Goal: Task Accomplishment & Management: Use online tool/utility

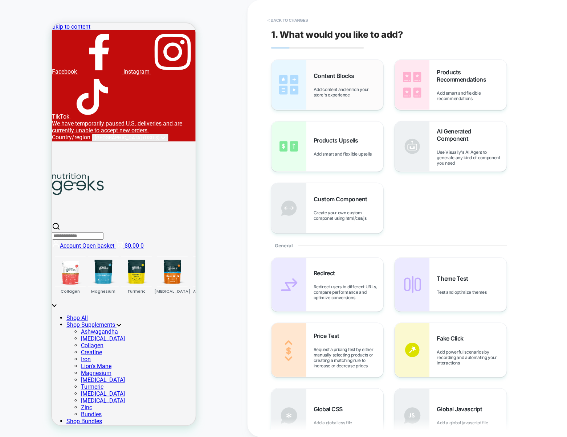
click at [310, 94] on div "Content Blocks Add content and enrich your store's experience" at bounding box center [327, 85] width 112 height 50
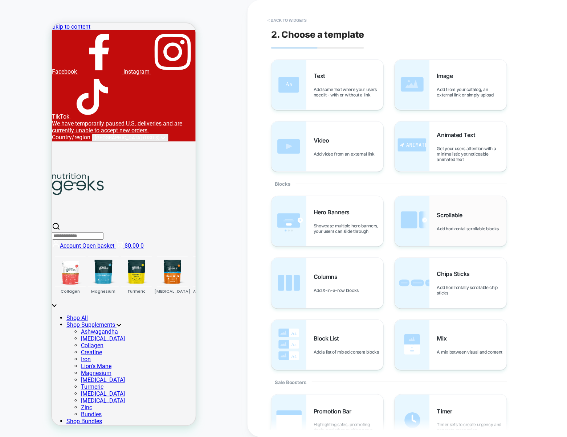
click at [457, 220] on div "Scrollable Add horizontal scrollable blocks" at bounding box center [472, 222] width 70 height 20
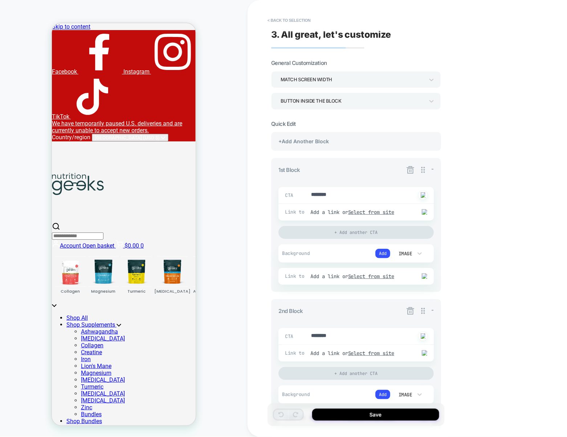
type textarea "*"
click at [303, 18] on button "< Back to selection" at bounding box center [289, 21] width 50 height 12
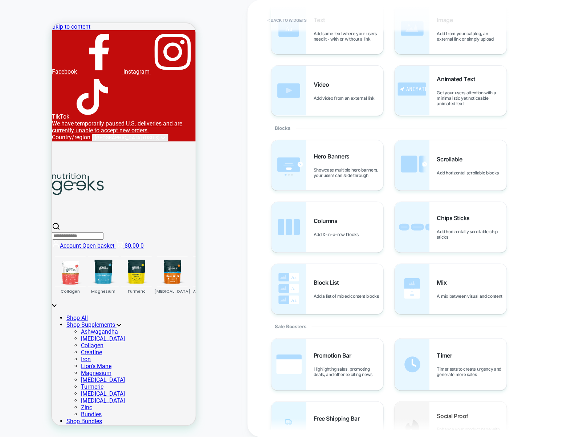
scroll to position [58, 0]
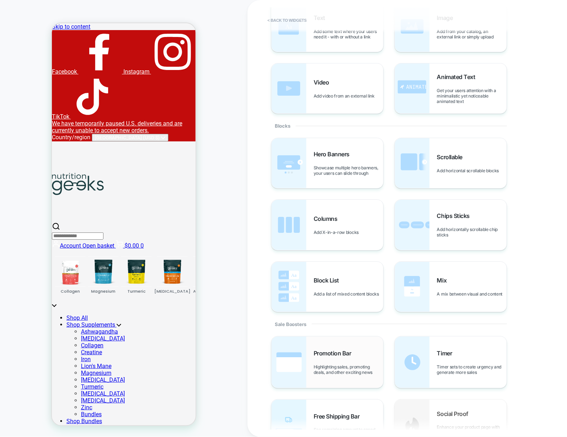
click at [334, 353] on span "Promotion Bar" at bounding box center [334, 353] width 41 height 7
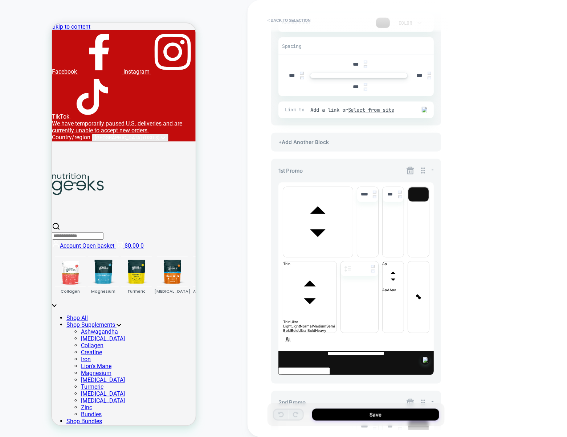
scroll to position [139, 0]
click at [409, 171] on icon at bounding box center [410, 171] width 9 height 9
click at [412, 171] on icon at bounding box center [410, 171] width 9 height 9
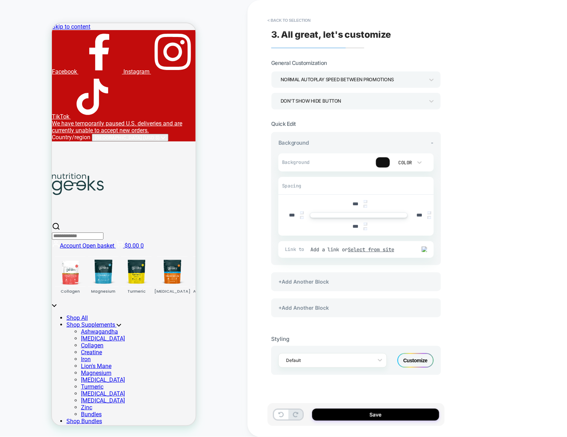
scroll to position [0, 0]
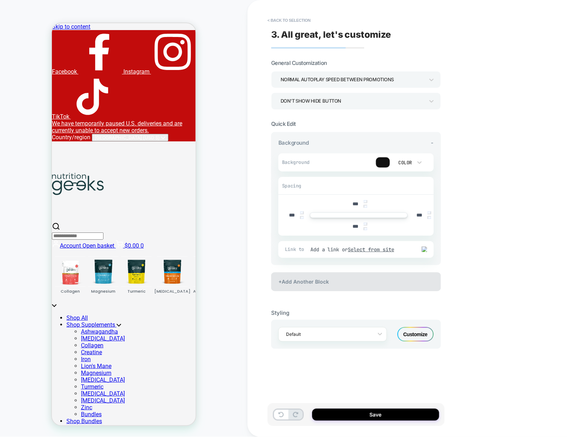
click at [355, 284] on div "+Add Another Block" at bounding box center [356, 282] width 170 height 19
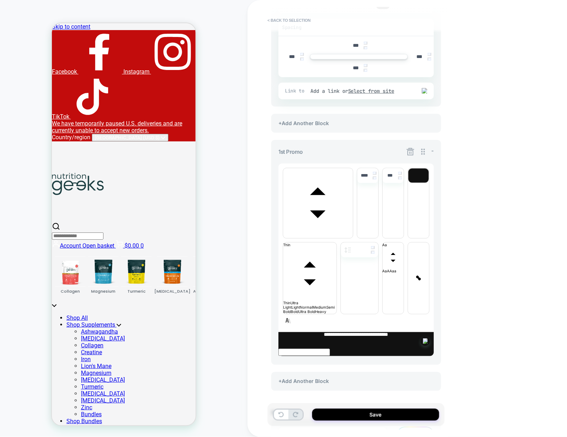
scroll to position [218, 0]
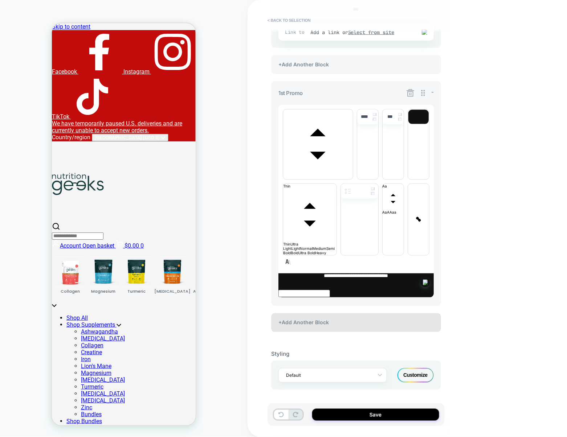
click at [344, 326] on div "+Add Another Block" at bounding box center [356, 323] width 170 height 19
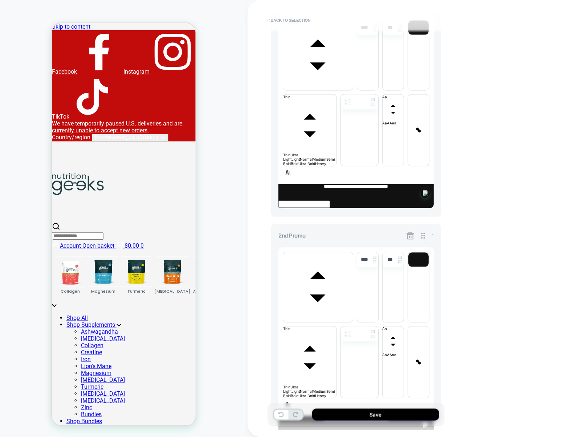
scroll to position [350, 0]
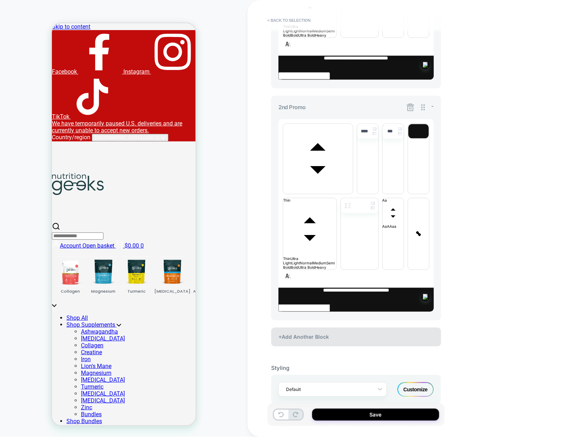
click at [331, 337] on div "+Add Another Block" at bounding box center [356, 337] width 170 height 19
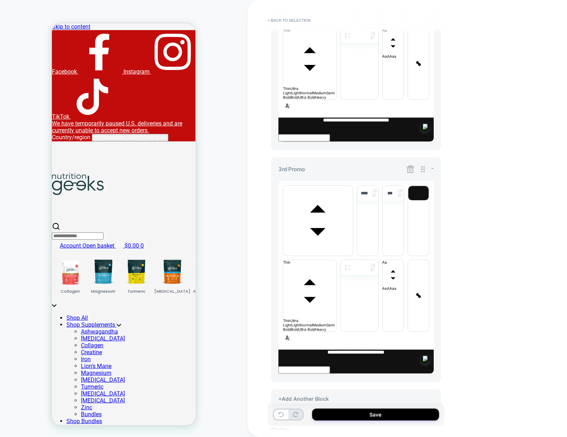
scroll to position [688, 0]
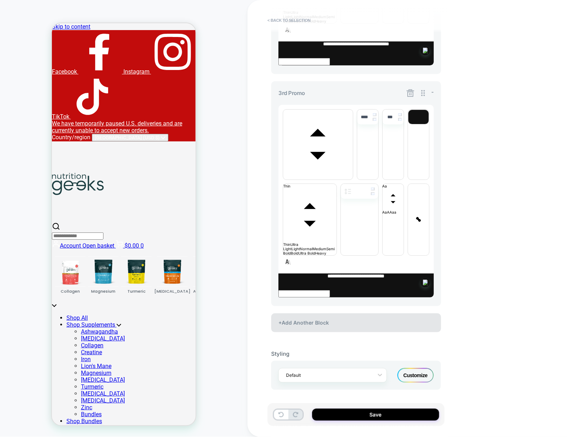
click at [338, 322] on div "+Add Another Block" at bounding box center [356, 323] width 170 height 19
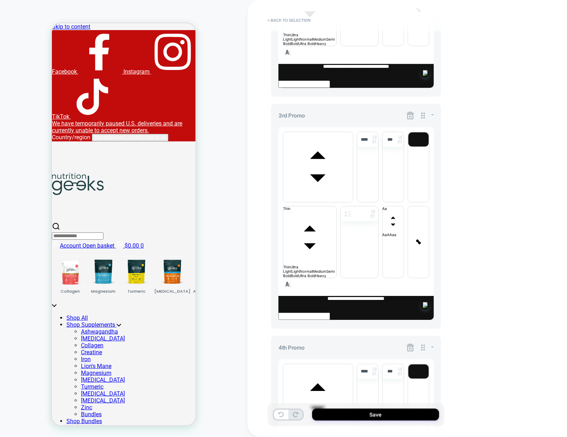
scroll to position [590, 0]
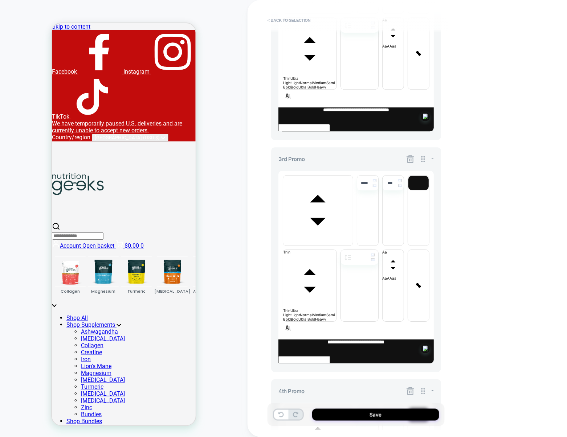
click at [411, 163] on icon at bounding box center [410, 159] width 8 height 8
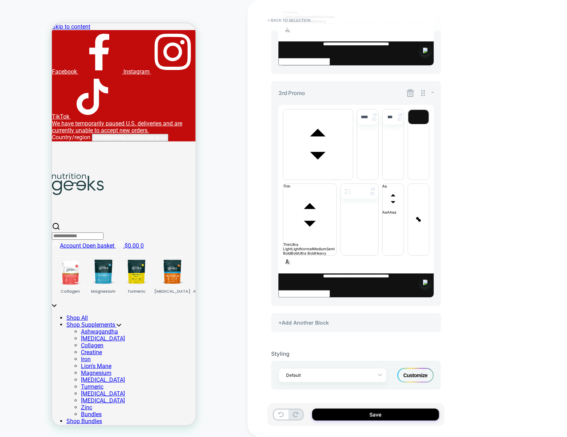
click at [410, 95] on icon at bounding box center [410, 93] width 8 height 8
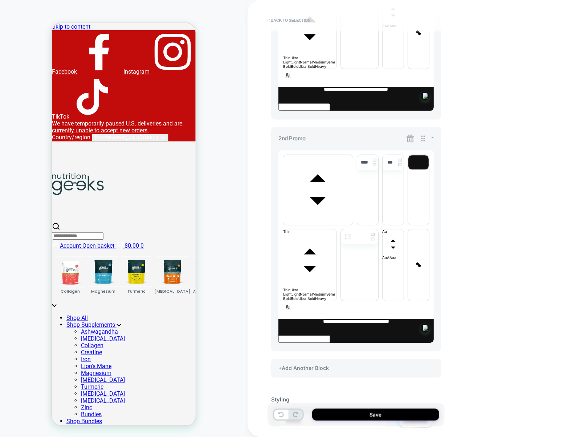
scroll to position [398, 0]
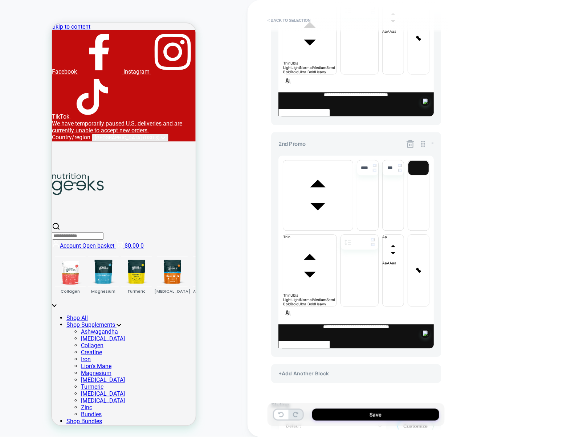
click at [407, 143] on icon at bounding box center [410, 144] width 8 height 8
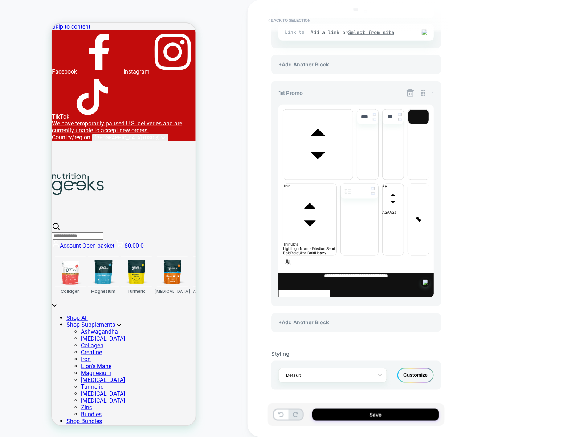
scroll to position [218, 0]
click at [303, 327] on div "+Add Another Block" at bounding box center [356, 323] width 170 height 19
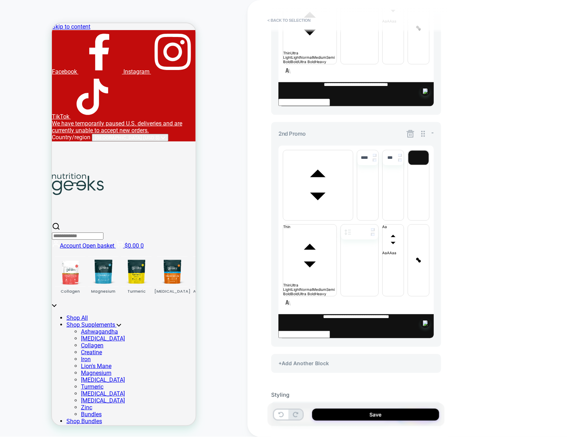
scroll to position [409, 0]
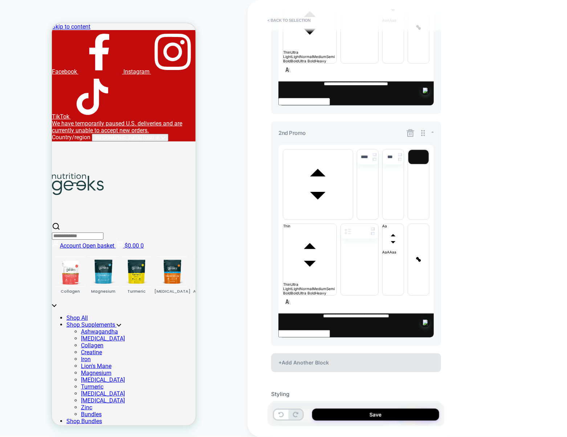
click at [303, 365] on div "+Add Another Block" at bounding box center [356, 363] width 170 height 19
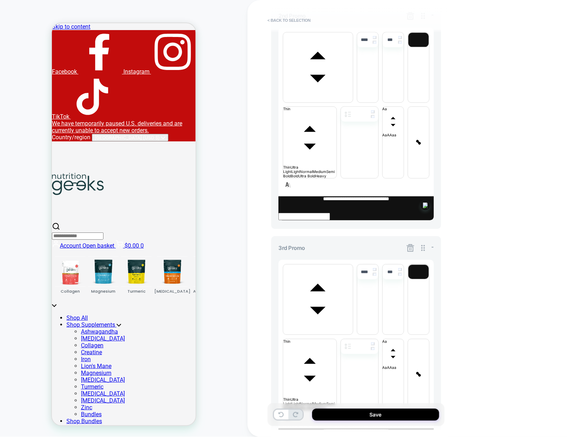
scroll to position [565, 0]
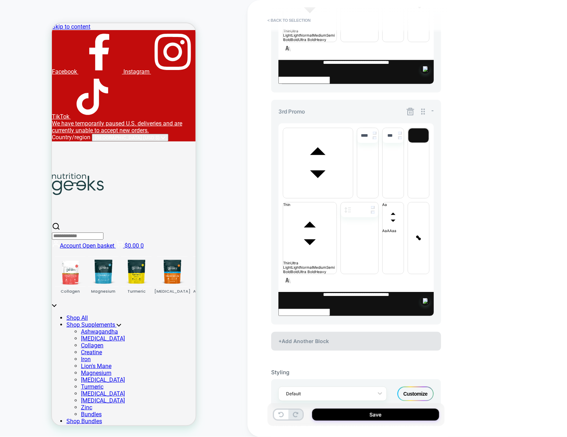
click at [354, 343] on div "+Add Another Block" at bounding box center [356, 341] width 170 height 19
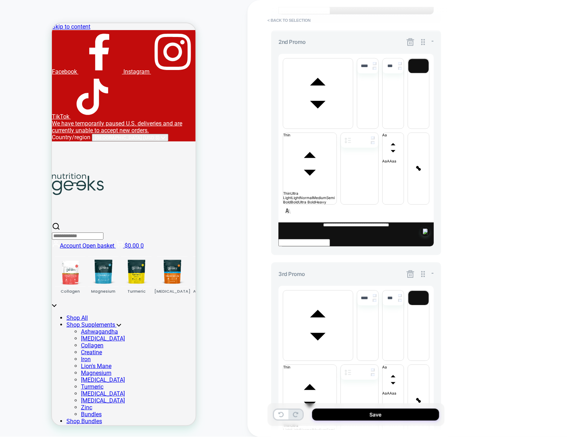
scroll to position [456, 0]
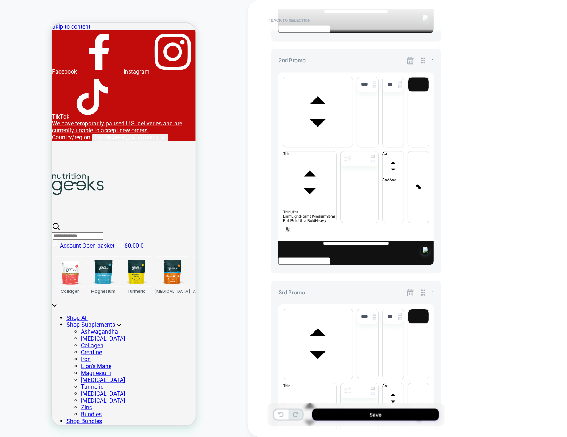
click at [411, 297] on icon at bounding box center [410, 293] width 8 height 8
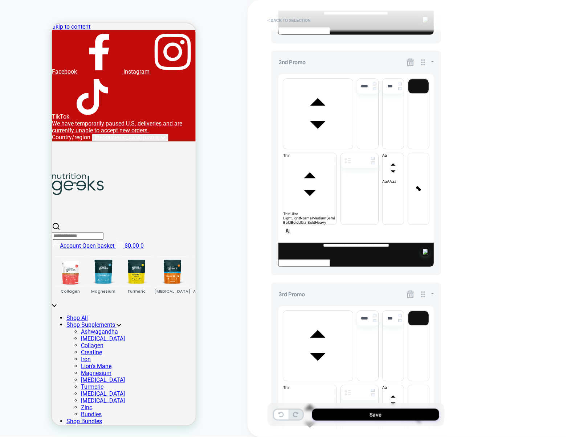
scroll to position [488, 0]
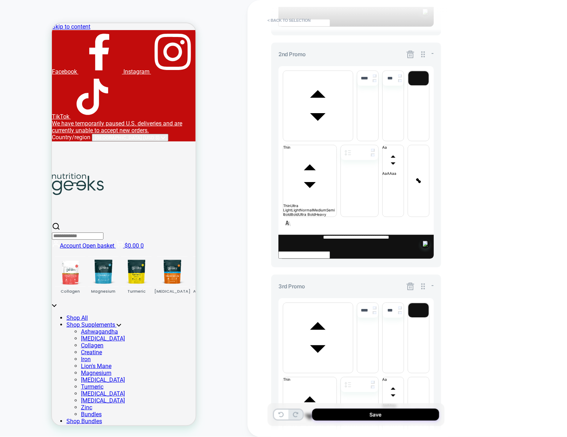
click at [410, 57] on icon at bounding box center [410, 54] width 9 height 9
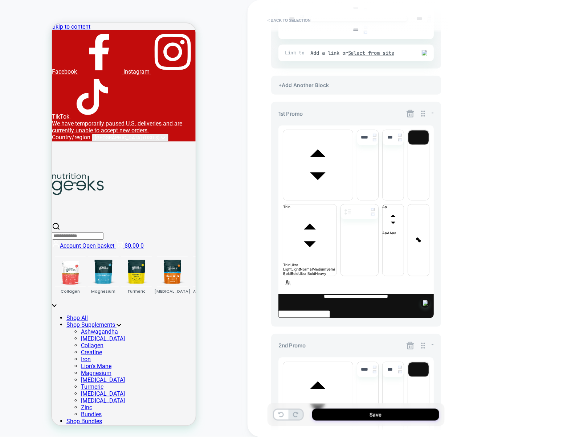
scroll to position [187, 0]
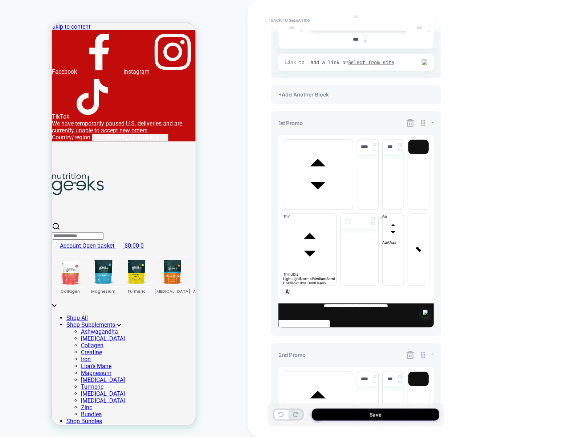
click at [406, 123] on icon at bounding box center [410, 123] width 9 height 9
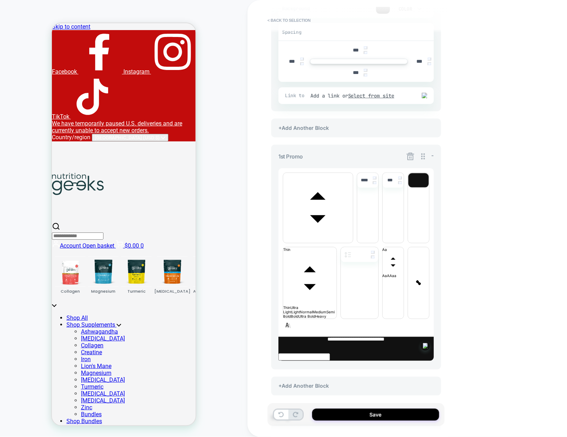
scroll to position [155, 0]
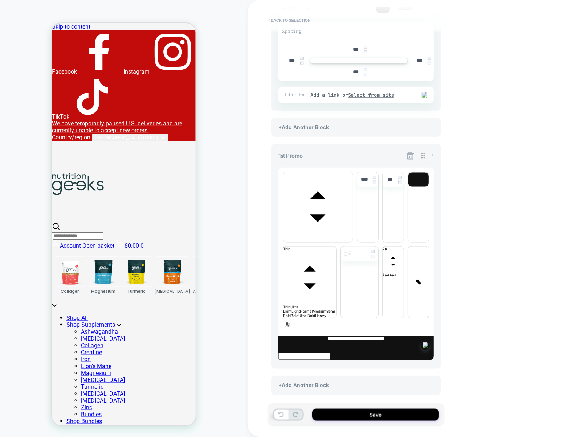
click at [409, 156] on icon at bounding box center [410, 155] width 9 height 9
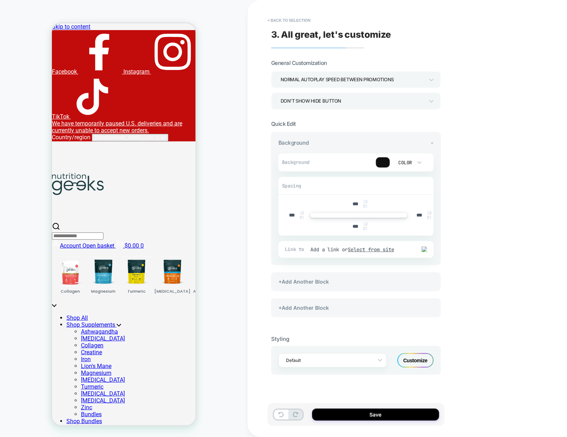
scroll to position [0, 0]
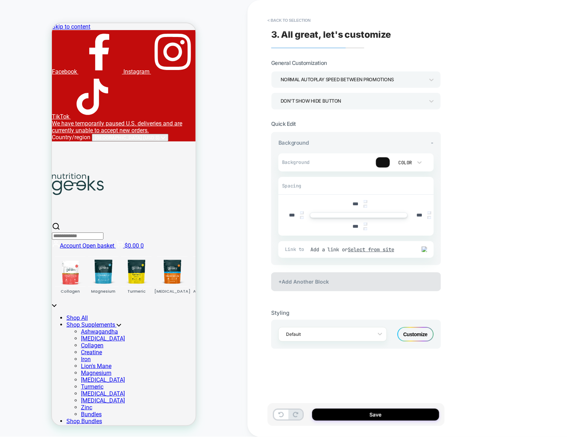
click at [367, 285] on div "+Add Another Block" at bounding box center [356, 282] width 170 height 19
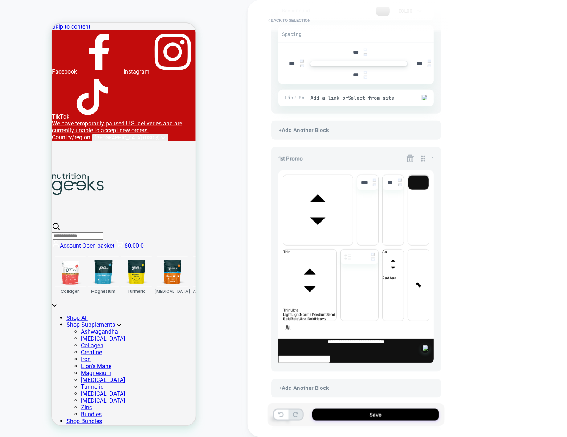
scroll to position [157, 0]
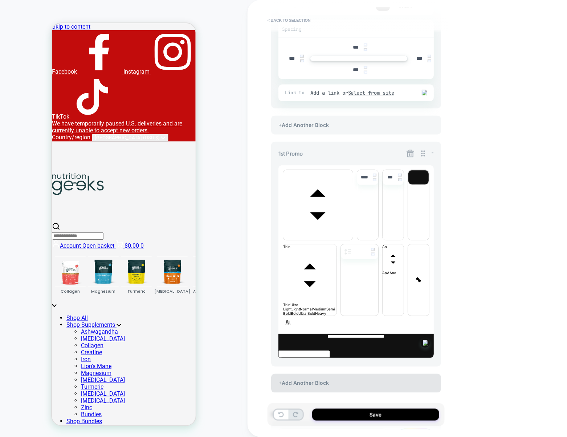
click at [287, 392] on div "+Add Another Block" at bounding box center [356, 383] width 170 height 19
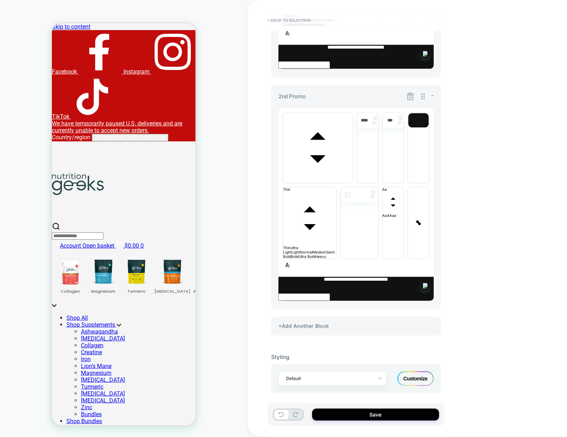
scroll to position [454, 0]
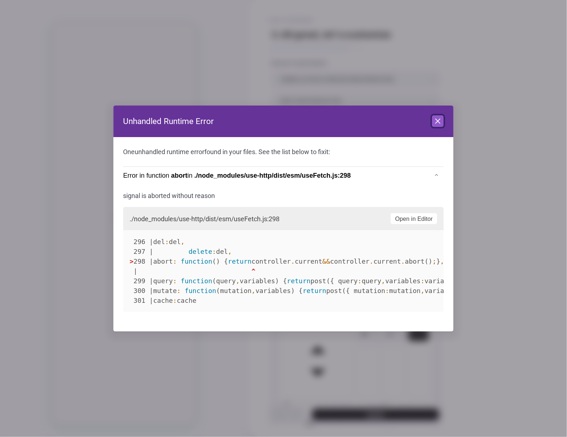
click at [438, 124] on icon at bounding box center [438, 121] width 9 height 9
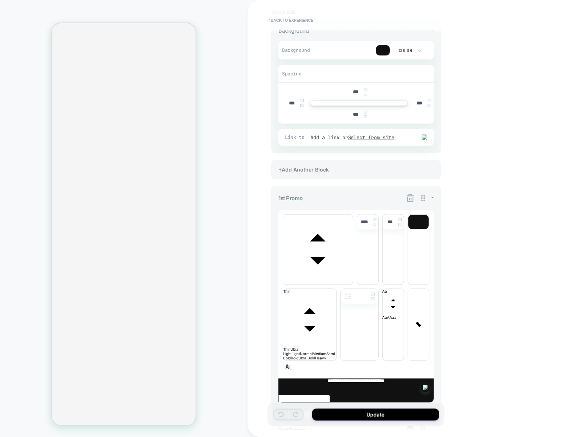
scroll to position [221, 0]
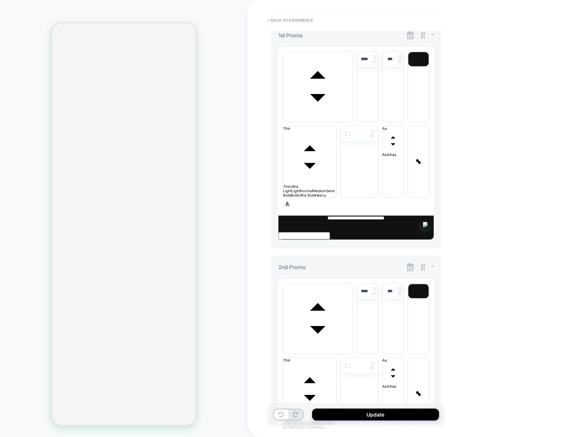
scroll to position [230, 0]
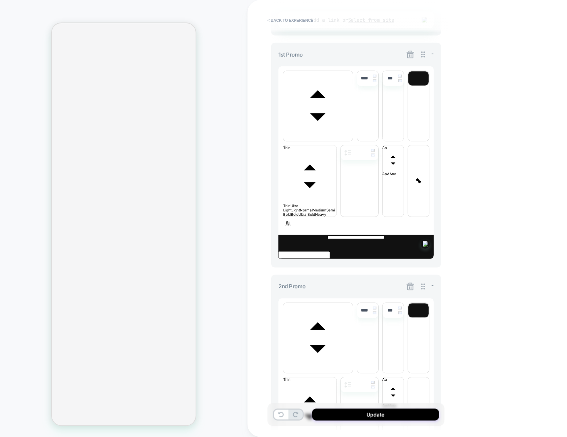
click at [410, 282] on icon at bounding box center [410, 286] width 9 height 9
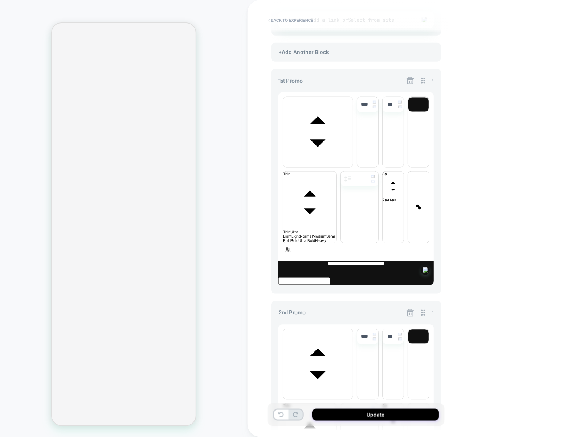
click at [410, 308] on icon at bounding box center [410, 312] width 9 height 9
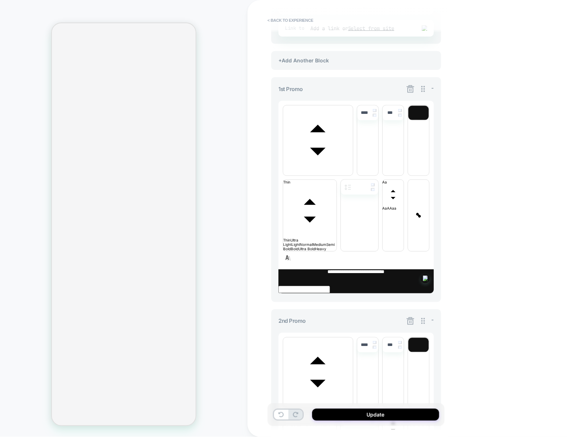
click at [410, 317] on icon at bounding box center [410, 321] width 9 height 9
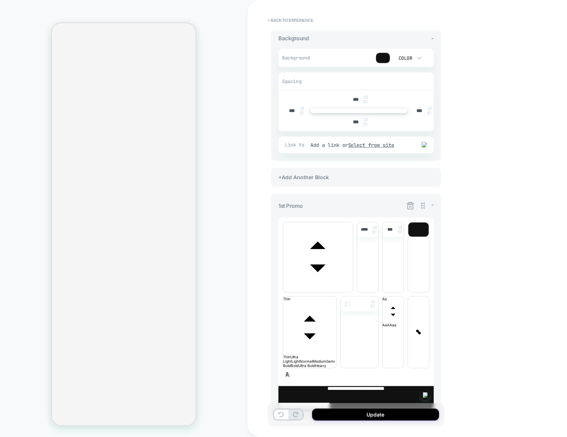
scroll to position [103, 0]
click at [322, 428] on div "+Add Another Block" at bounding box center [356, 437] width 170 height 19
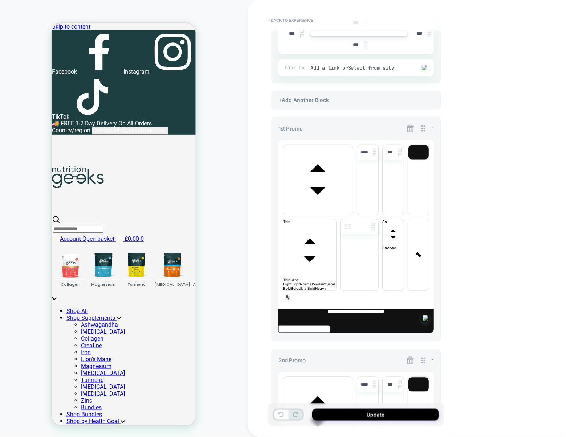
scroll to position [0, 0]
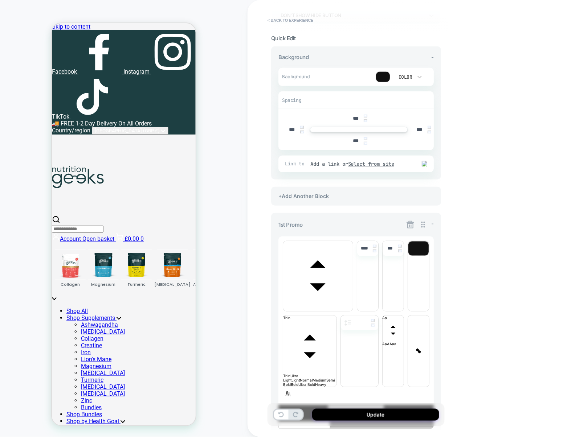
scroll to position [84, 0]
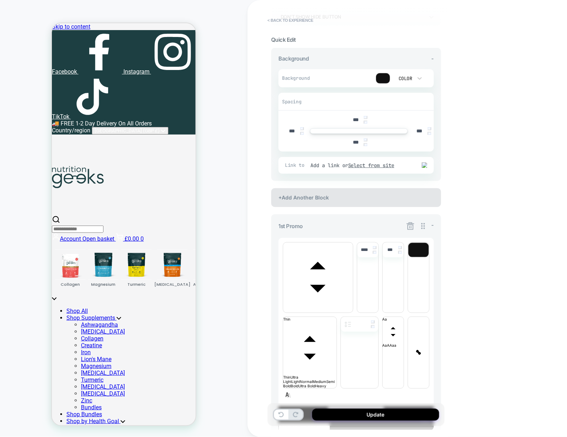
click at [307, 191] on div "+Add Another Block" at bounding box center [356, 197] width 170 height 19
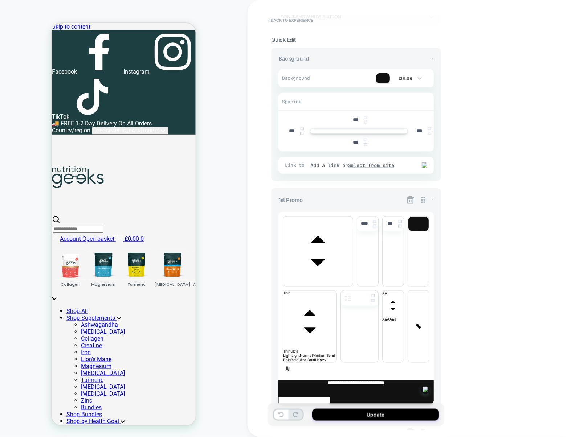
click at [409, 428] on icon at bounding box center [410, 432] width 9 height 9
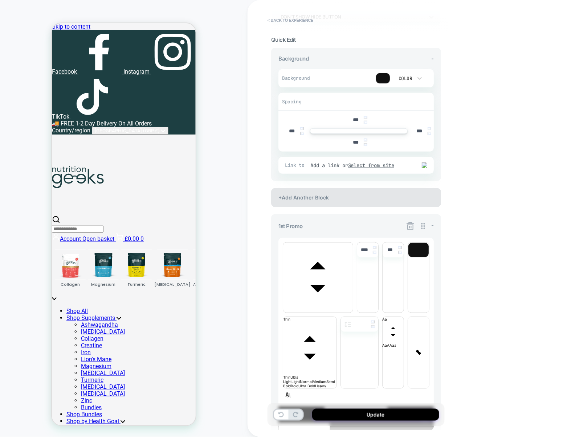
click at [344, 197] on div "+Add Another Block" at bounding box center [356, 197] width 170 height 19
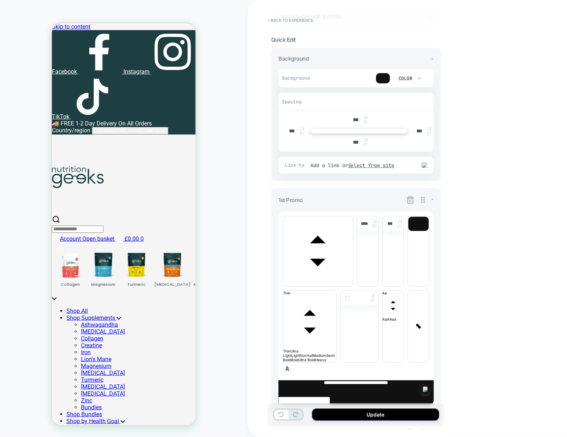
click at [412, 203] on icon at bounding box center [410, 200] width 9 height 9
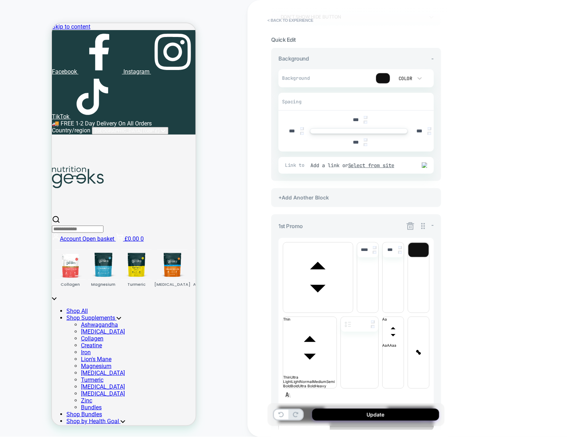
click at [406, 228] on icon at bounding box center [410, 226] width 9 height 9
click at [363, 197] on div "+Add Another Block" at bounding box center [356, 197] width 170 height 19
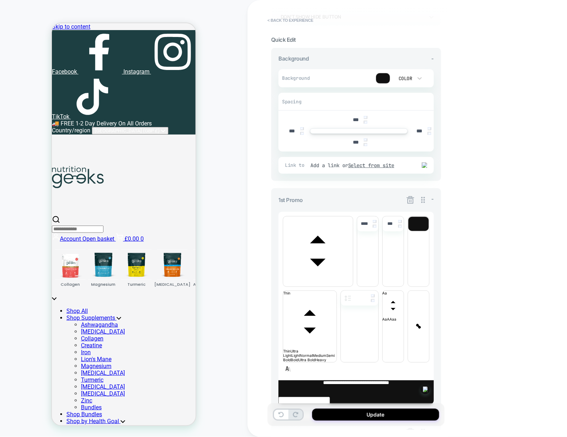
click at [409, 202] on icon at bounding box center [410, 200] width 9 height 9
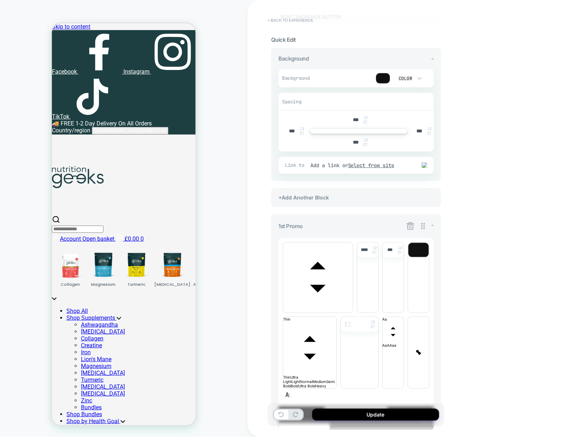
click at [289, 20] on button "< Back to experience" at bounding box center [290, 21] width 53 height 12
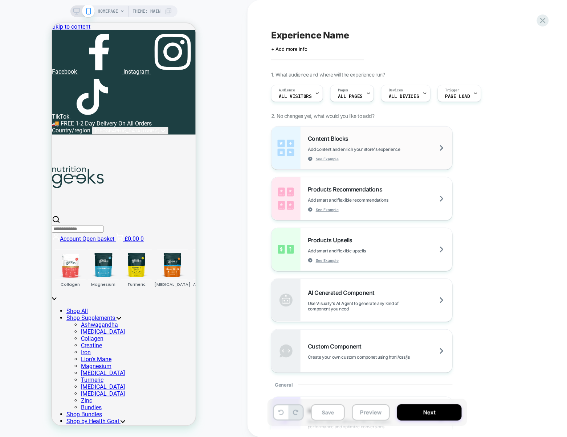
click at [403, 157] on div "Content Blocks Add content and enrich your store's experience See Example" at bounding box center [380, 148] width 144 height 26
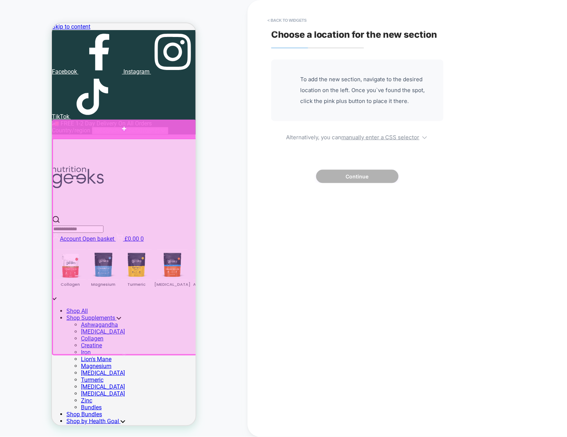
click at [162, 134] on div at bounding box center [124, 128] width 144 height 19
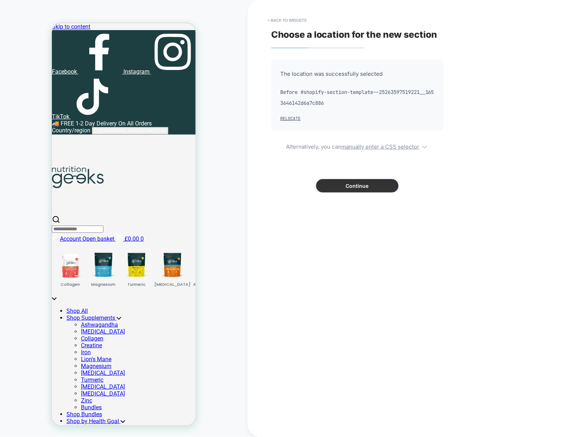
click at [340, 186] on button "Continue" at bounding box center [357, 185] width 82 height 13
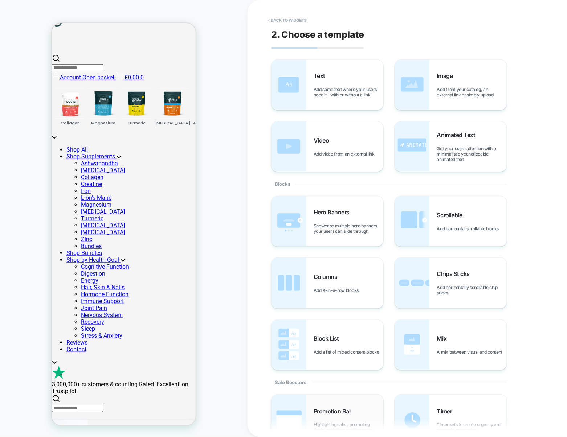
scroll to position [22, 0]
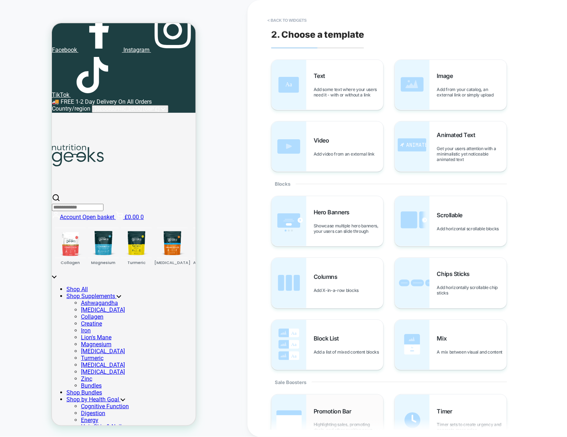
click at [339, 415] on span "Promotion Bar" at bounding box center [334, 411] width 41 height 7
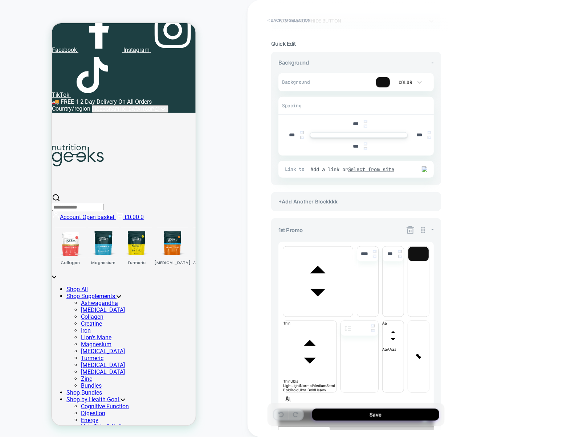
scroll to position [91, 0]
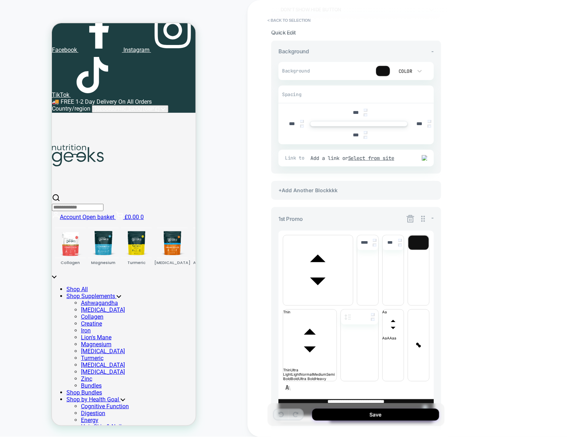
click at [409, 223] on icon at bounding box center [410, 218] width 9 height 9
click at [410, 222] on icon at bounding box center [410, 219] width 8 height 8
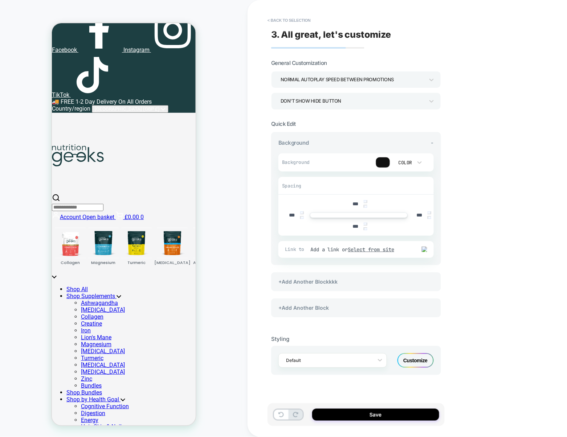
scroll to position [0, 0]
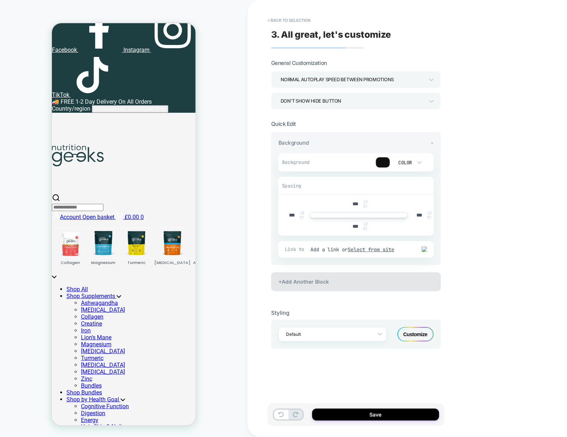
click at [379, 287] on div "+Add Another Block" at bounding box center [356, 282] width 170 height 19
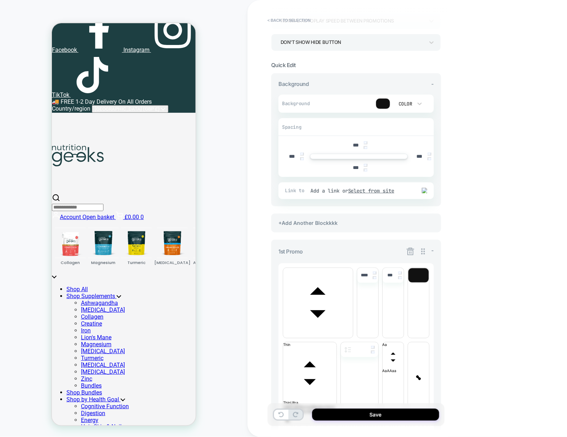
scroll to position [63, 0]
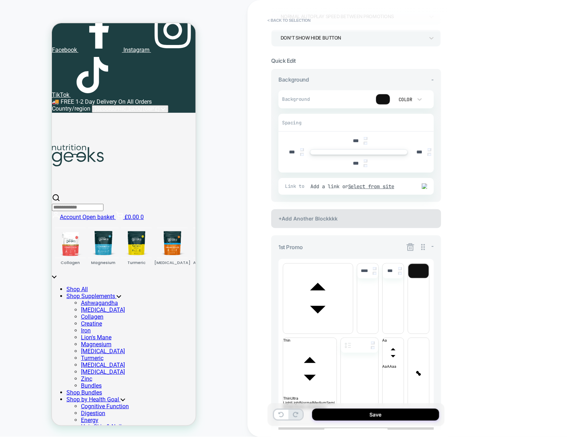
click at [379, 225] on div "+Add Another Blockkkk" at bounding box center [356, 218] width 170 height 19
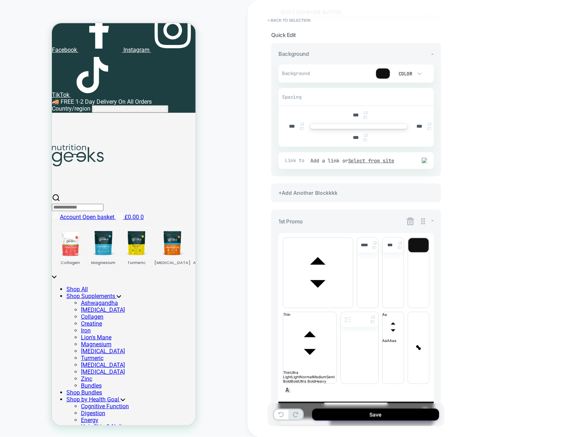
scroll to position [92, 0]
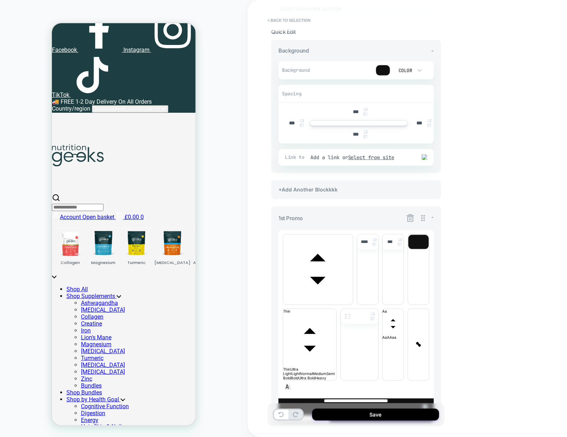
click at [410, 221] on icon at bounding box center [410, 218] width 9 height 9
click at [360, 190] on div "+Add Another Blockkkk" at bounding box center [356, 189] width 170 height 19
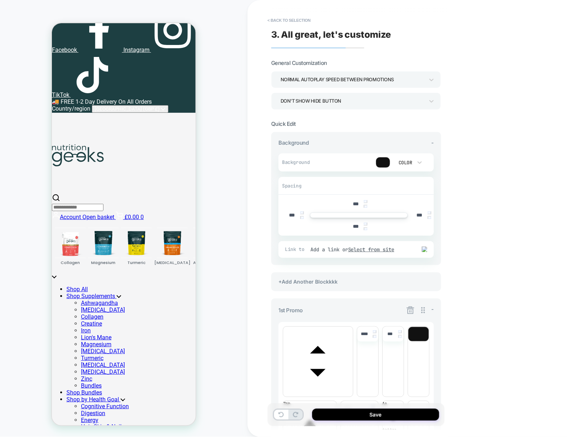
click at [410, 312] on icon at bounding box center [410, 310] width 9 height 9
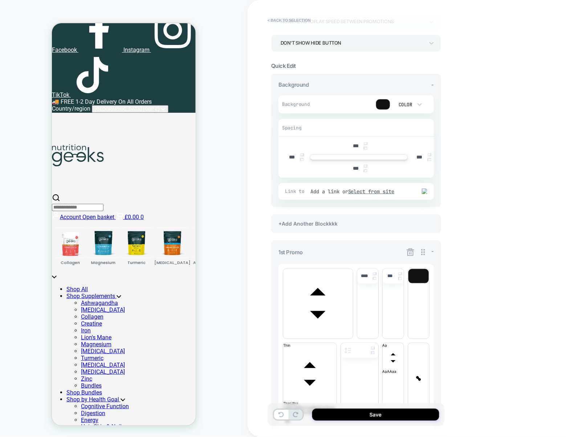
scroll to position [58, 0]
click at [412, 255] on icon at bounding box center [410, 252] width 8 height 8
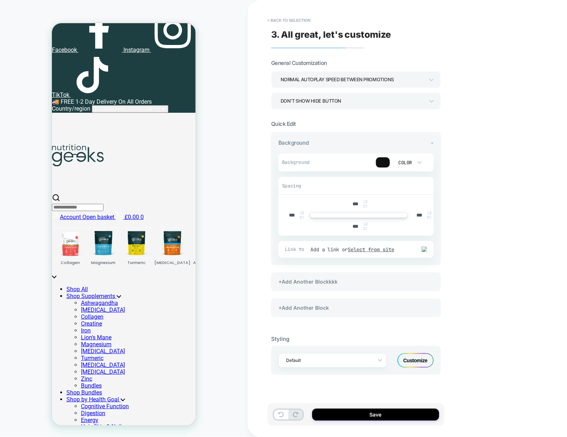
scroll to position [0, 0]
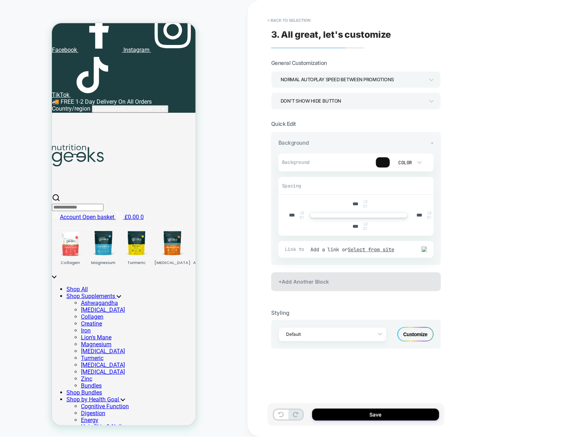
click at [367, 287] on div "+Add Another Block" at bounding box center [356, 282] width 170 height 19
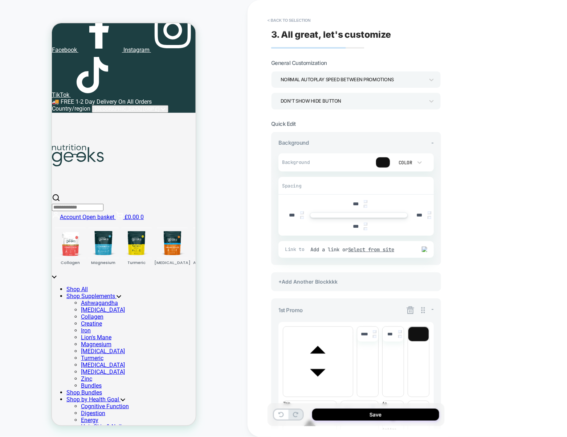
scroll to position [63, 0]
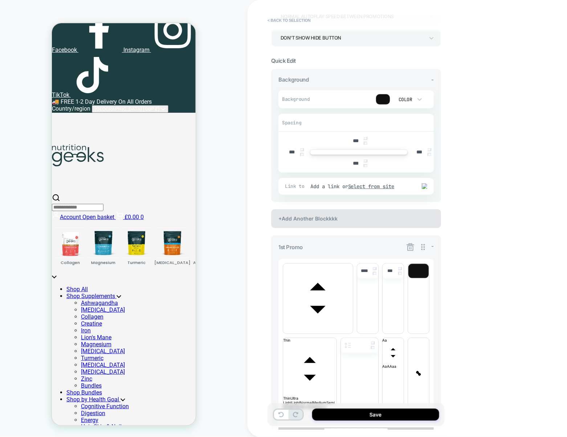
click at [375, 213] on div "+Add Another Blockkkk" at bounding box center [356, 218] width 170 height 19
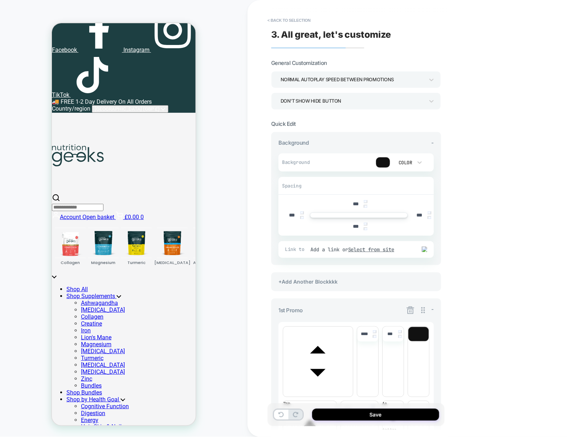
click at [412, 312] on icon at bounding box center [410, 310] width 9 height 9
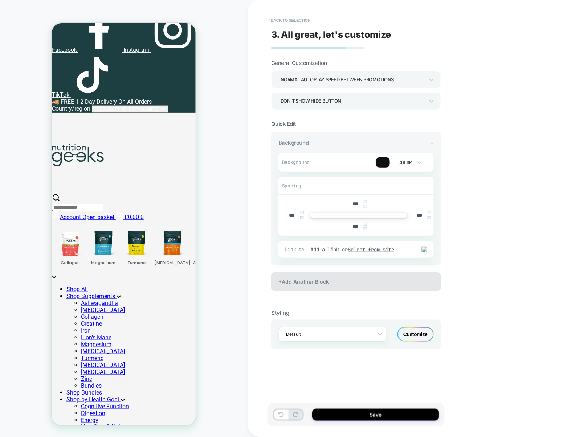
click at [393, 287] on div "+Add Another Block" at bounding box center [356, 282] width 170 height 19
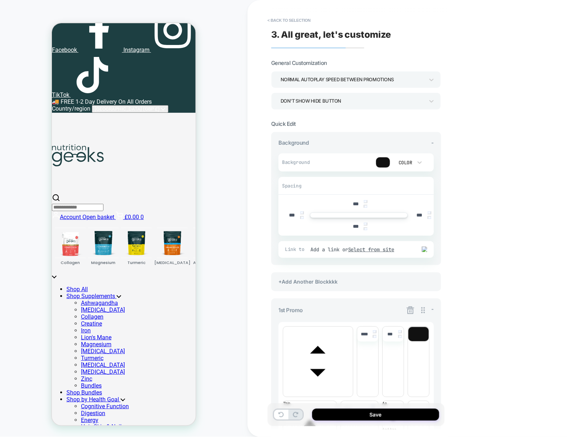
scroll to position [63, 0]
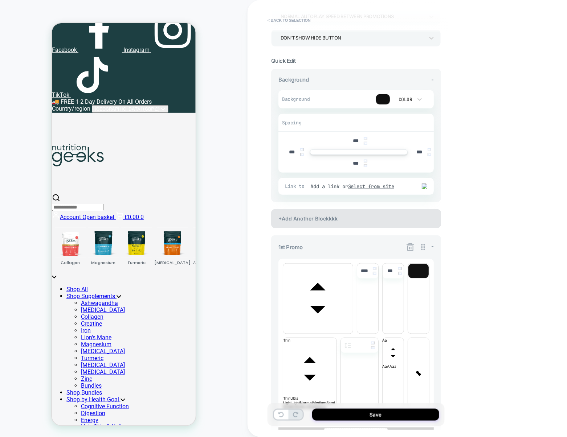
click at [398, 222] on div "+Add Another Blockkkk" at bounding box center [356, 218] width 170 height 19
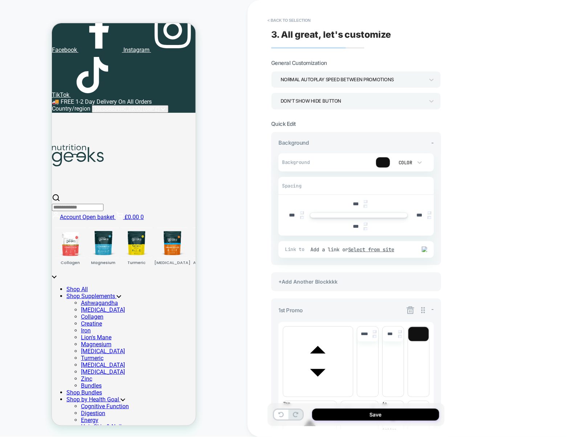
click at [410, 306] on icon at bounding box center [410, 310] width 9 height 9
click at [394, 284] on div "+Add Another Blockkkk" at bounding box center [356, 282] width 170 height 19
click at [415, 311] on div "-" at bounding box center [420, 310] width 28 height 9
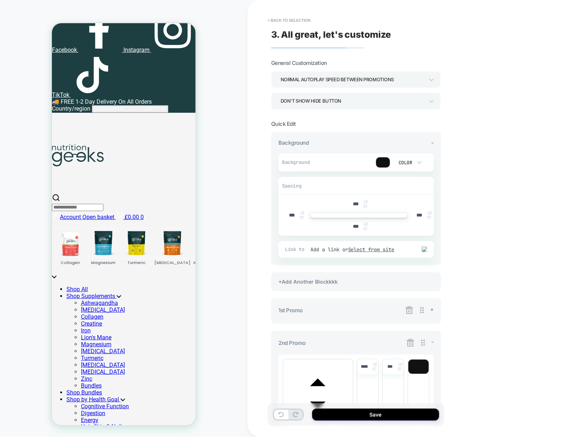
click at [434, 309] on div "**********" at bounding box center [356, 311] width 170 height 25
click at [432, 310] on span "+" at bounding box center [432, 309] width 4 height 7
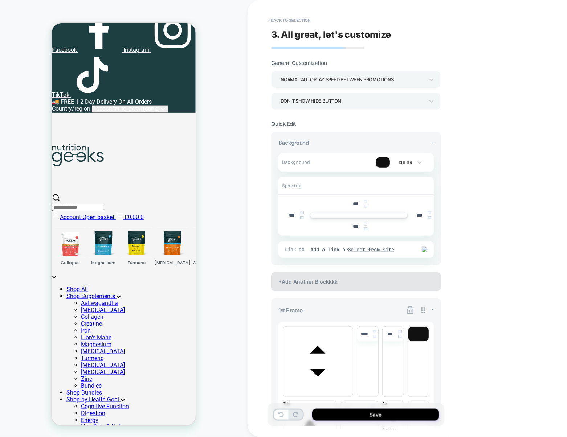
click at [356, 282] on div "+Add Another Blockkkk" at bounding box center [356, 282] width 170 height 19
click at [412, 312] on icon at bounding box center [410, 310] width 9 height 9
click at [412, 310] on icon at bounding box center [410, 310] width 9 height 9
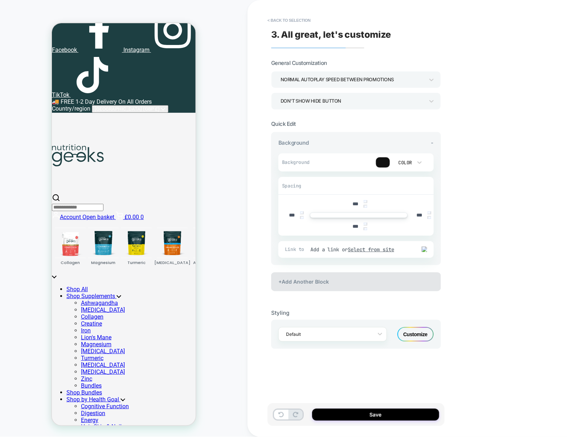
click at [387, 284] on div "+Add Another Block" at bounding box center [356, 282] width 170 height 19
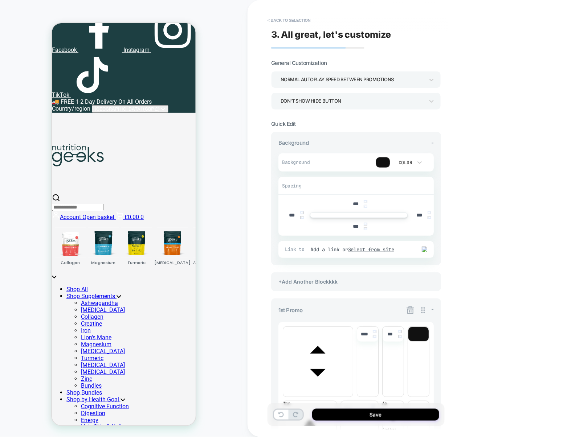
scroll to position [63, 0]
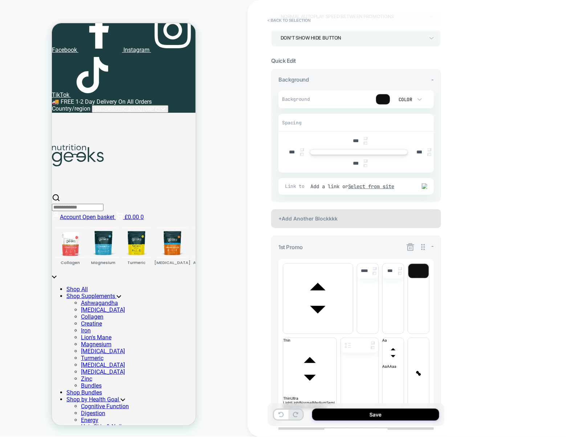
click at [380, 219] on div "+Add Another Blockkkk" at bounding box center [356, 218] width 170 height 19
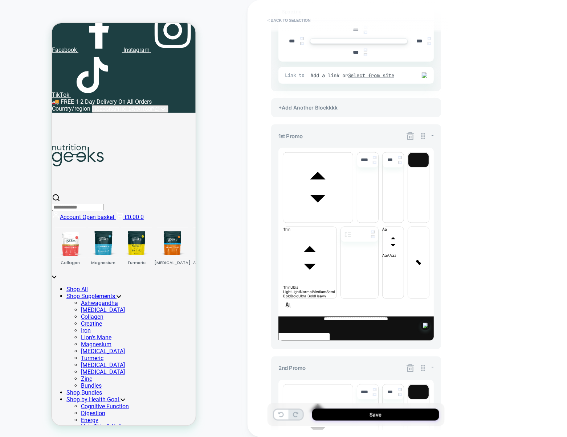
scroll to position [221, 0]
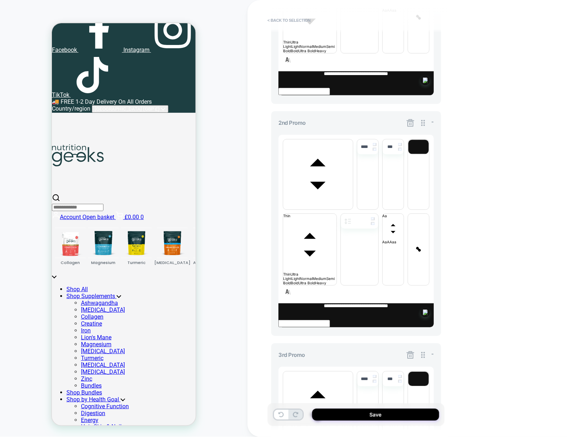
scroll to position [405, 0]
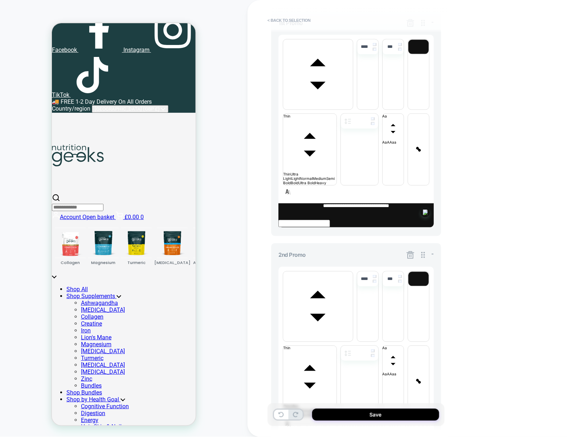
scroll to position [340, 0]
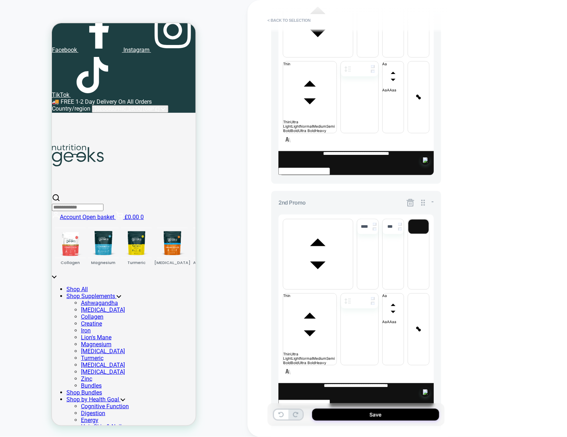
click at [412, 431] on icon at bounding box center [410, 435] width 9 height 9
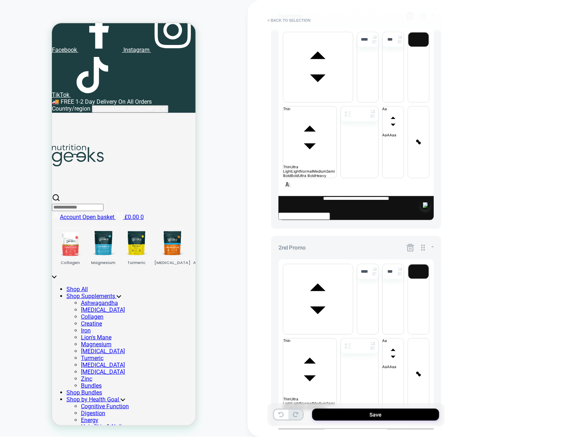
scroll to position [221, 0]
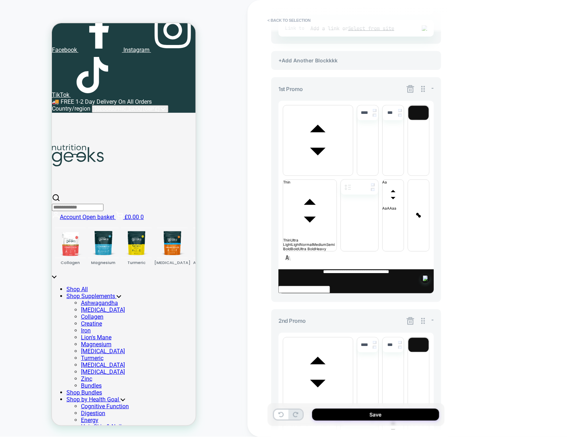
click at [411, 318] on icon at bounding box center [410, 322] width 8 height 8
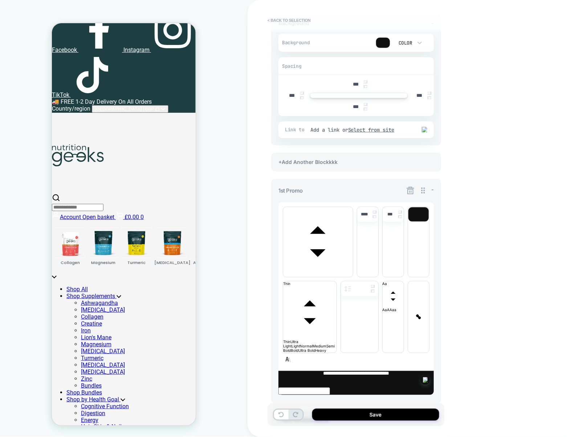
scroll to position [103, 0]
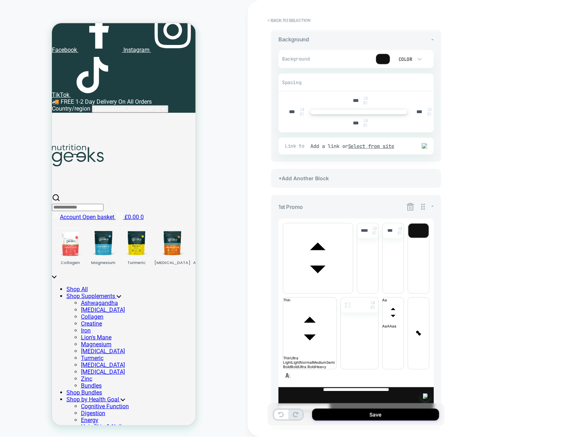
click at [291, 428] on div "+Add Another Block" at bounding box center [356, 437] width 170 height 19
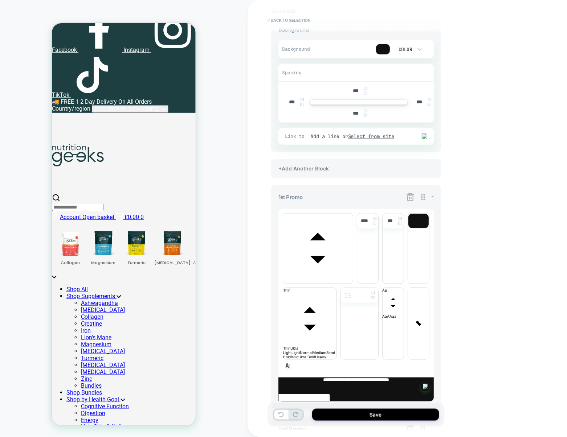
scroll to position [221, 0]
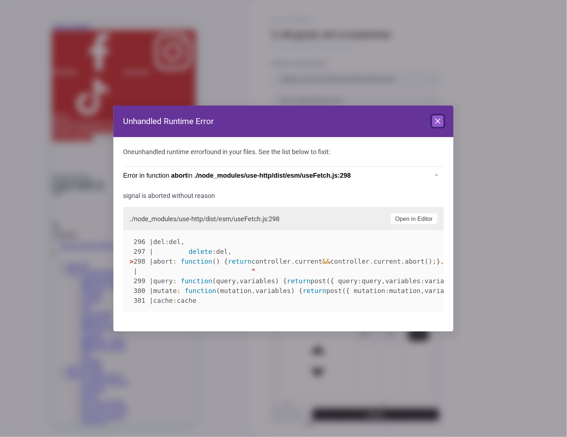
click at [438, 121] on icon at bounding box center [438, 121] width 4 height 4
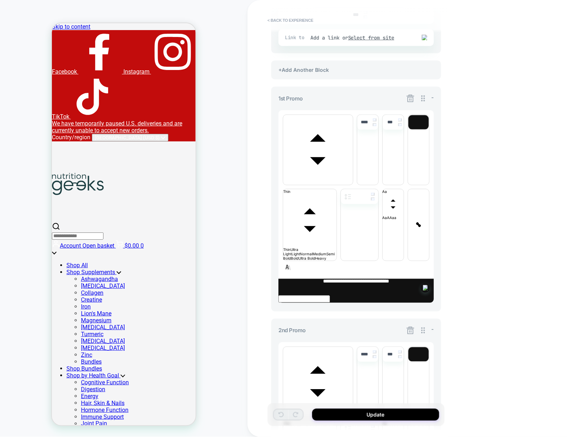
scroll to position [221, 0]
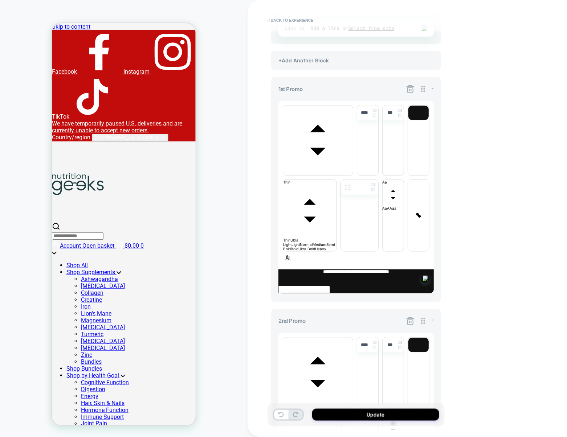
scroll to position [340, 0]
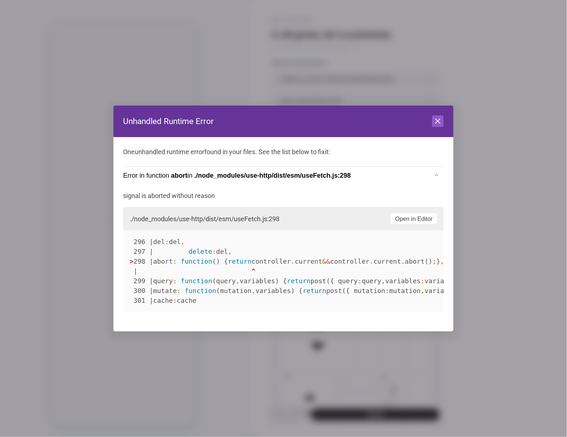
click at [438, 127] on div "Close" at bounding box center [438, 121] width 12 height 12
click at [438, 126] on button "Close" at bounding box center [438, 121] width 12 height 12
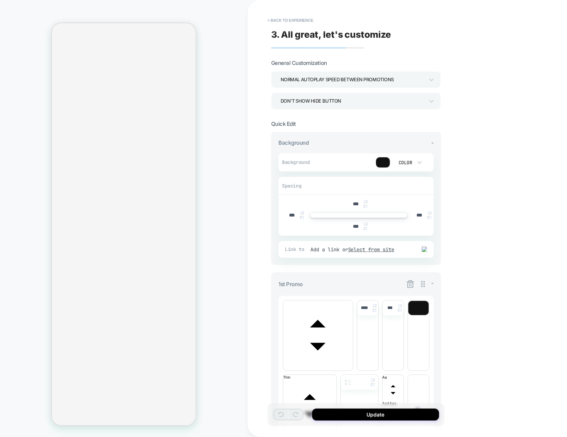
click at [264, 217] on div "**********" at bounding box center [407, 218] width 319 height 437
click at [471, 182] on div "**********" at bounding box center [407, 218] width 319 height 437
click at [289, 25] on button "< Back to experience" at bounding box center [290, 21] width 53 height 12
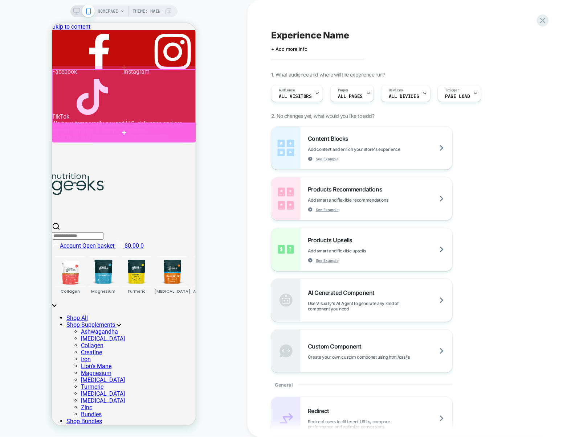
click at [152, 128] on div at bounding box center [124, 132] width 144 height 20
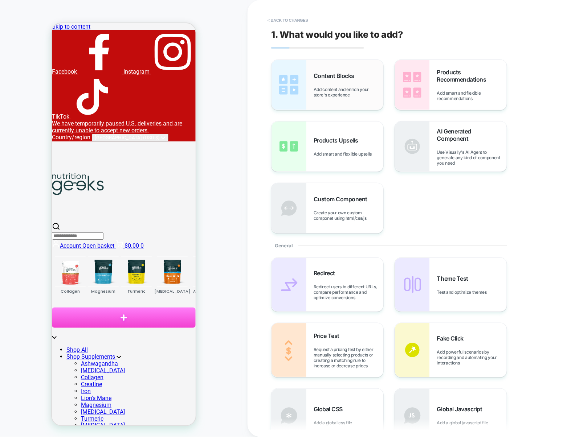
click at [351, 64] on div "Content Blocks Add content and enrich your store's experience" at bounding box center [327, 85] width 112 height 50
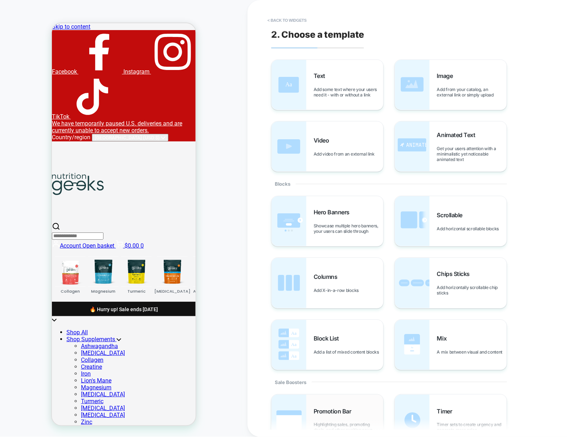
click at [324, 402] on div "Promotion Bar Highlighting sales, promoting deals, and other exciting news" at bounding box center [327, 421] width 112 height 52
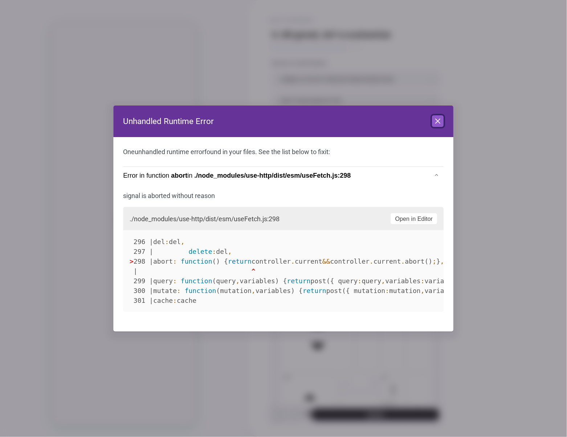
click at [439, 122] on icon at bounding box center [438, 121] width 4 height 4
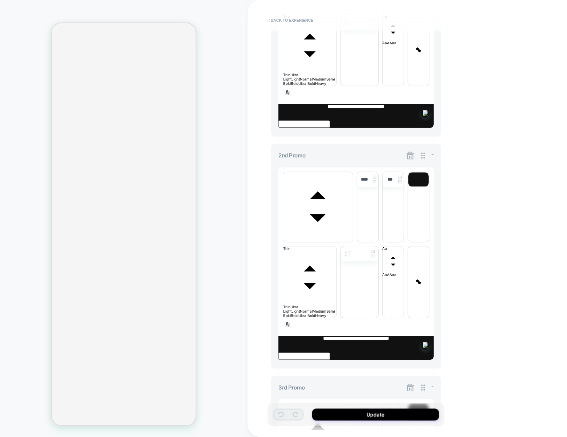
scroll to position [359, 0]
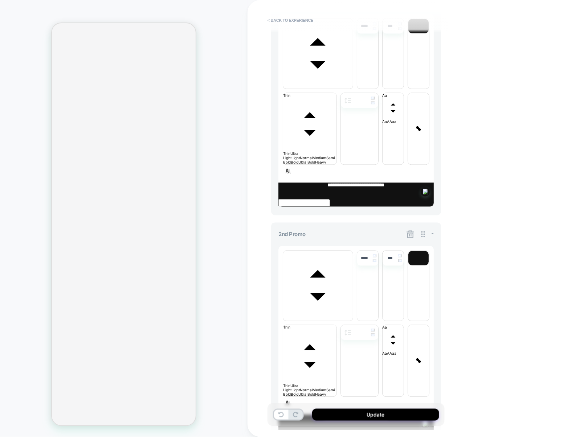
scroll to position [301, 0]
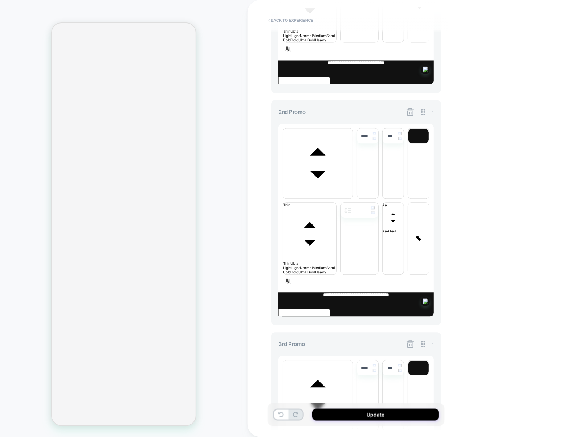
scroll to position [405, 0]
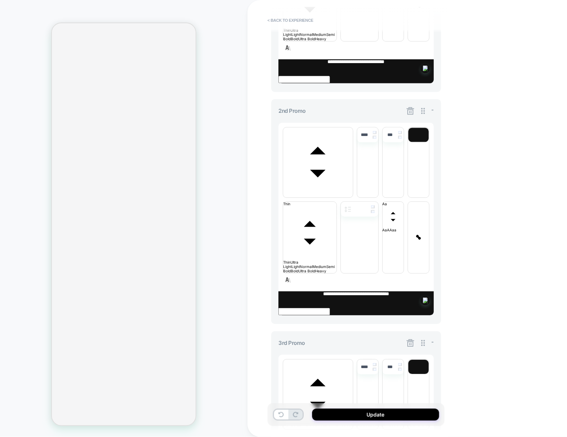
click at [412, 339] on icon at bounding box center [410, 343] width 9 height 9
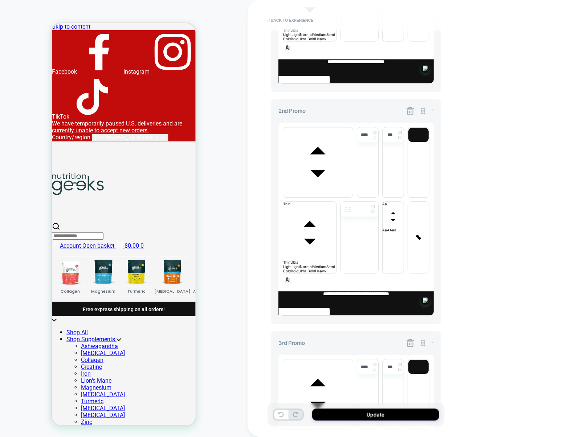
scroll to position [0, 0]
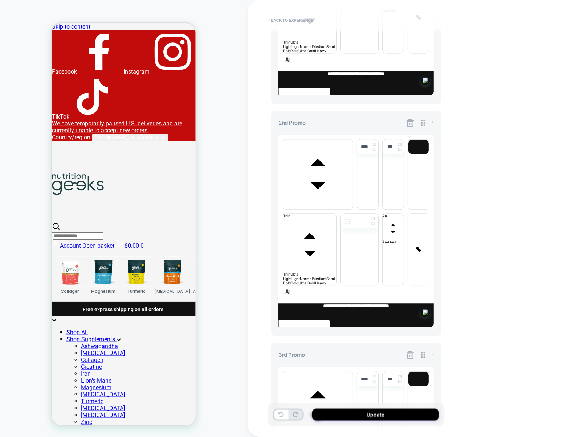
scroll to position [405, 0]
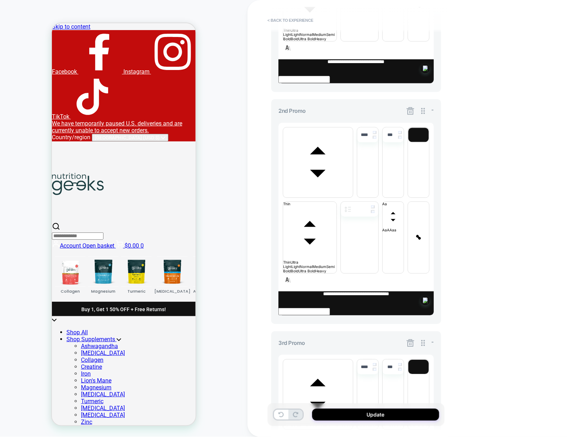
click at [406, 339] on icon at bounding box center [410, 343] width 9 height 9
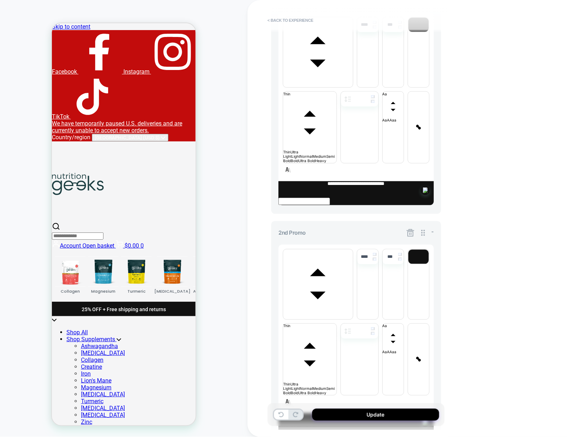
scroll to position [340, 0]
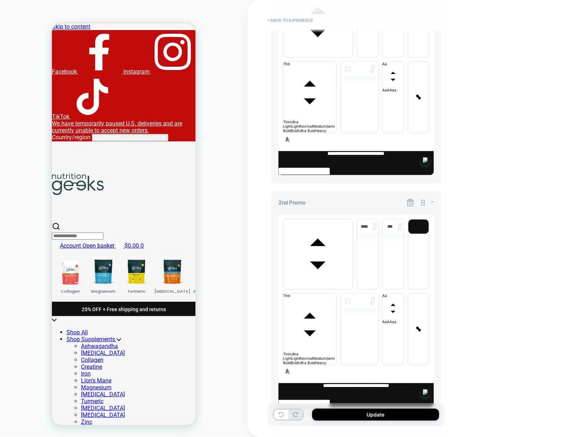
click at [410, 432] on icon at bounding box center [410, 436] width 8 height 8
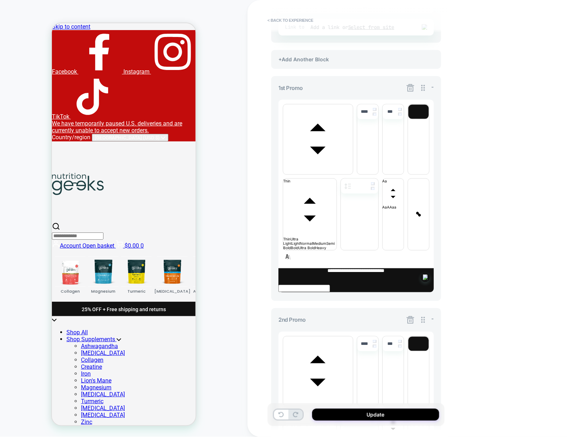
scroll to position [221, 0]
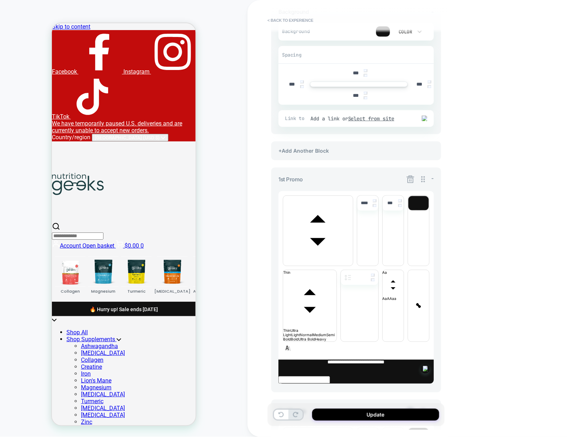
scroll to position [75, 0]
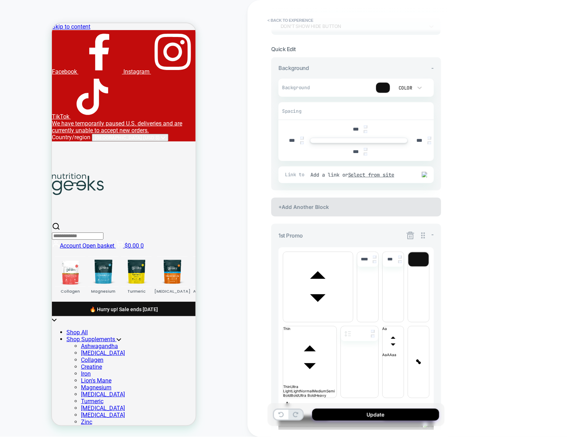
click at [341, 205] on div "+Add Another Block" at bounding box center [356, 207] width 170 height 19
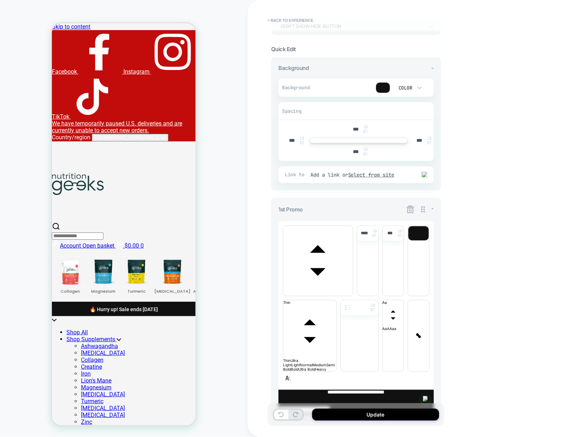
click at [408, 209] on icon at bounding box center [410, 210] width 8 height 8
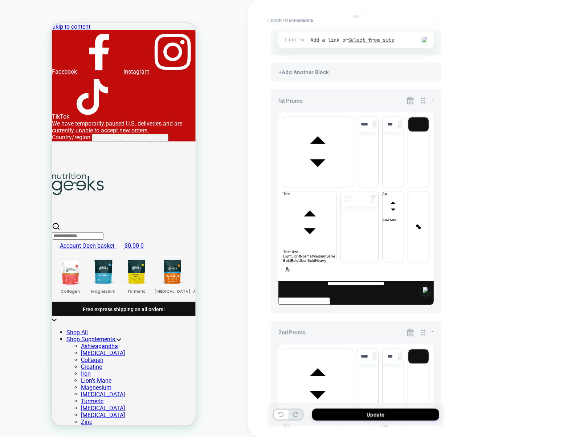
scroll to position [181, 0]
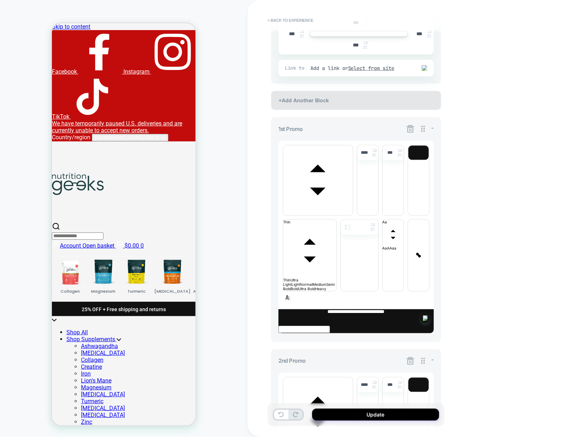
click at [339, 95] on div "+Add Another Block" at bounding box center [356, 100] width 170 height 19
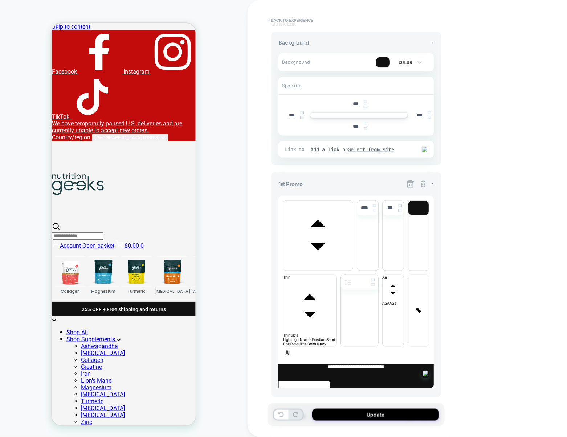
scroll to position [94, 0]
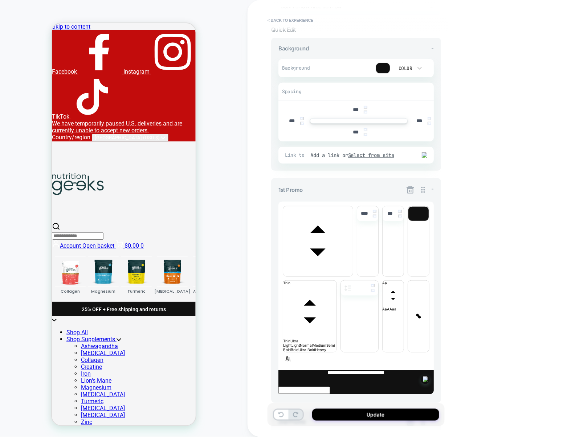
click at [408, 191] on icon at bounding box center [410, 190] width 8 height 8
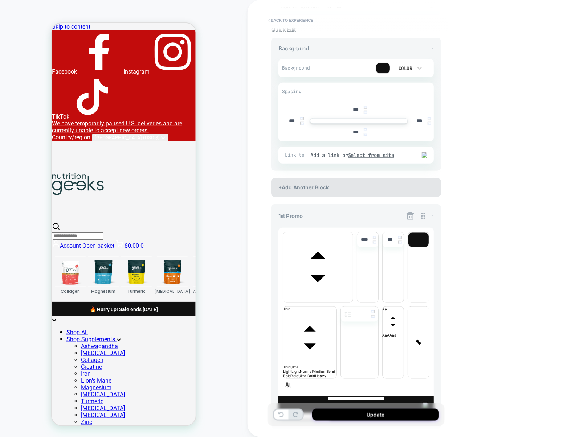
click at [384, 186] on div "+Add Another Block" at bounding box center [356, 187] width 170 height 19
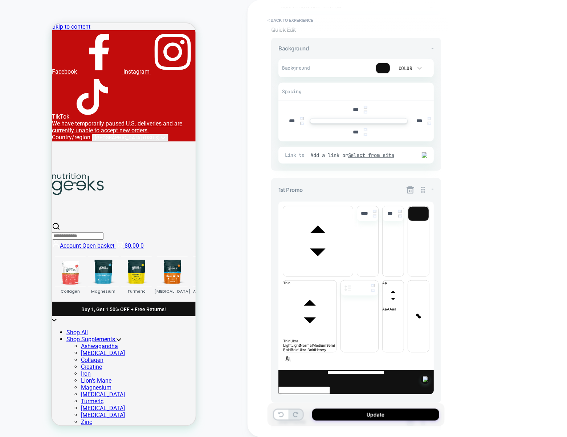
click at [406, 191] on icon at bounding box center [410, 189] width 9 height 9
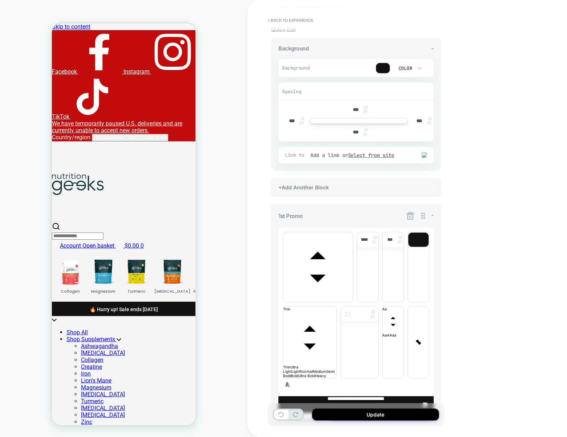
drag, startPoint x: 408, startPoint y: 191, endPoint x: 406, endPoint y: 210, distance: 18.7
click at [412, 220] on icon at bounding box center [410, 216] width 9 height 9
click at [409, 191] on div "+Add Another Block" at bounding box center [356, 187] width 170 height 19
click at [408, 191] on div "+Add Another Block" at bounding box center [356, 187] width 170 height 19
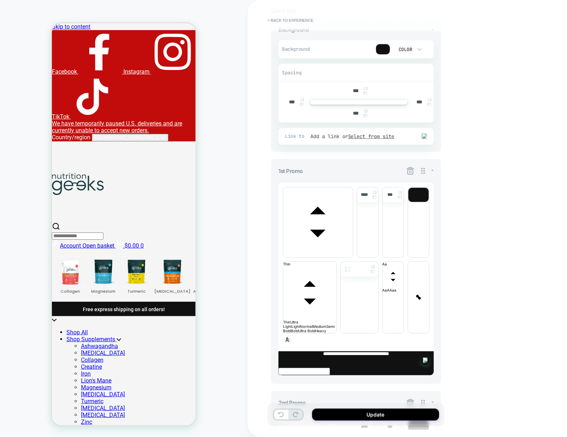
scroll to position [113, 0]
click at [411, 174] on icon at bounding box center [410, 171] width 9 height 9
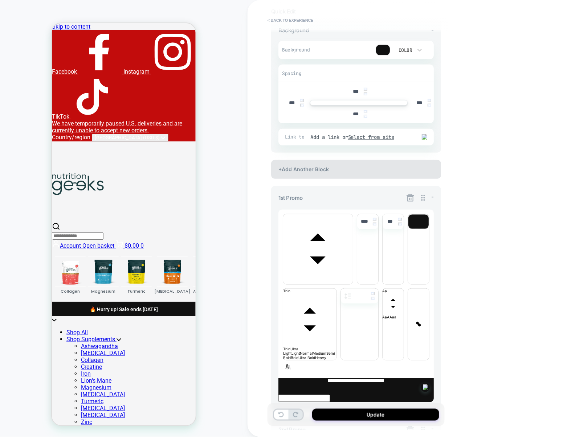
click at [400, 172] on div "+Add Another Block" at bounding box center [356, 169] width 170 height 19
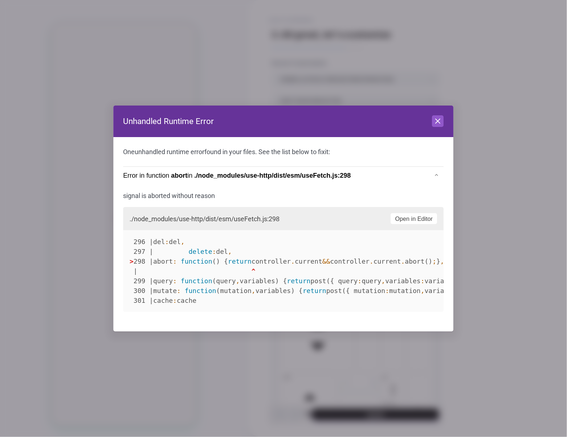
click at [444, 120] on header "Unhandled Runtime Error Close" at bounding box center [283, 122] width 340 height 32
click at [441, 122] on icon at bounding box center [438, 121] width 9 height 9
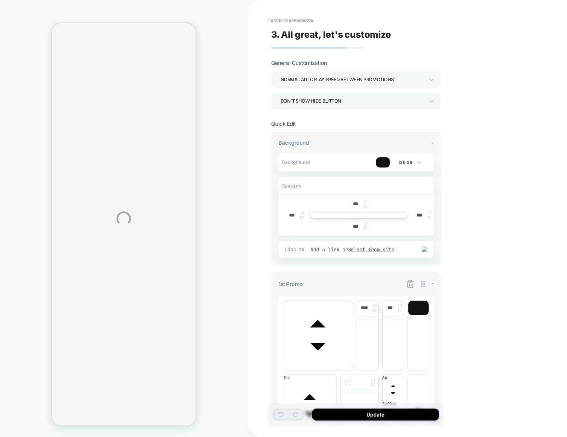
click at [284, 22] on div "**********" at bounding box center [283, 218] width 567 height 437
click at [285, 21] on button "< Back to experience" at bounding box center [290, 21] width 53 height 12
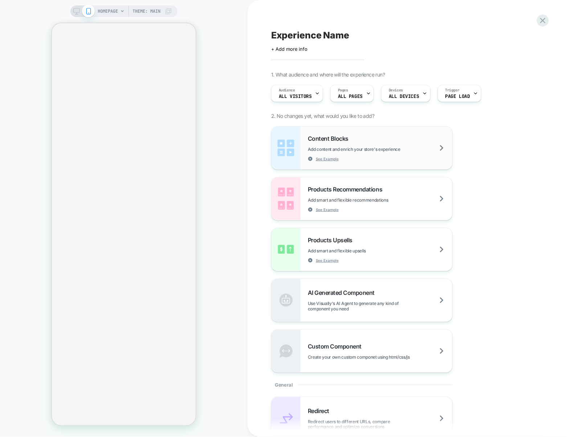
click at [380, 160] on div "Content Blocks Add content and enrich your store's experience See Example" at bounding box center [380, 148] width 144 height 26
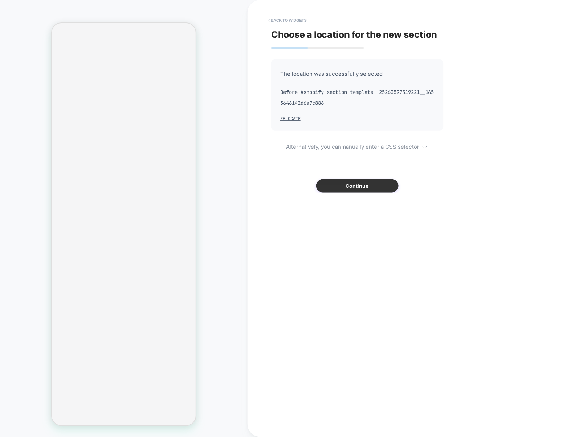
click at [344, 188] on button "Continue" at bounding box center [357, 185] width 82 height 13
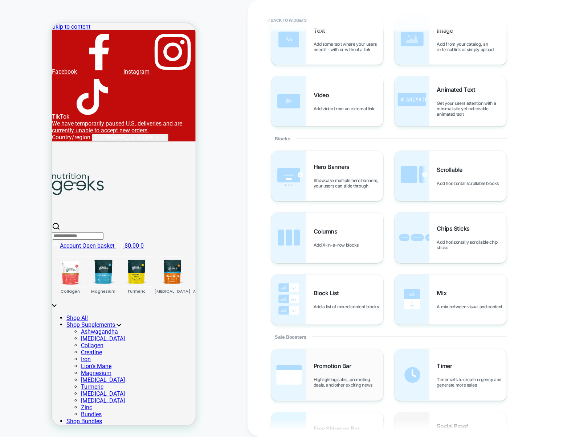
scroll to position [49, 0]
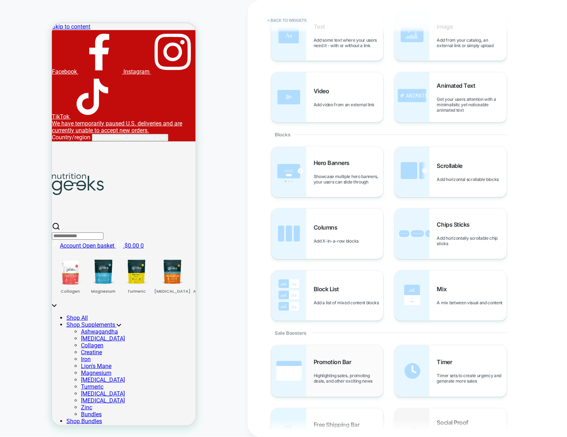
click at [324, 364] on span "Promotion Bar" at bounding box center [334, 362] width 41 height 7
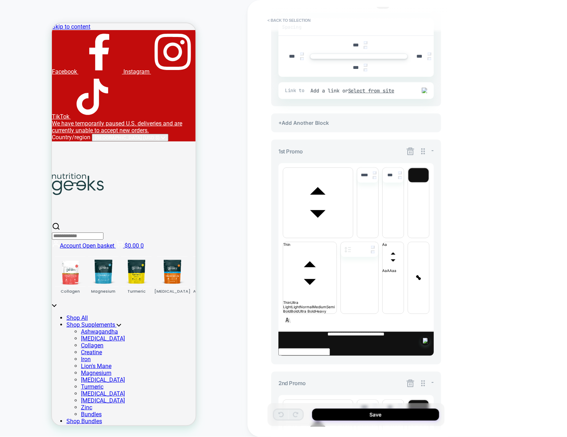
scroll to position [162, 0]
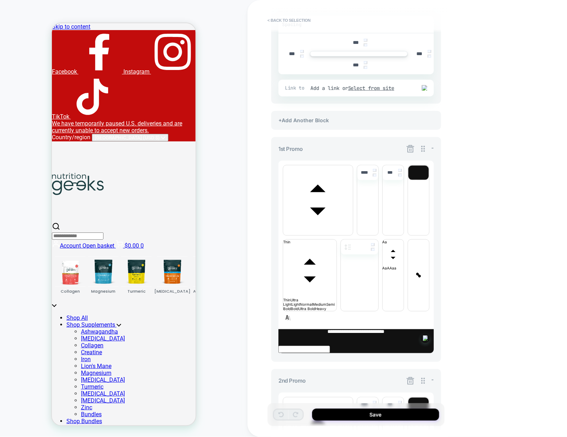
click at [409, 150] on icon at bounding box center [410, 148] width 9 height 9
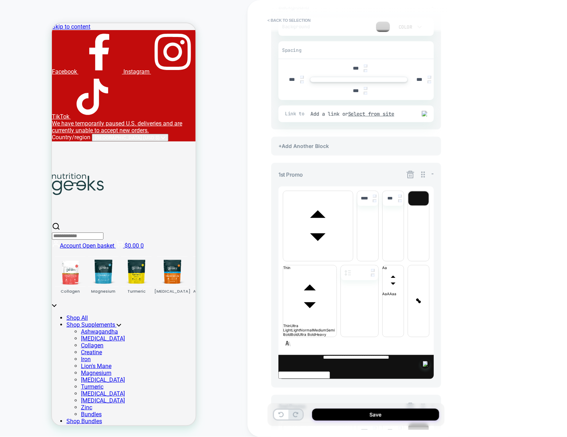
click at [410, 178] on icon at bounding box center [410, 175] width 8 height 8
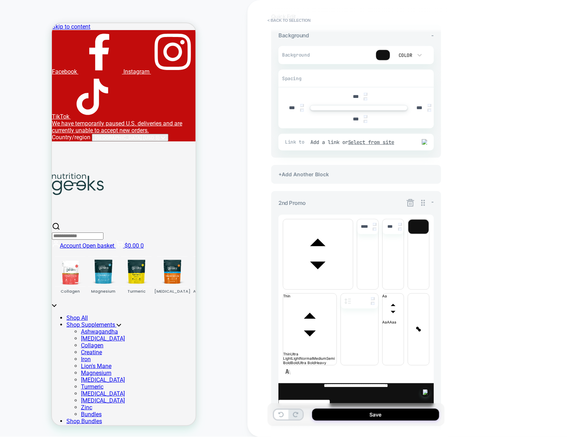
scroll to position [103, 0]
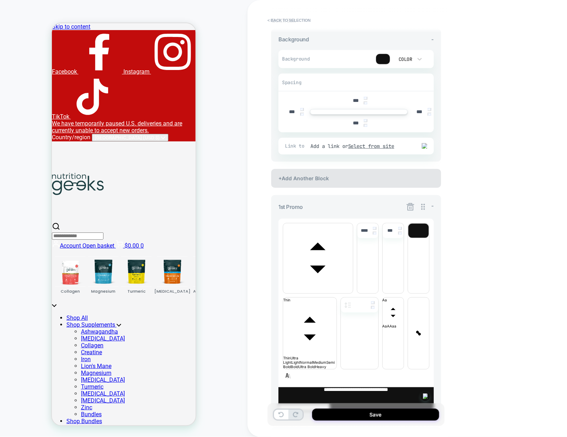
click at [365, 178] on div "+Add Another Block" at bounding box center [356, 178] width 170 height 19
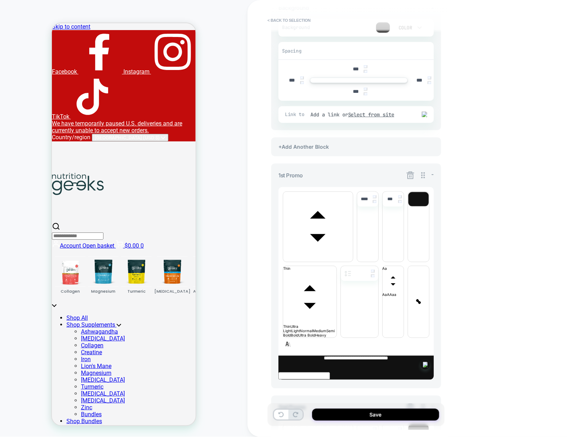
scroll to position [134, 0]
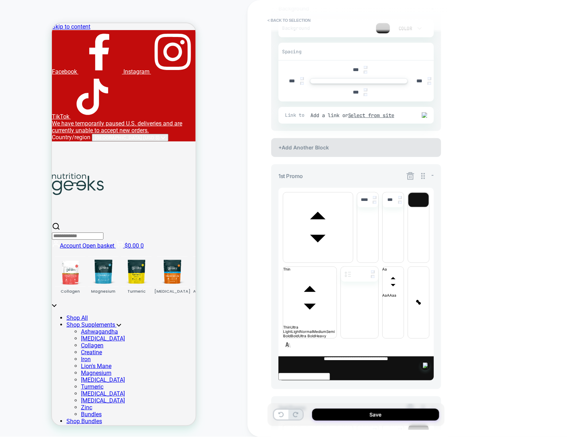
click at [351, 147] on div "+Add Another Block" at bounding box center [356, 147] width 170 height 19
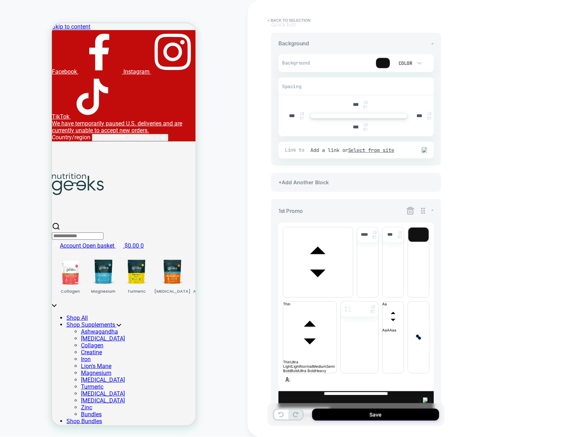
scroll to position [100, 0]
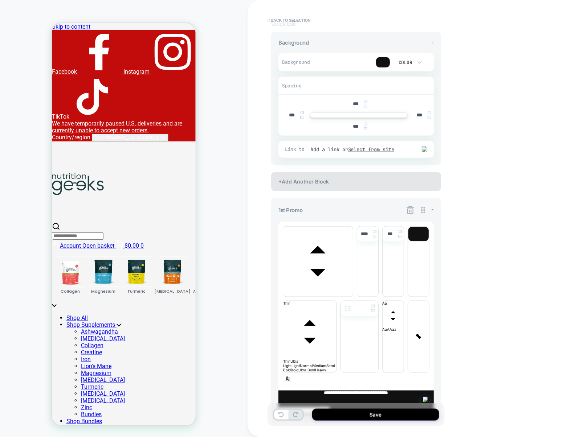
click at [374, 187] on div "+Add Another Block" at bounding box center [356, 181] width 170 height 19
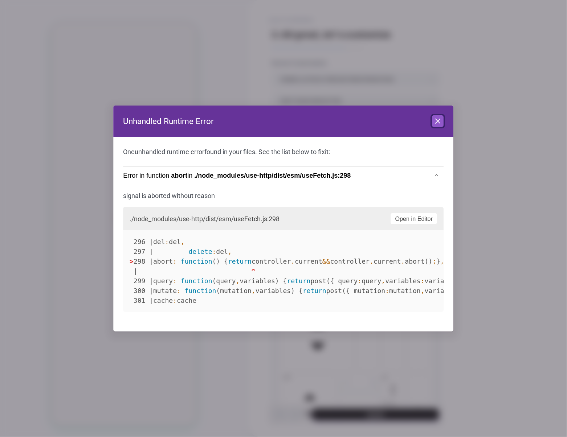
click at [438, 122] on icon at bounding box center [438, 121] width 4 height 4
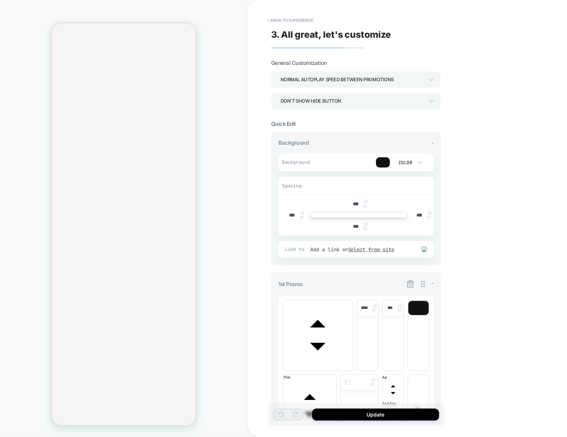
click at [405, 281] on div "1st Promo -" at bounding box center [355, 284] width 155 height 9
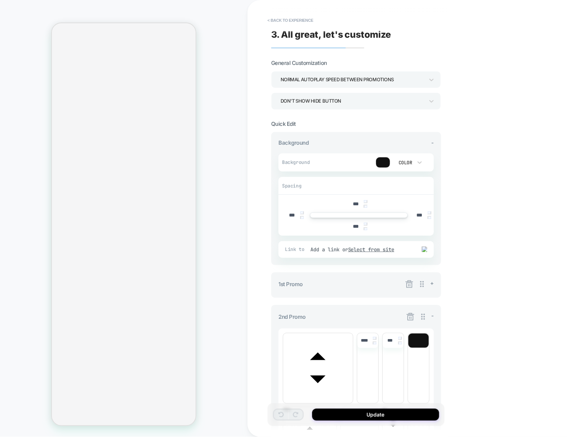
click at [403, 284] on div "1st Promo +" at bounding box center [355, 284] width 155 height 9
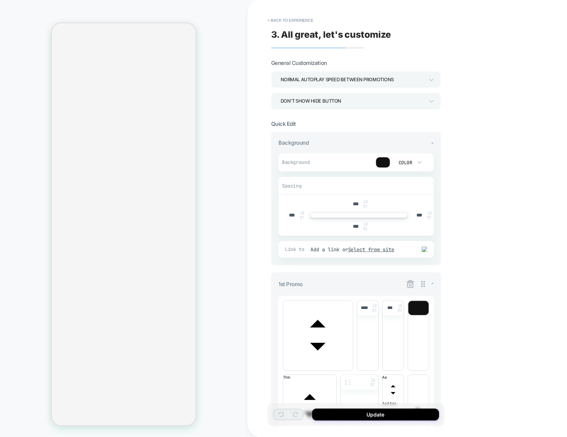
click at [412, 285] on icon at bounding box center [410, 284] width 9 height 9
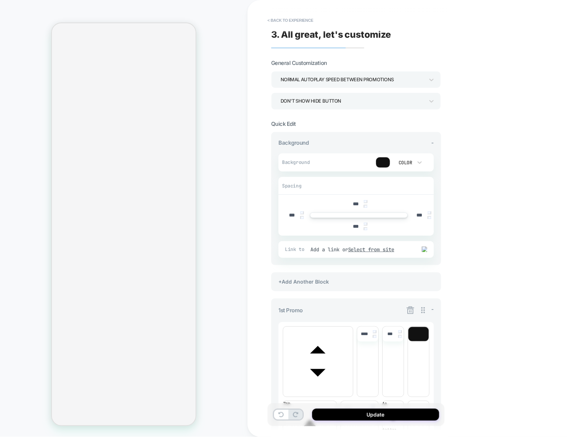
click at [409, 309] on icon at bounding box center [410, 310] width 9 height 9
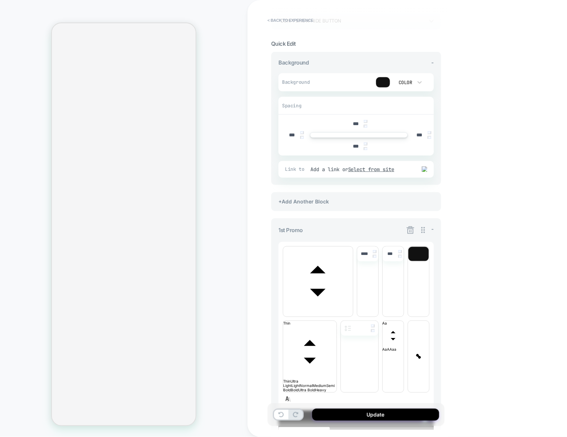
scroll to position [87, 0]
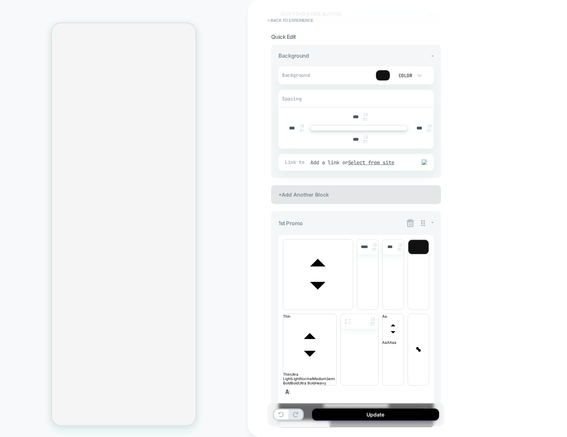
click at [372, 194] on div "+Add Another Block" at bounding box center [356, 194] width 170 height 19
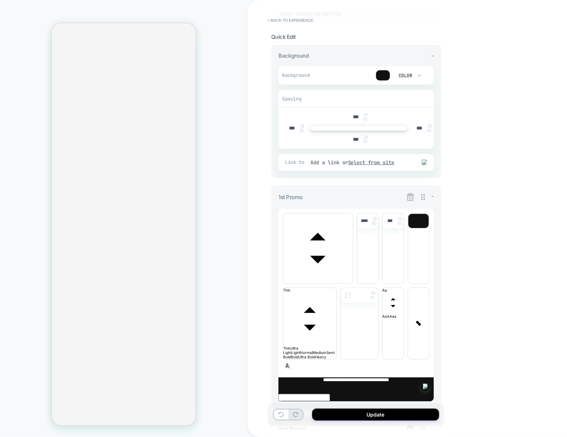
click at [409, 197] on icon at bounding box center [410, 197] width 9 height 9
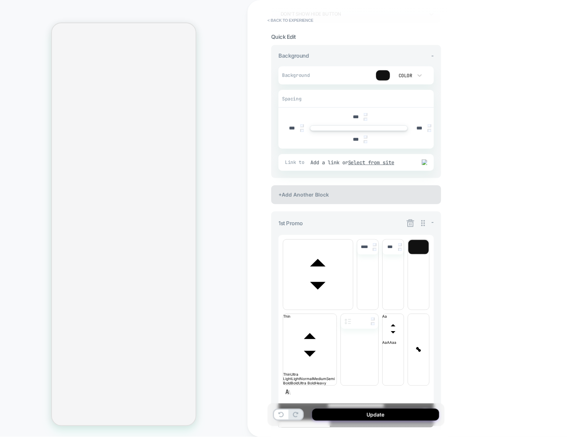
click at [382, 196] on div "+Add Another Block" at bounding box center [356, 194] width 170 height 19
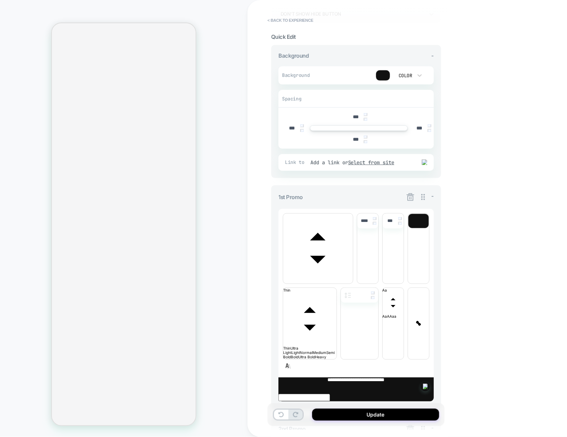
click at [410, 197] on icon at bounding box center [410, 197] width 9 height 9
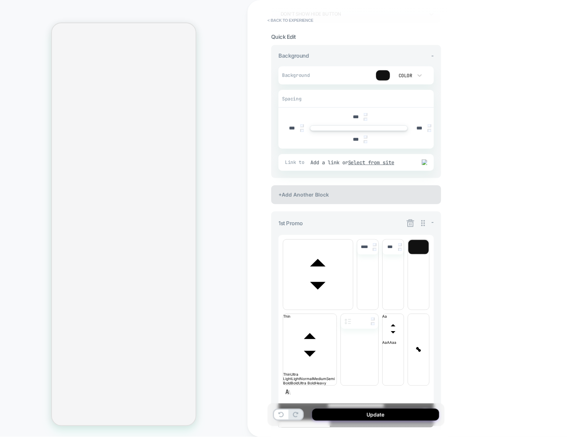
click at [370, 195] on div "+Add Another Block" at bounding box center [356, 194] width 170 height 19
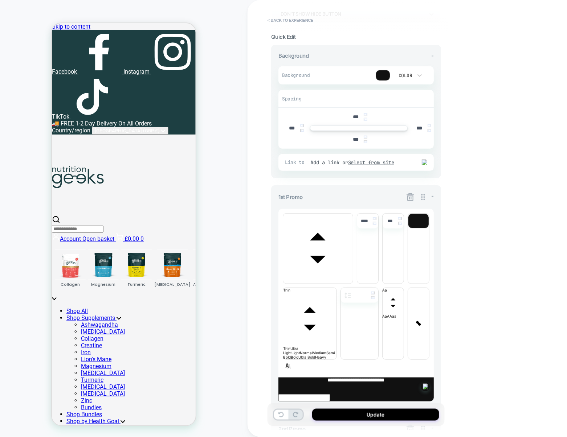
scroll to position [0, 0]
click at [410, 196] on icon at bounding box center [410, 197] width 8 height 8
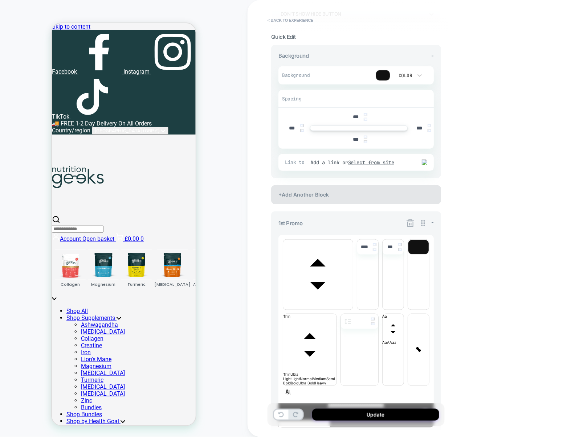
click at [371, 194] on div "+Add Another Block" at bounding box center [356, 194] width 170 height 19
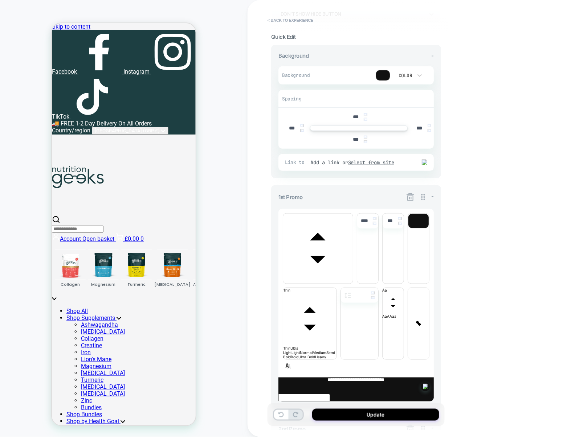
click at [409, 197] on icon at bounding box center [410, 197] width 9 height 9
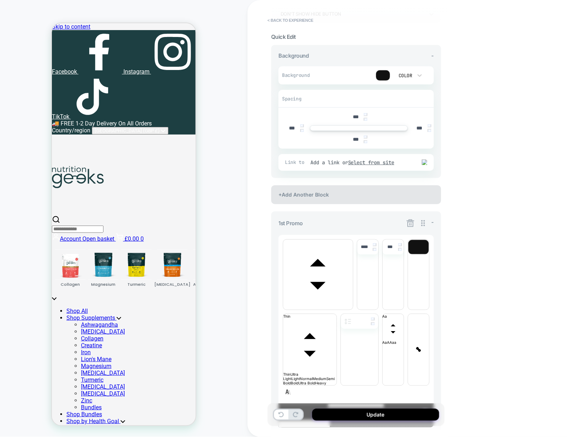
click at [361, 191] on div "+Add Another Block" at bounding box center [356, 194] width 170 height 19
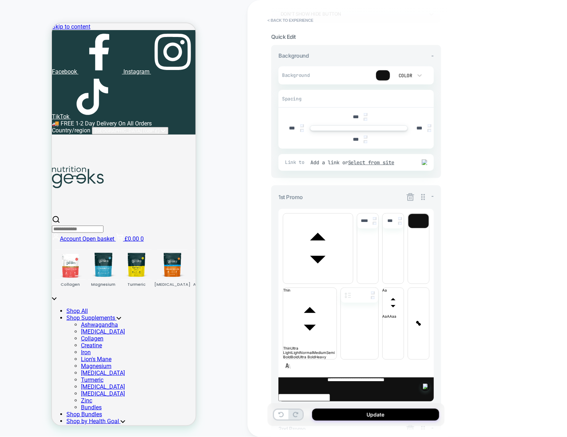
click at [412, 201] on icon at bounding box center [410, 197] width 8 height 8
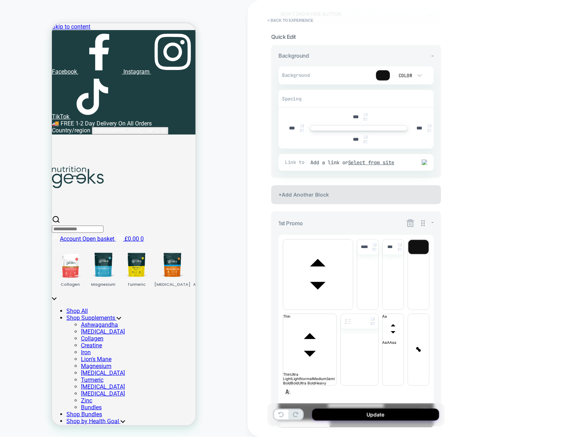
click at [384, 193] on div "+Add Another Block" at bounding box center [356, 194] width 170 height 19
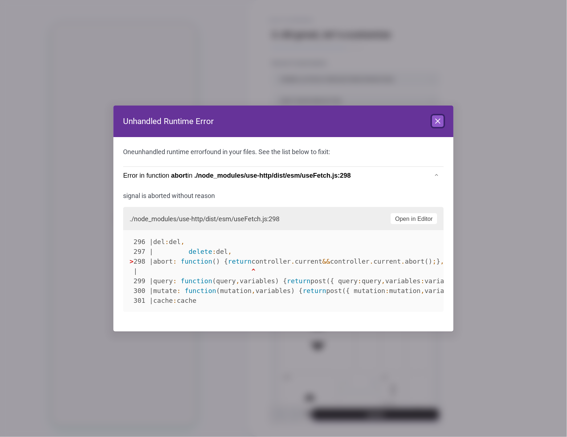
click at [439, 122] on icon at bounding box center [438, 121] width 4 height 4
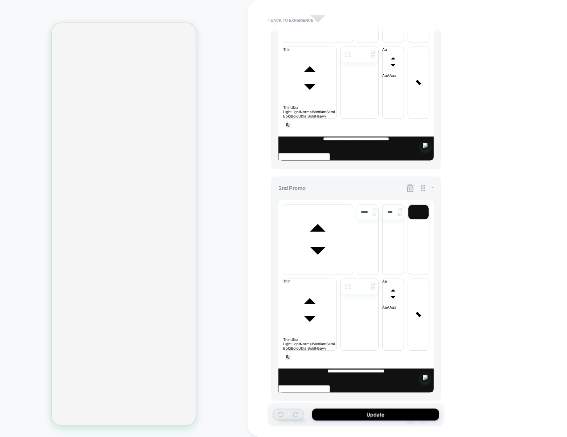
scroll to position [405, 0]
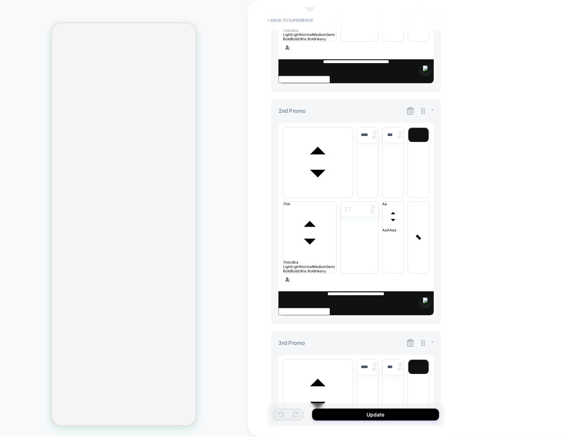
click at [411, 339] on icon at bounding box center [410, 343] width 9 height 9
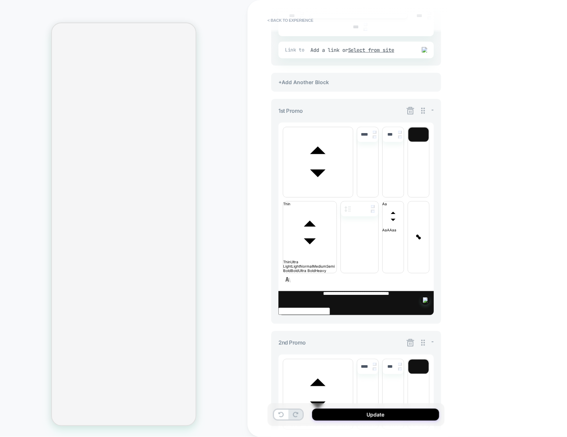
scroll to position [192, 0]
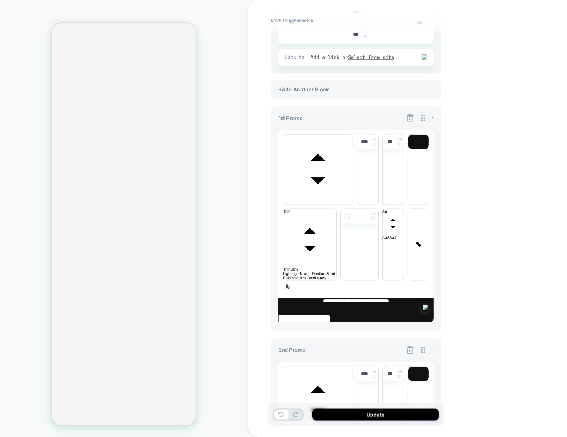
click at [409, 120] on icon at bounding box center [410, 118] width 9 height 9
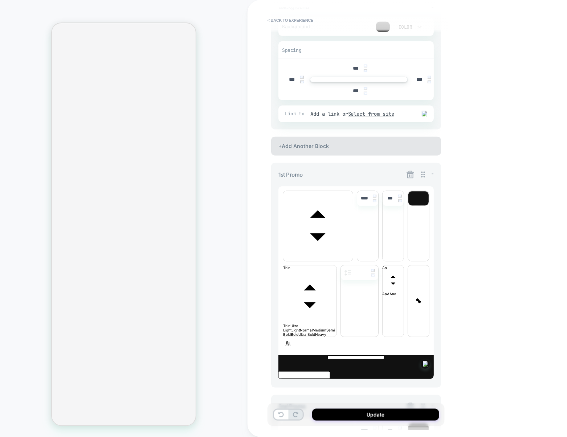
click at [331, 146] on div "+Add Another Block" at bounding box center [356, 146] width 170 height 19
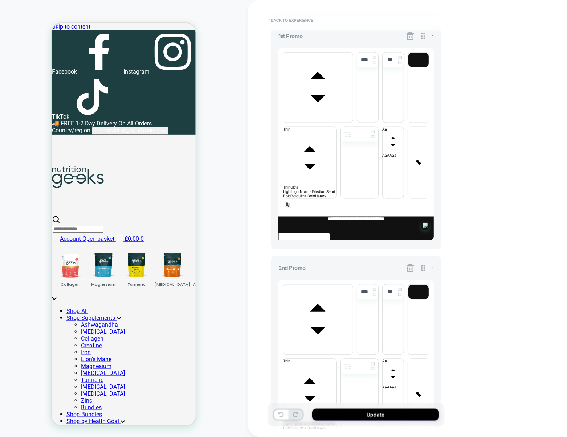
scroll to position [171, 0]
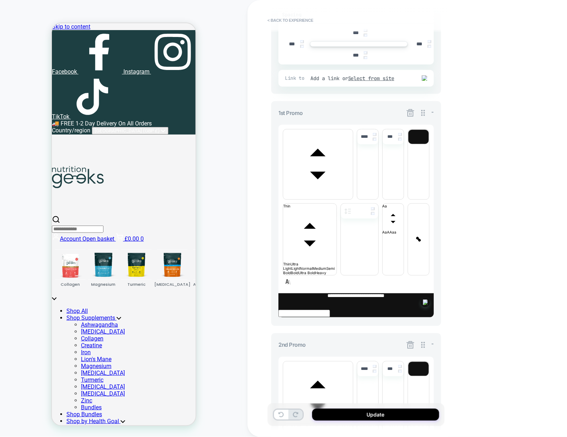
click at [410, 117] on icon at bounding box center [410, 113] width 8 height 8
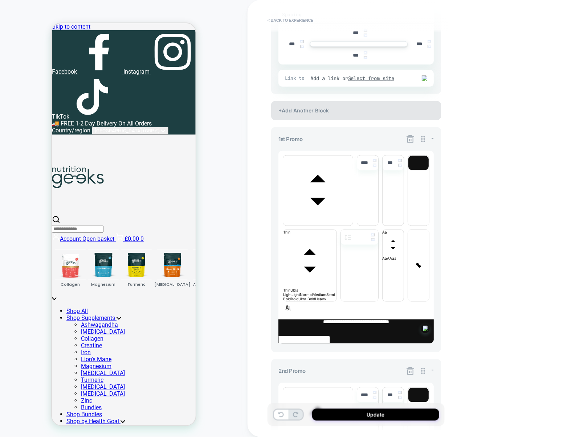
click at [364, 113] on div "+Add Another Block" at bounding box center [356, 110] width 170 height 19
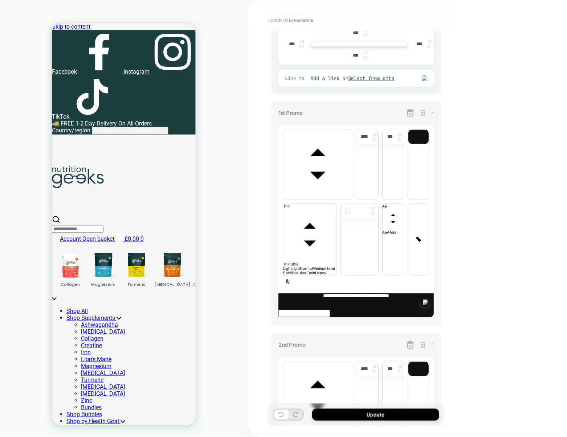
click at [408, 113] on icon at bounding box center [410, 113] width 9 height 9
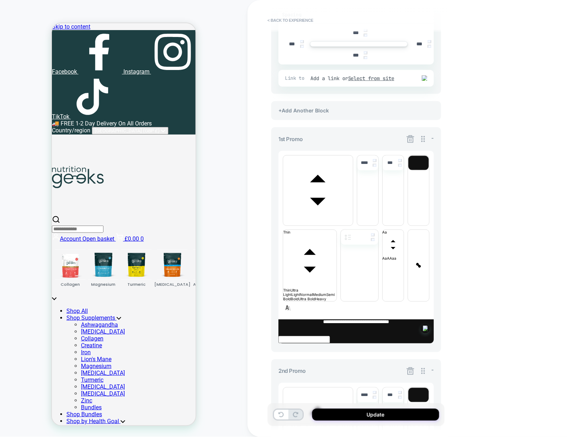
click at [407, 137] on icon at bounding box center [410, 139] width 9 height 9
click at [408, 139] on icon at bounding box center [410, 139] width 8 height 8
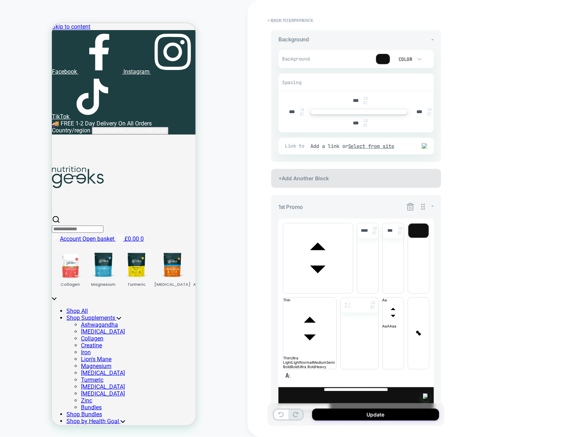
click at [348, 172] on div "+Add Another Block" at bounding box center [356, 178] width 170 height 19
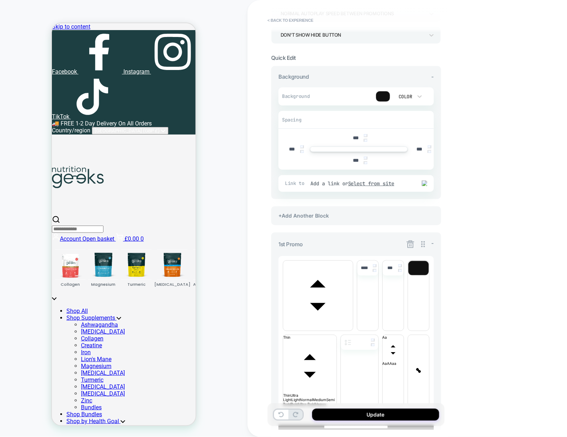
scroll to position [76, 0]
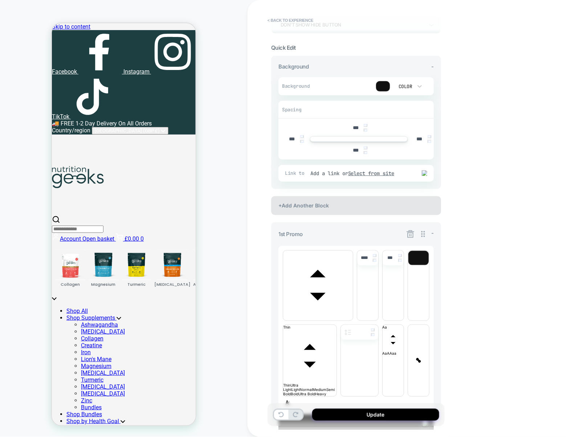
click at [328, 212] on div "+Add Another Block" at bounding box center [356, 205] width 170 height 19
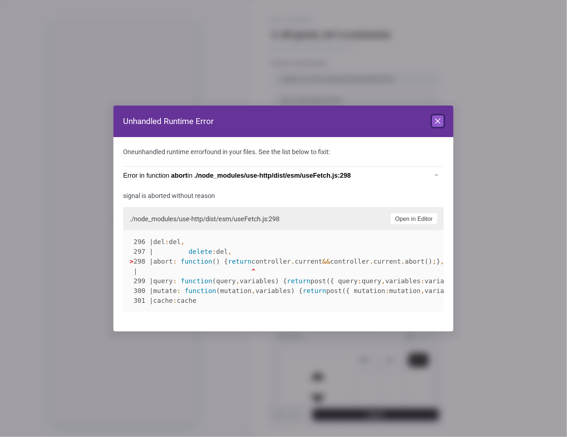
click at [436, 121] on icon at bounding box center [438, 121] width 9 height 9
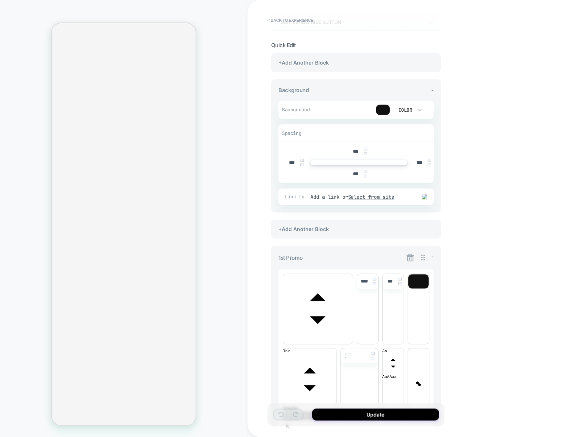
scroll to position [79, 0]
click at [360, 235] on div "+Add Another Block" at bounding box center [356, 229] width 170 height 19
click at [410, 260] on icon at bounding box center [410, 257] width 9 height 9
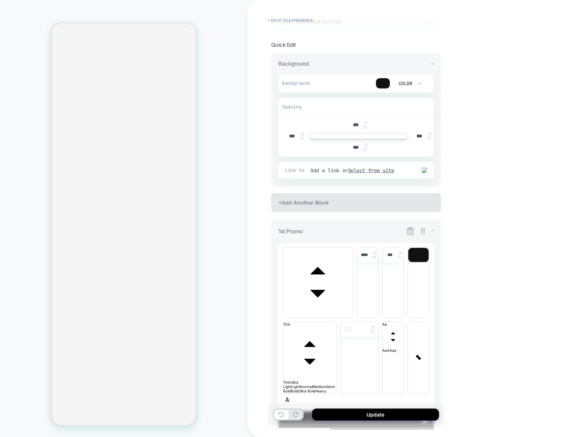
click at [368, 205] on div "+Add Another Block" at bounding box center [356, 202] width 170 height 19
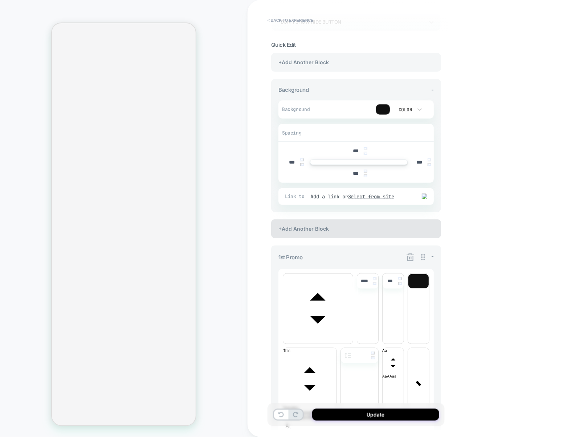
click at [361, 227] on div "+Add Another Block" at bounding box center [356, 229] width 170 height 19
click at [409, 257] on icon at bounding box center [410, 258] width 8 height 8
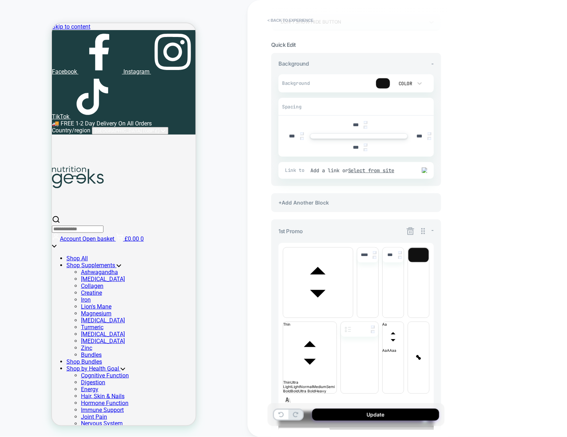
scroll to position [0, 0]
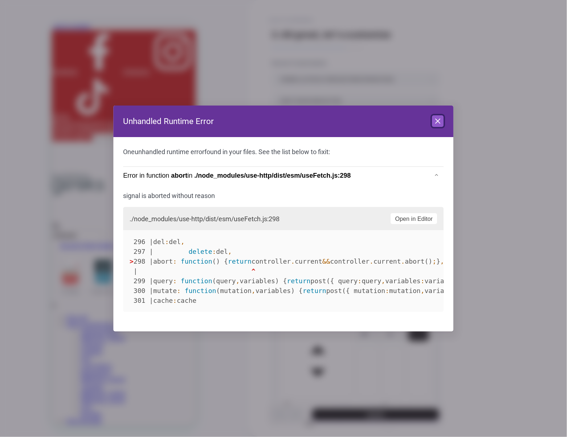
click at [432, 124] on button "Close" at bounding box center [438, 121] width 12 height 12
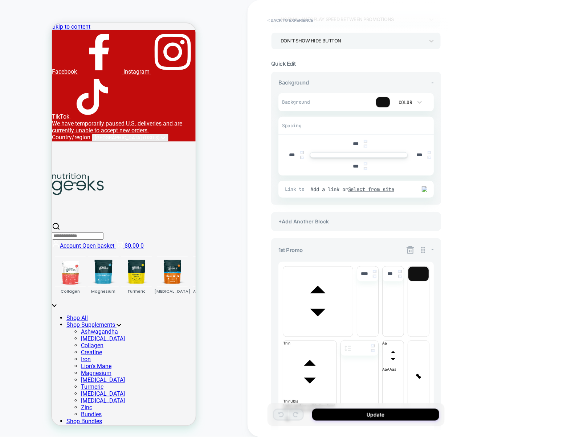
scroll to position [63, 0]
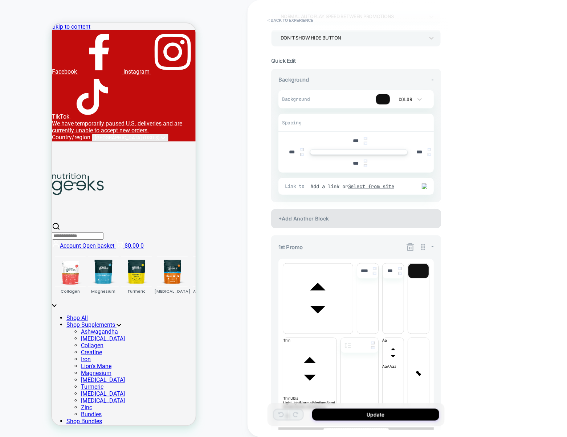
click at [370, 226] on div "+Add Another Block" at bounding box center [356, 218] width 170 height 19
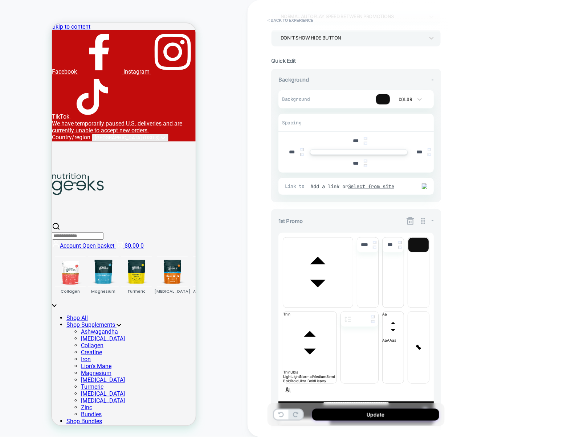
click at [409, 224] on icon at bounding box center [410, 221] width 9 height 9
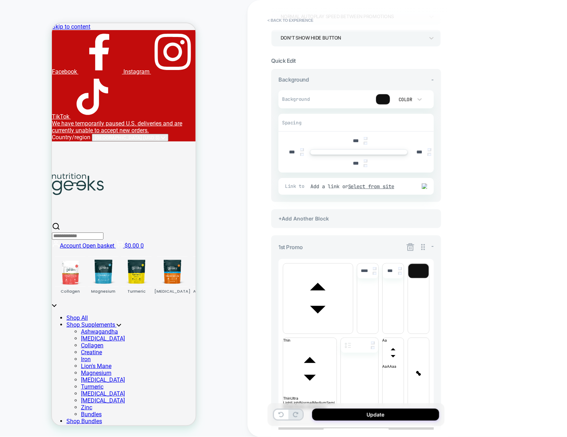
click at [411, 246] on icon at bounding box center [410, 248] width 8 height 8
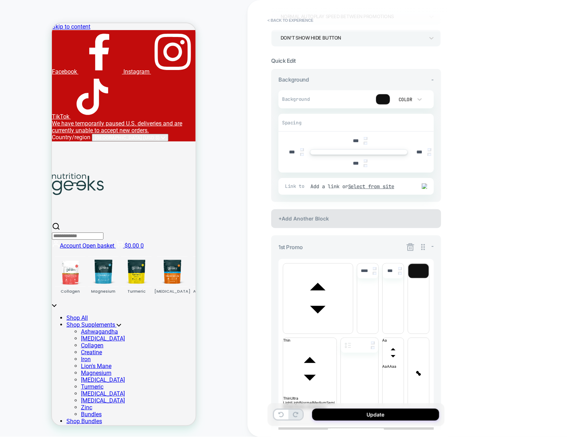
click at [399, 220] on div "+Add Another Block" at bounding box center [356, 218] width 170 height 19
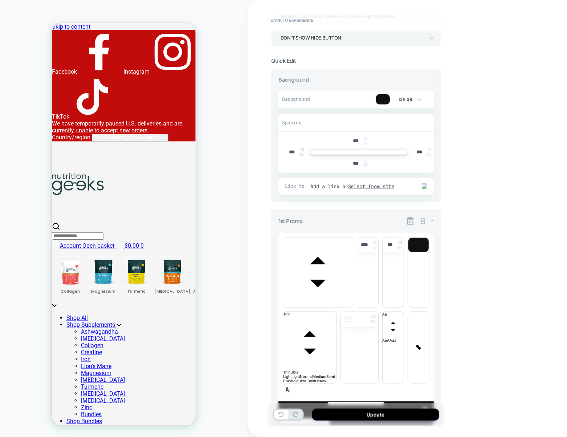
click at [409, 221] on icon at bounding box center [410, 221] width 9 height 9
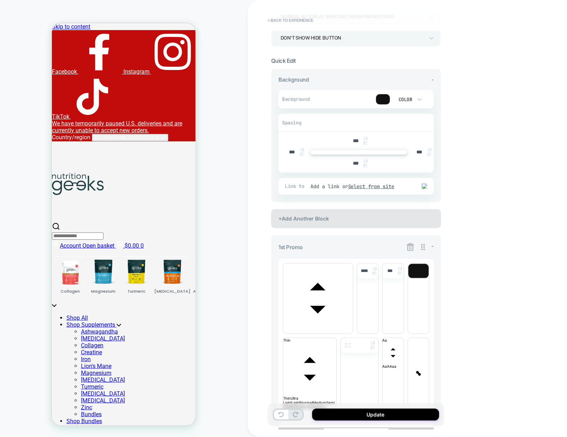
click at [400, 218] on div "+Add Another Block" at bounding box center [356, 218] width 170 height 19
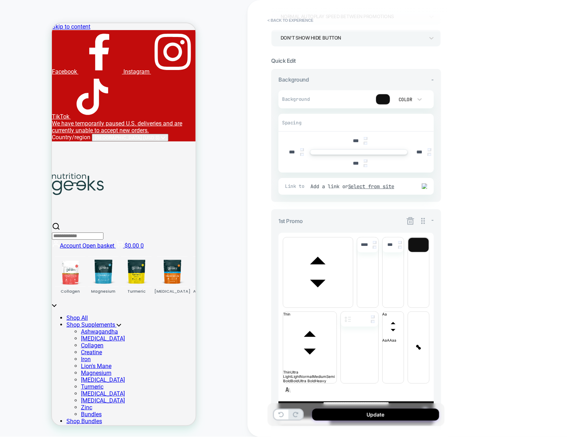
click at [409, 221] on icon at bounding box center [410, 221] width 9 height 9
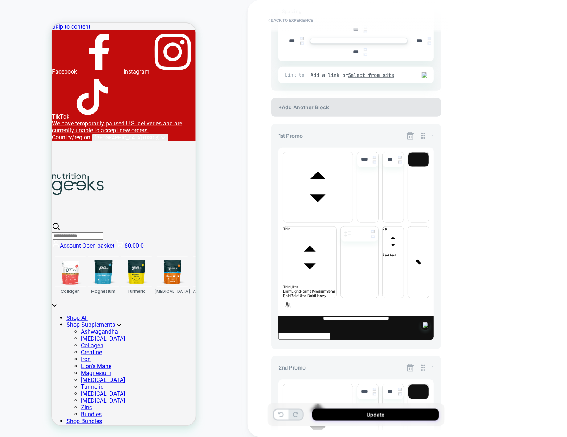
click at [365, 111] on div "+Add Another Block" at bounding box center [356, 107] width 170 height 19
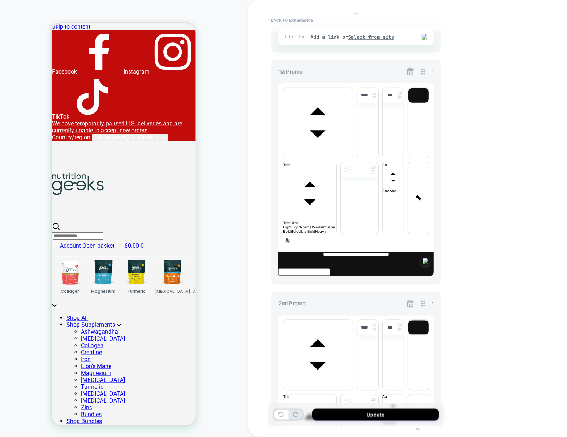
scroll to position [212, 0]
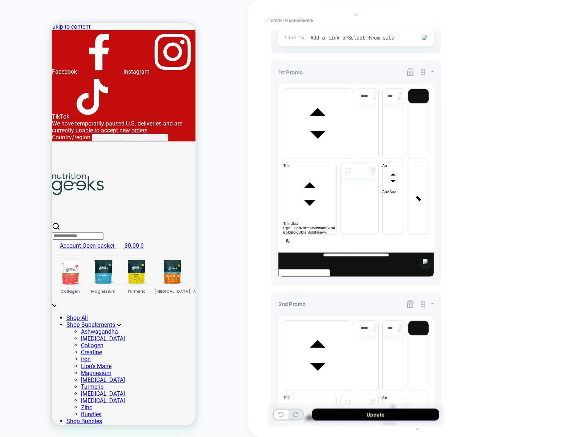
click at [410, 72] on icon at bounding box center [410, 72] width 9 height 9
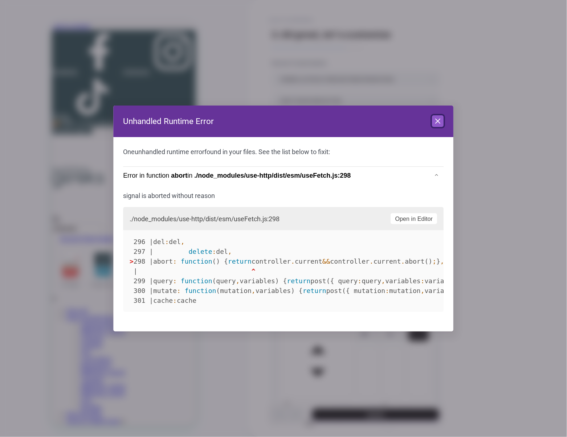
click at [437, 124] on icon at bounding box center [438, 121] width 9 height 9
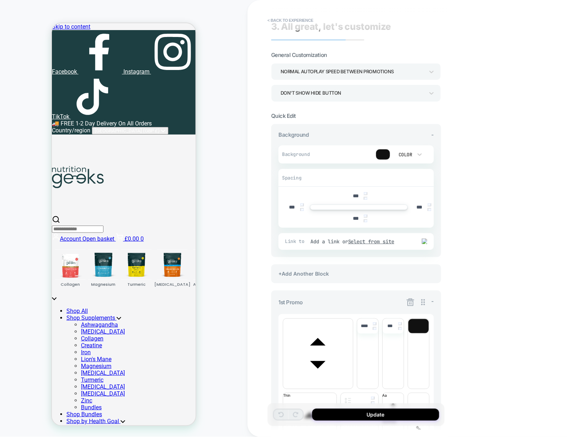
scroll to position [4, 0]
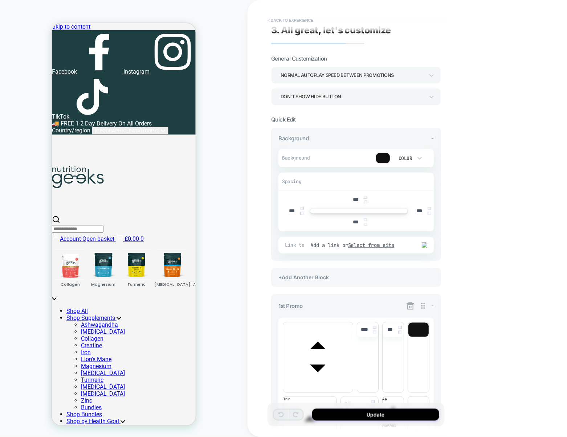
click at [307, 18] on button "< Back to experience" at bounding box center [290, 21] width 53 height 12
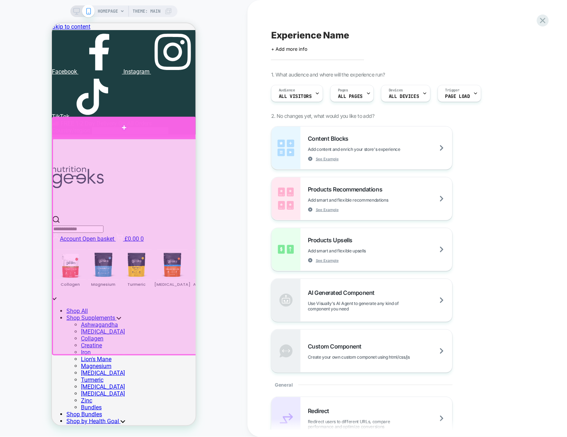
click at [160, 130] on div at bounding box center [124, 126] width 144 height 21
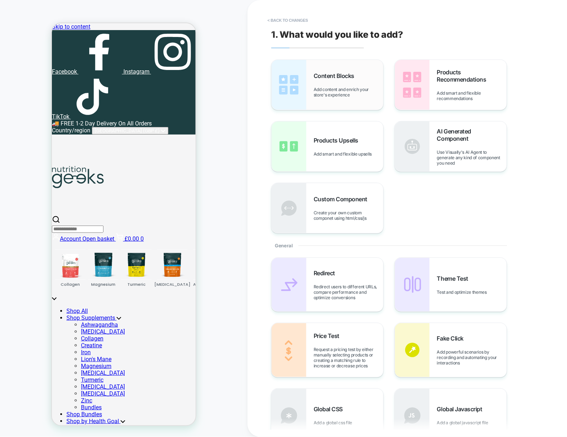
click at [357, 103] on div "Content Blocks Add content and enrich your store's experience" at bounding box center [327, 85] width 112 height 50
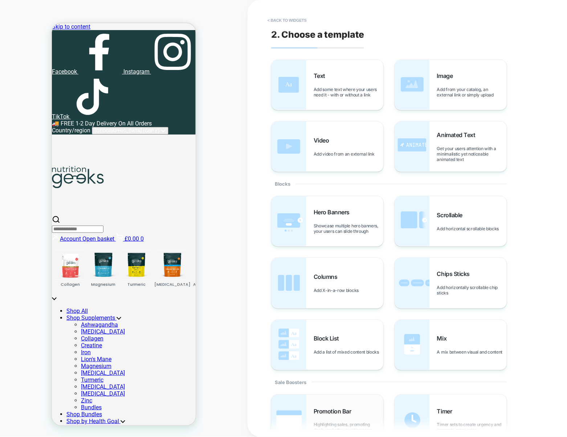
click at [332, 399] on div "Promotion Bar Highlighting sales, promoting deals, and other exciting news" at bounding box center [327, 421] width 112 height 52
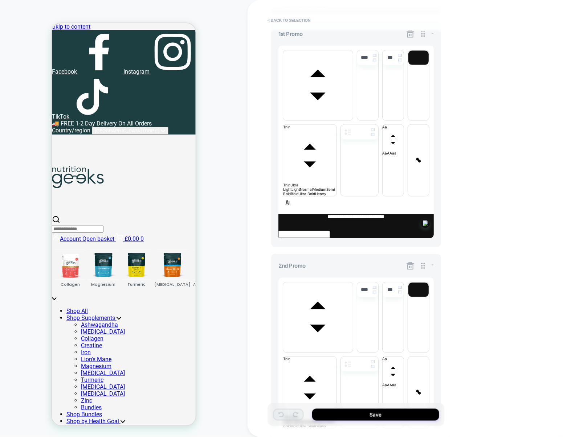
scroll to position [285, 0]
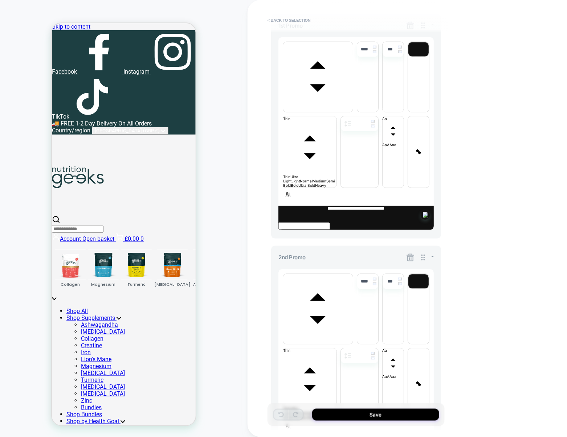
click at [407, 253] on icon at bounding box center [410, 257] width 9 height 9
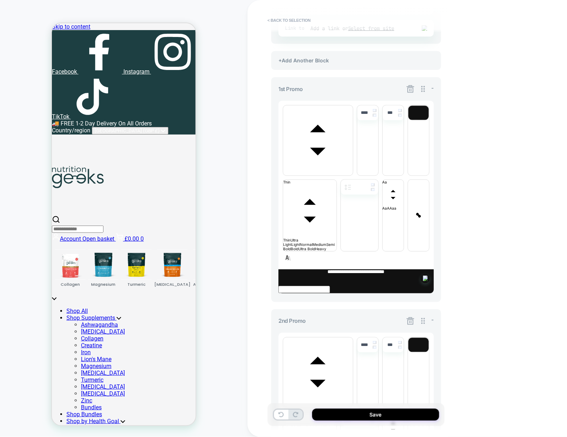
scroll to position [136, 0]
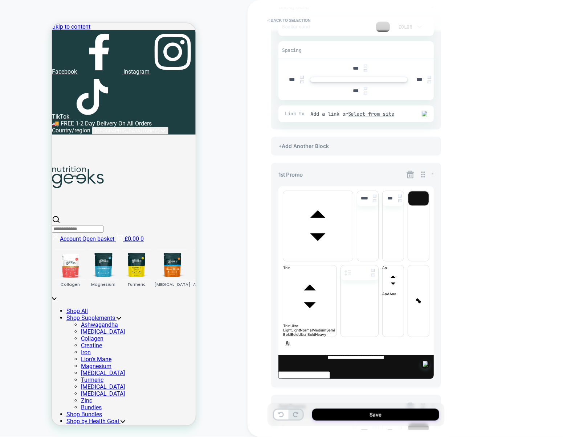
click at [410, 177] on icon at bounding box center [410, 174] width 9 height 9
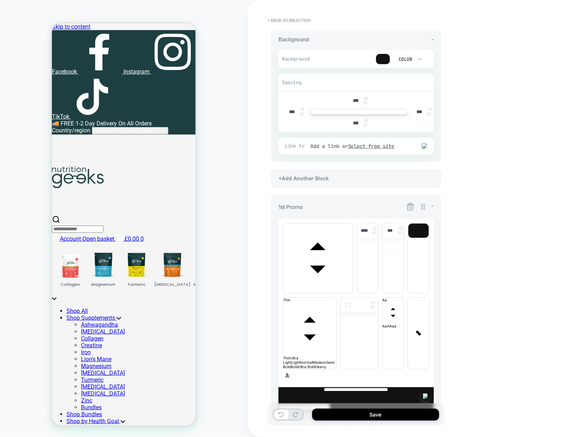
click at [411, 205] on icon at bounding box center [410, 207] width 8 height 8
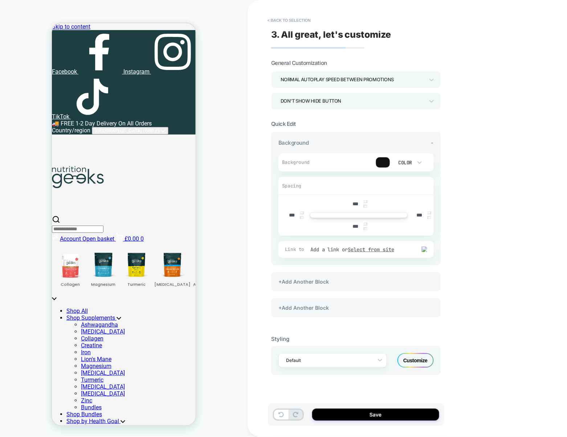
scroll to position [0, 0]
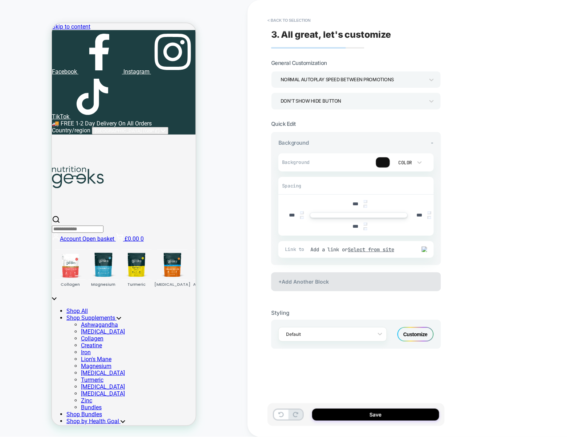
click at [349, 281] on div "+Add Another Block" at bounding box center [356, 282] width 170 height 19
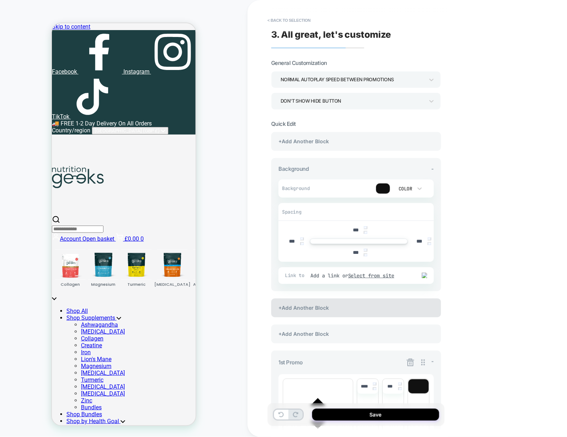
scroll to position [103, 0]
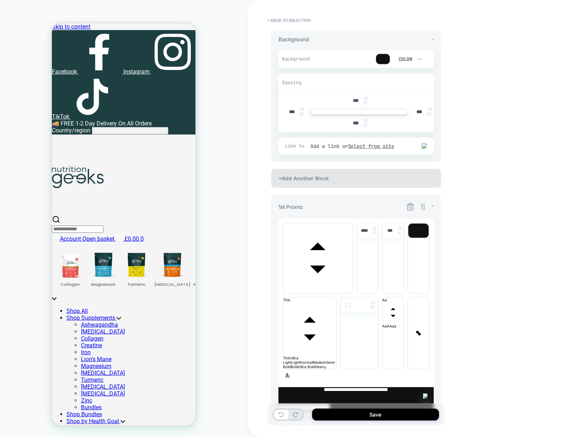
click at [369, 177] on div "+Add Another Block" at bounding box center [356, 178] width 170 height 19
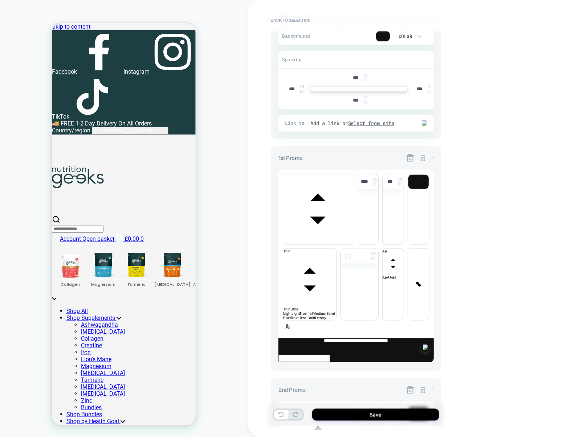
scroll to position [115, 0]
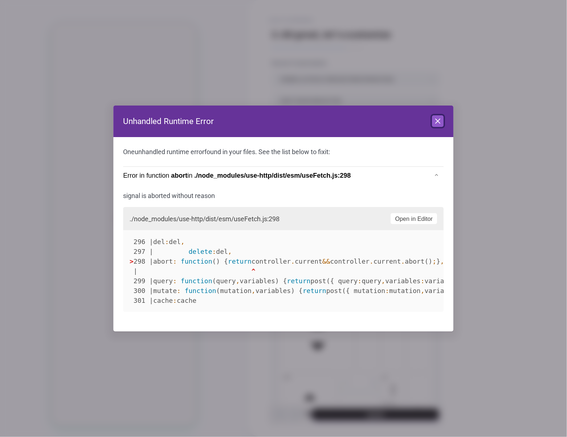
click at [441, 122] on icon at bounding box center [438, 121] width 9 height 9
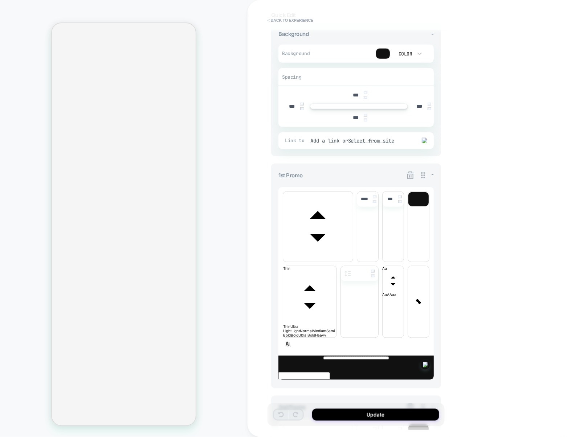
scroll to position [113, 0]
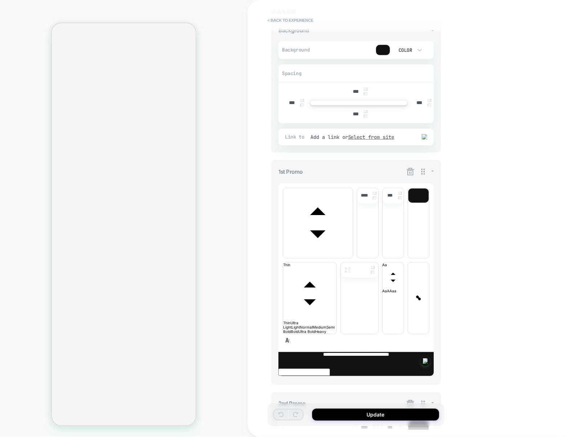
click at [408, 172] on icon at bounding box center [410, 171] width 9 height 9
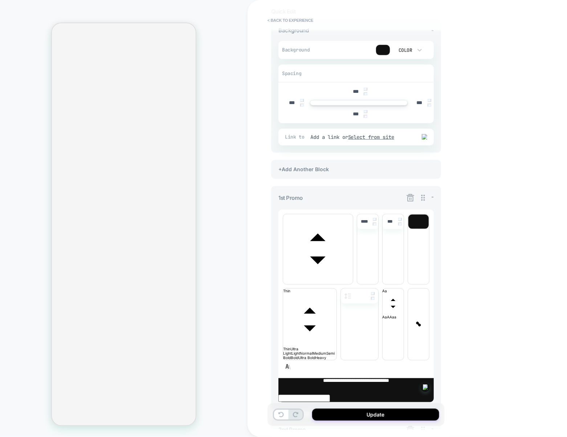
click at [408, 197] on icon at bounding box center [410, 198] width 8 height 8
click at [386, 175] on div "+Add Another Block" at bounding box center [356, 169] width 170 height 19
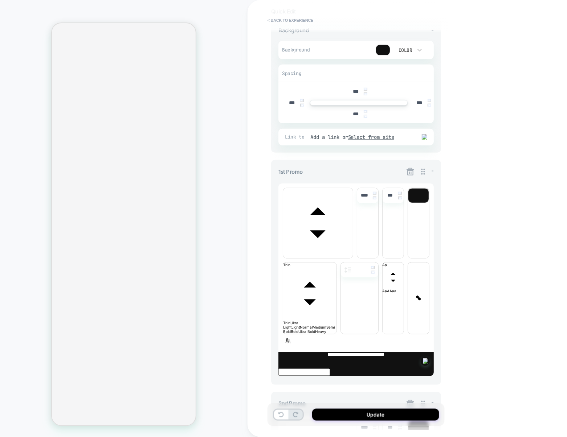
click at [414, 176] on div "**********" at bounding box center [356, 272] width 170 height 225
click at [412, 176] on icon at bounding box center [410, 171] width 9 height 9
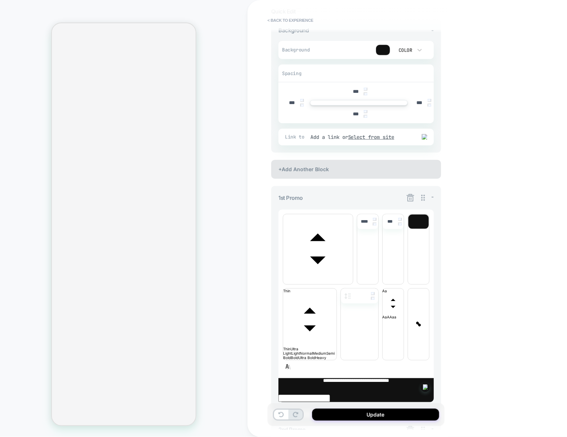
click at [394, 168] on div "+Add Another Block" at bounding box center [356, 169] width 170 height 19
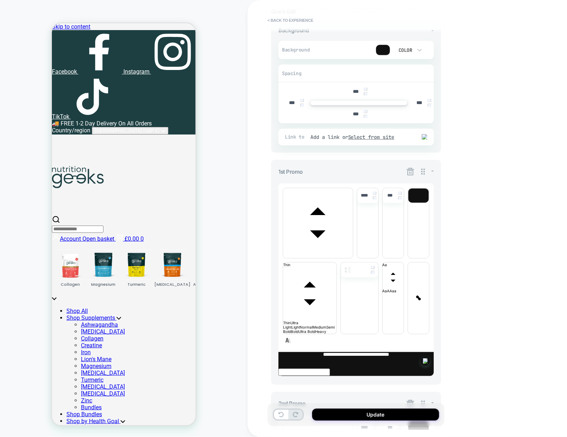
scroll to position [0, 0]
click at [407, 171] on icon at bounding box center [410, 171] width 9 height 9
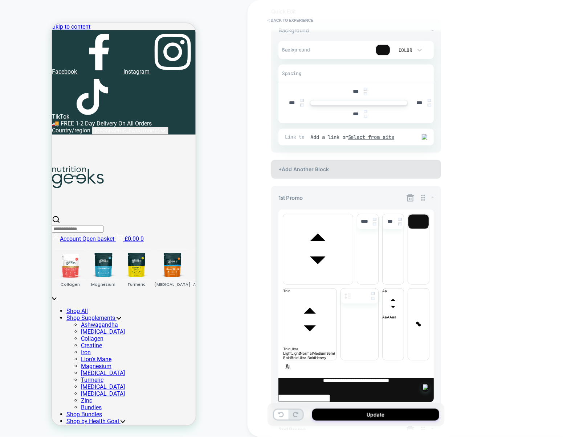
click at [394, 169] on div "+Add Another Block" at bounding box center [356, 169] width 170 height 19
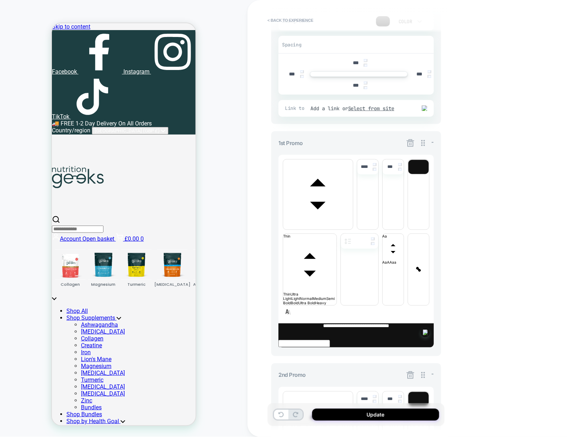
scroll to position [139, 0]
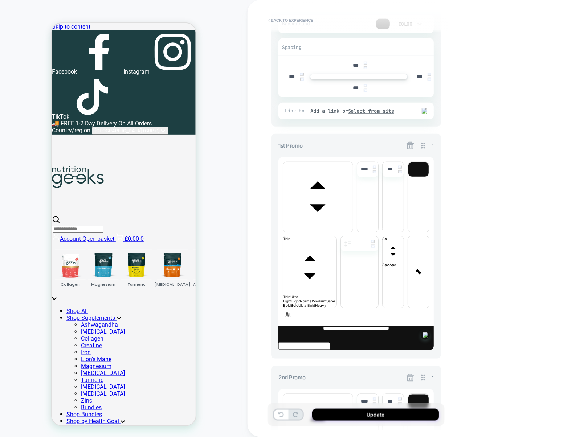
click at [410, 145] on icon at bounding box center [410, 145] width 9 height 9
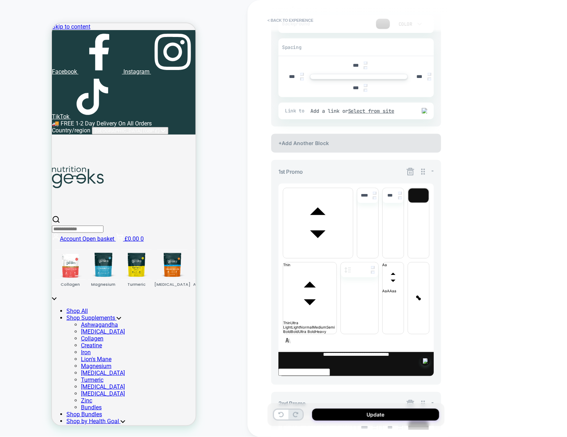
click at [388, 140] on div "+Add Another Block" at bounding box center [356, 143] width 170 height 19
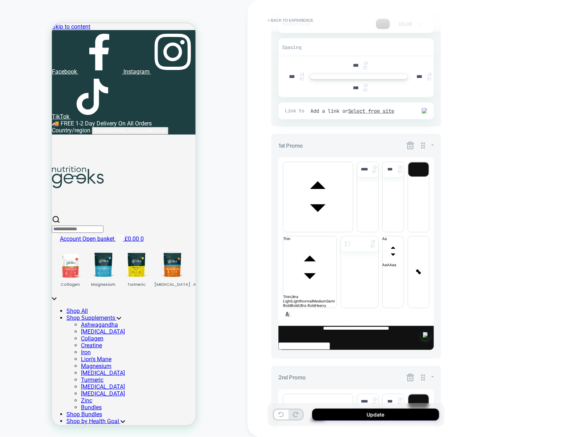
click at [408, 146] on icon at bounding box center [410, 145] width 9 height 9
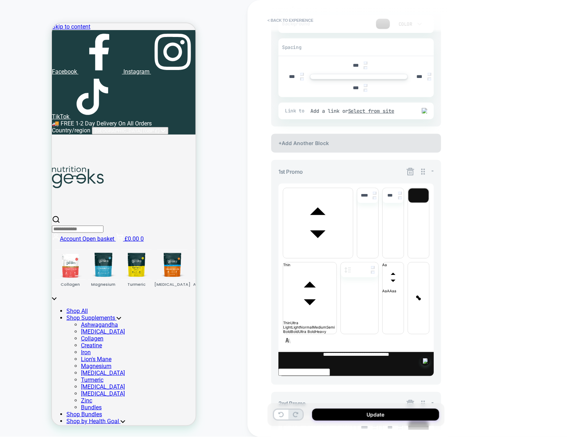
click at [387, 145] on div "+Add Another Block" at bounding box center [356, 143] width 170 height 19
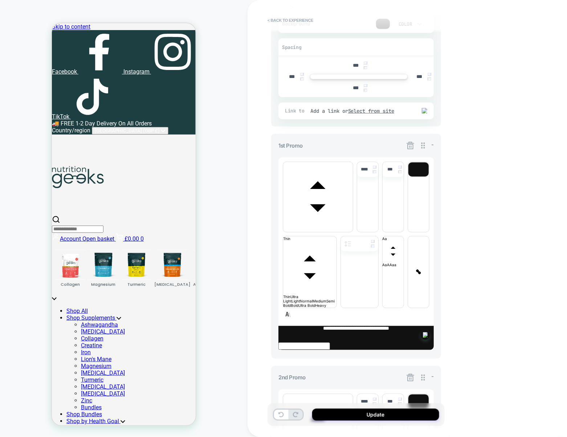
click at [410, 146] on icon at bounding box center [410, 146] width 8 height 8
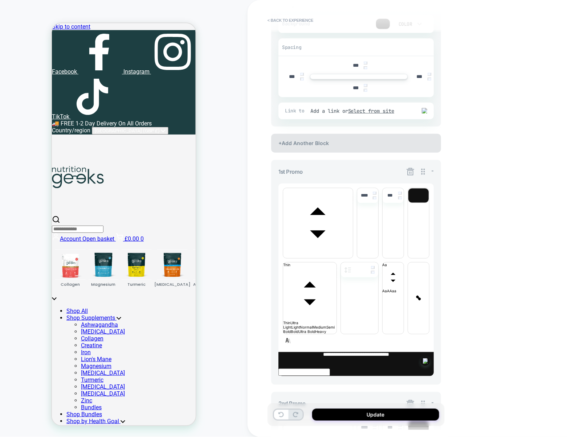
click at [383, 141] on div "+Add Another Block" at bounding box center [356, 143] width 170 height 19
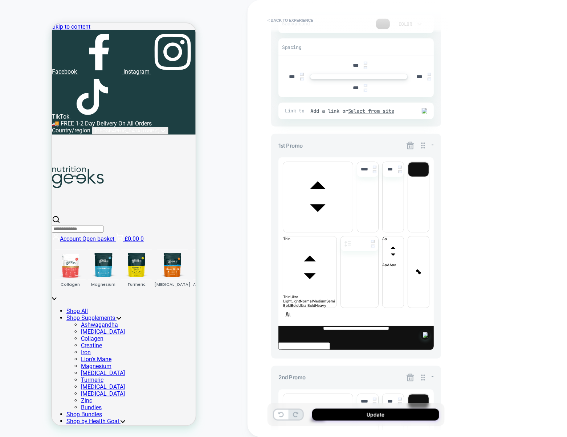
click at [409, 147] on icon at bounding box center [410, 145] width 9 height 9
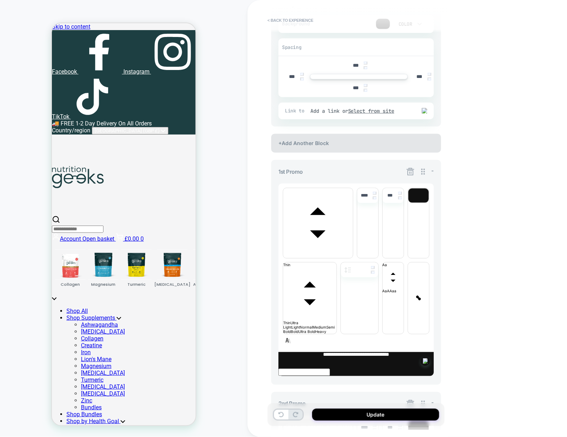
click at [391, 143] on div "+Add Another Block" at bounding box center [356, 143] width 170 height 19
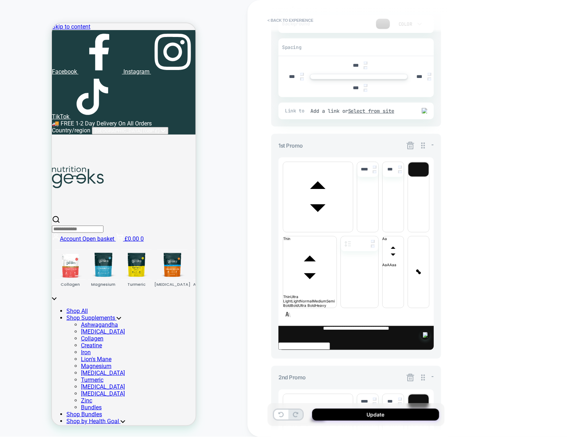
click at [407, 146] on icon at bounding box center [410, 145] width 9 height 9
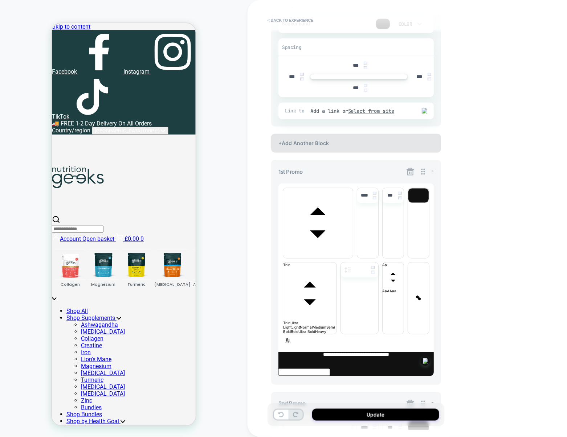
click at [382, 139] on div "+Add Another Block" at bounding box center [356, 143] width 170 height 19
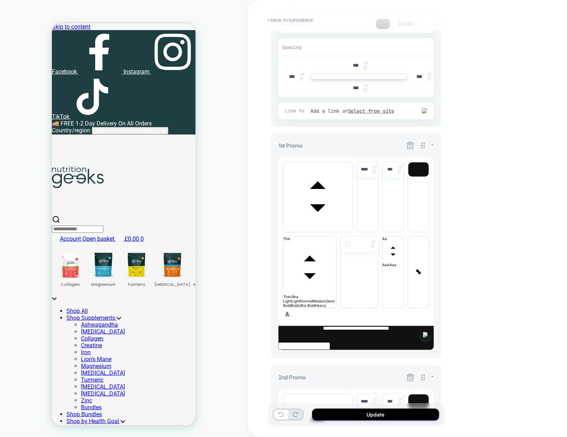
click at [410, 142] on icon at bounding box center [410, 146] width 8 height 8
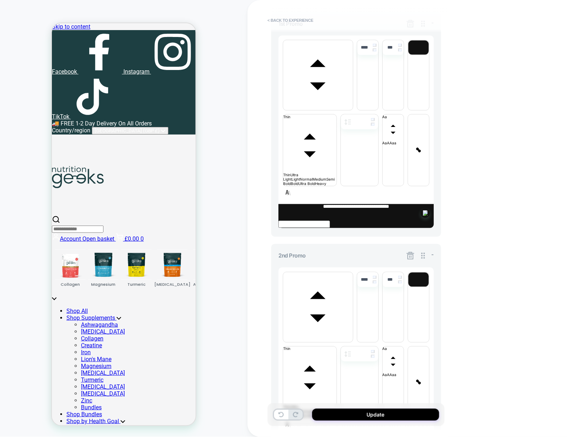
scroll to position [340, 0]
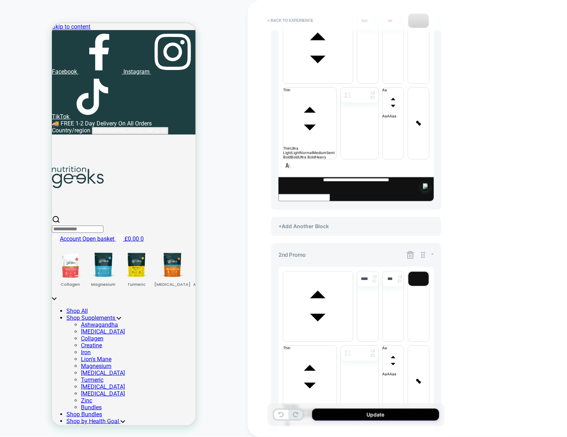
scroll to position [405, 0]
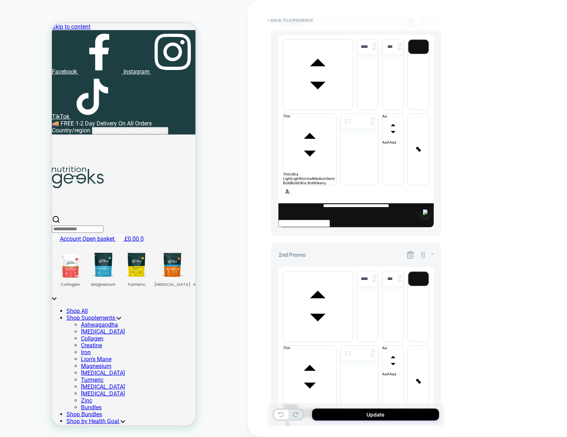
scroll to position [340, 0]
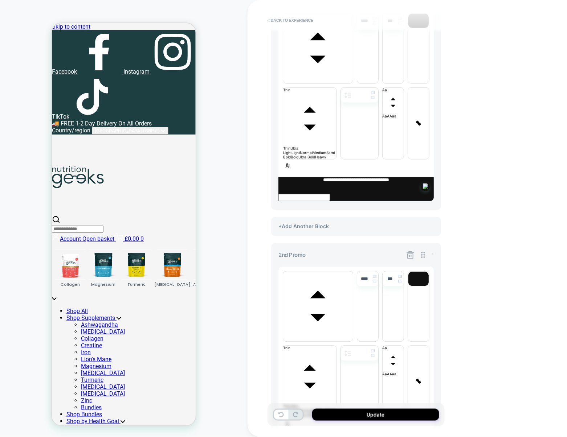
scroll to position [405, 0]
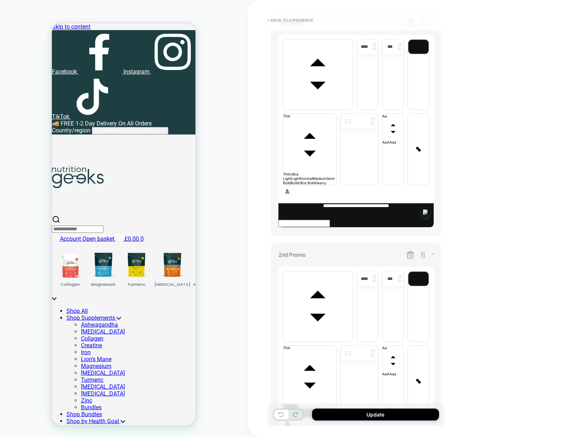
scroll to position [340, 0]
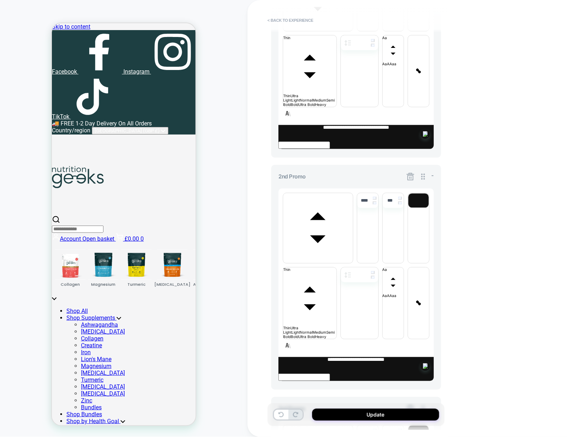
scroll to position [405, 0]
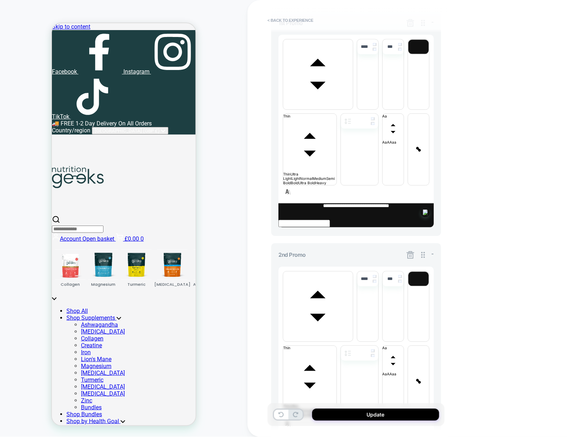
scroll to position [340, 0]
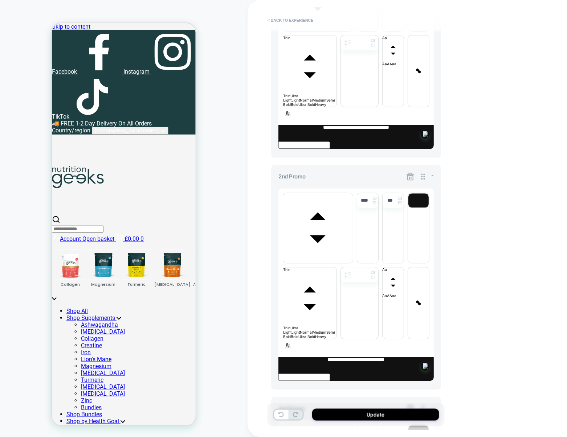
scroll to position [405, 0]
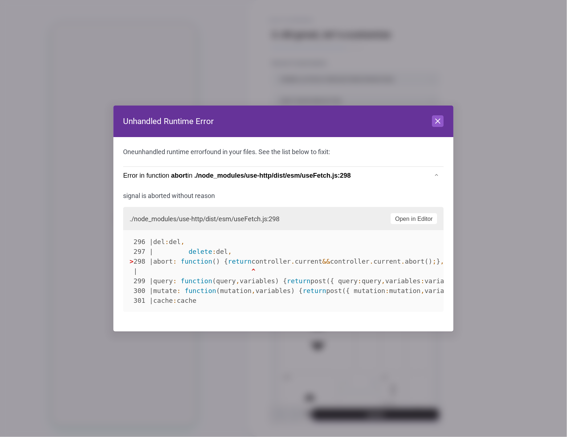
click at [445, 122] on header "Unhandled Runtime Error Close" at bounding box center [283, 122] width 340 height 32
click at [438, 122] on icon at bounding box center [438, 121] width 9 height 9
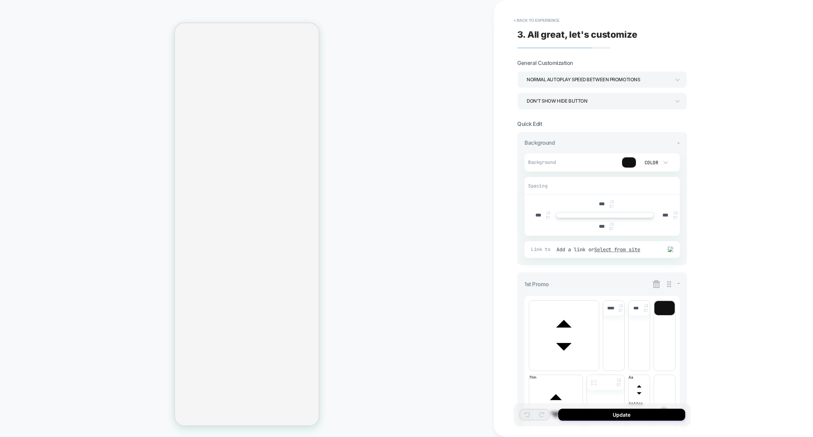
click at [567, 283] on icon at bounding box center [657, 285] width 8 height 8
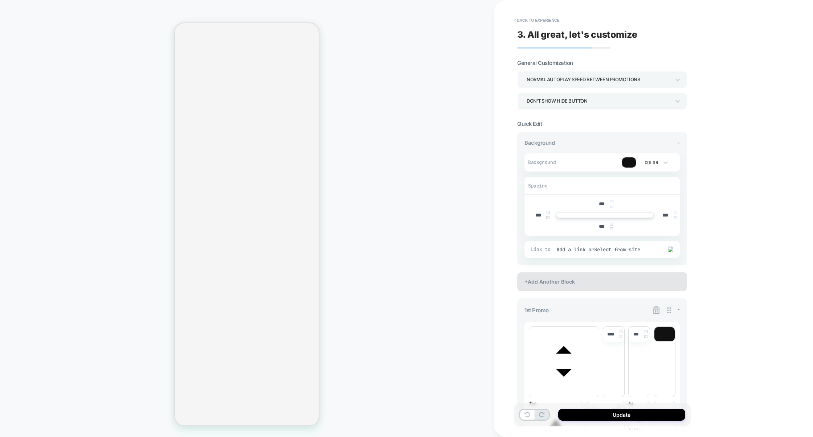
click at [567, 282] on div "+Add Another Block" at bounding box center [602, 282] width 170 height 19
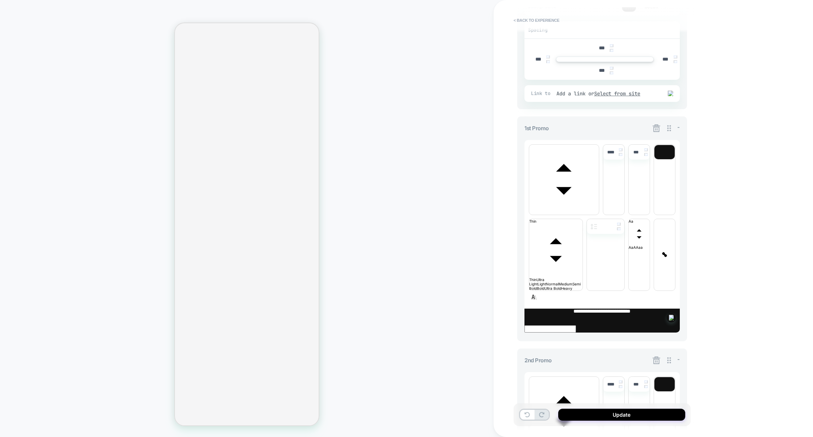
scroll to position [159, 0]
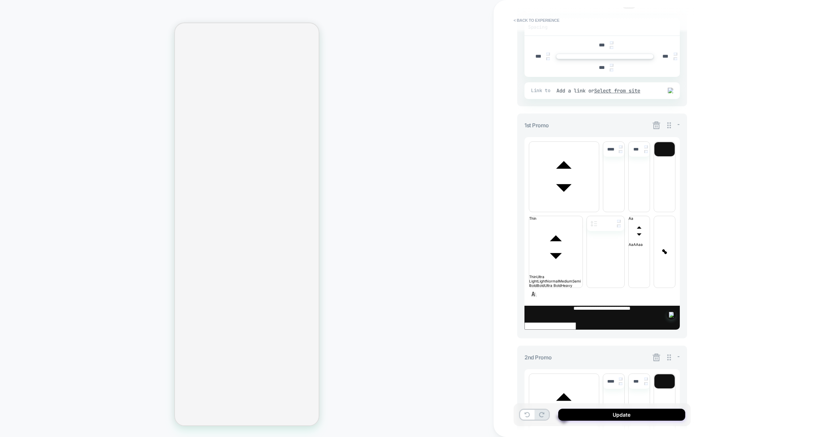
click at [567, 353] on icon at bounding box center [656, 357] width 9 height 9
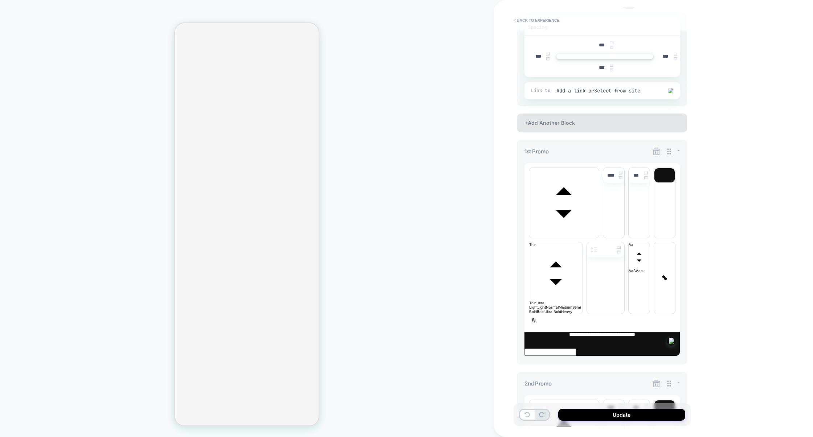
click at [567, 128] on div "+Add Another Block" at bounding box center [602, 123] width 170 height 19
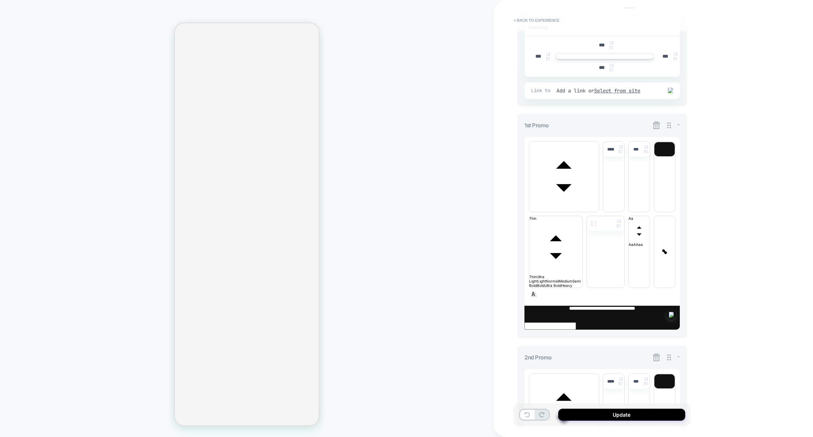
click at [567, 126] on icon at bounding box center [656, 125] width 9 height 9
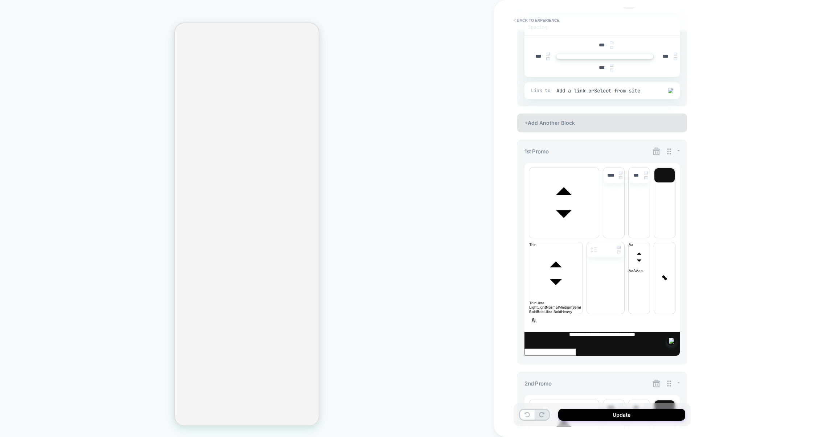
click at [567, 120] on div "+Add Another Block" at bounding box center [602, 123] width 170 height 19
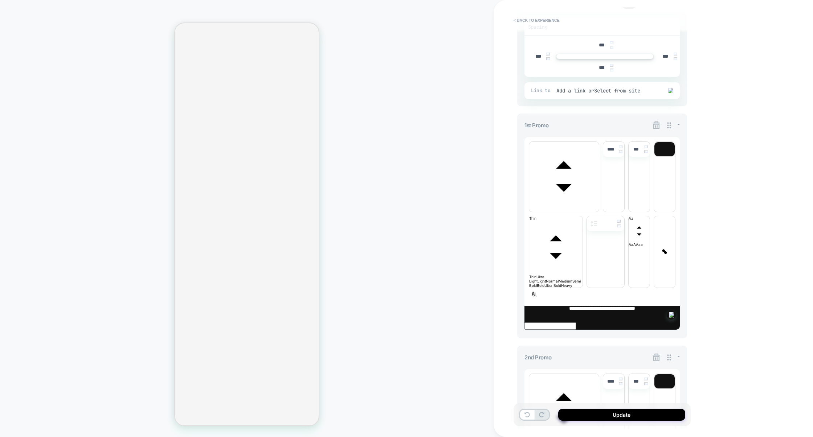
click at [567, 128] on icon at bounding box center [657, 126] width 8 height 8
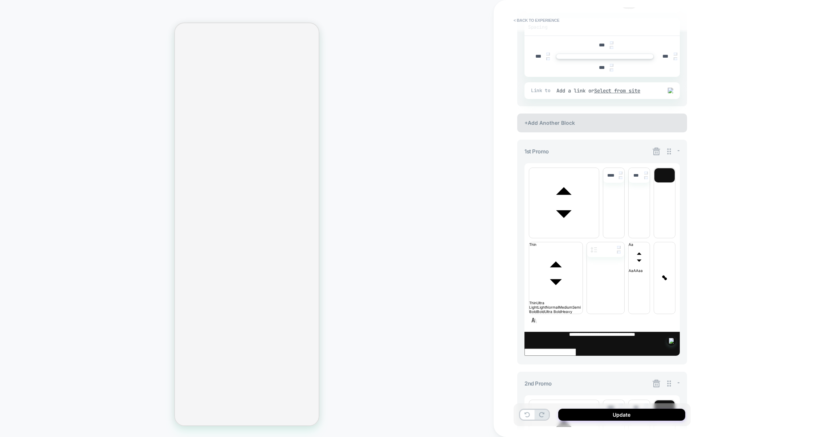
click at [567, 119] on div "+Add Another Block" at bounding box center [602, 123] width 170 height 19
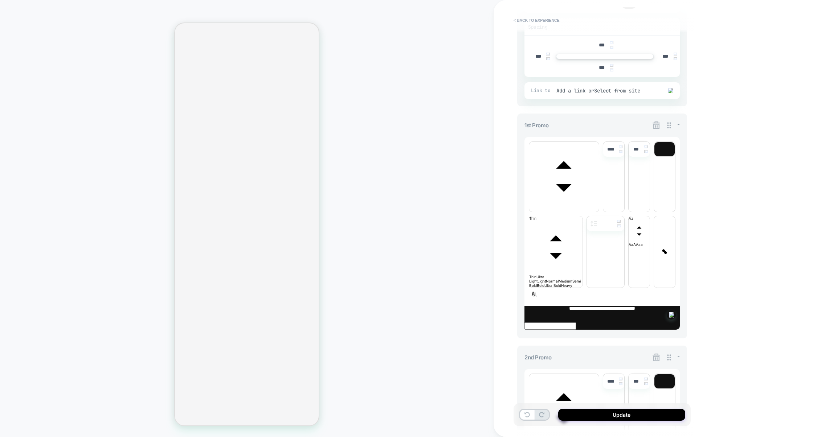
click at [567, 353] on icon at bounding box center [656, 357] width 9 height 9
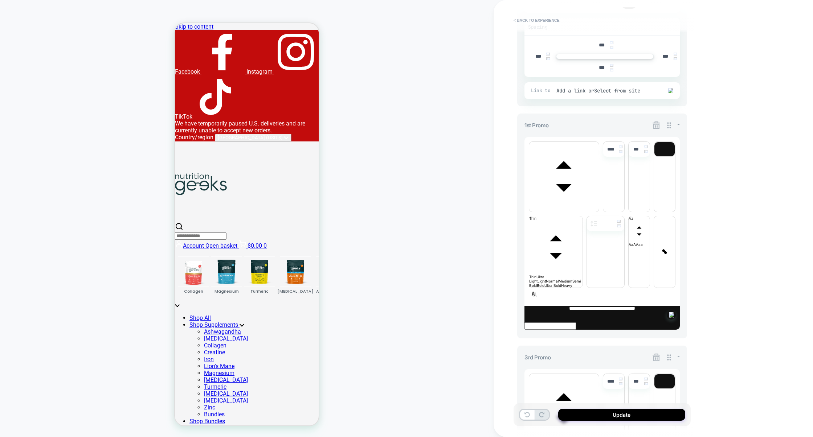
scroll to position [0, 0]
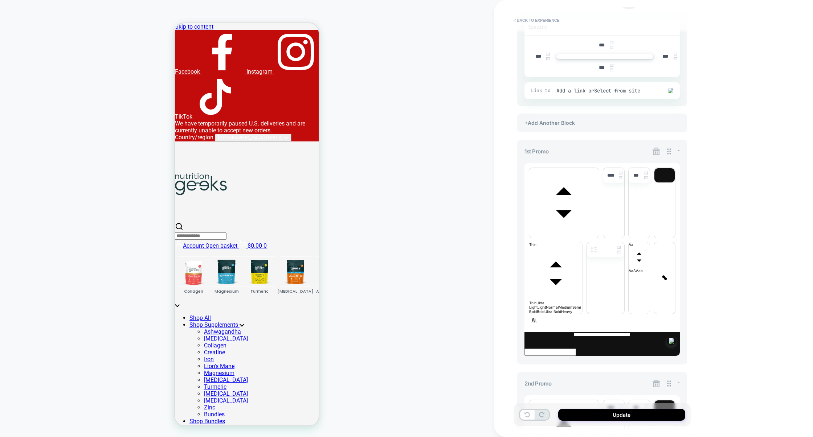
click at [567, 380] on icon at bounding box center [657, 384] width 8 height 8
click at [567, 125] on div "+Add Another Block" at bounding box center [602, 123] width 170 height 19
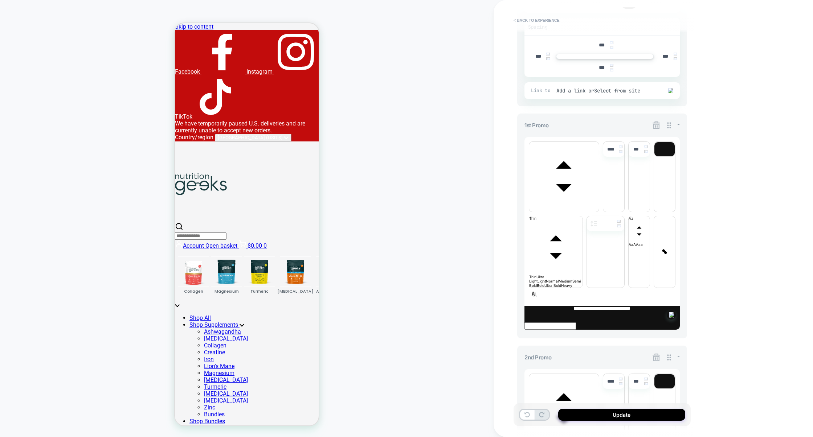
click at [567, 123] on icon at bounding box center [656, 125] width 9 height 9
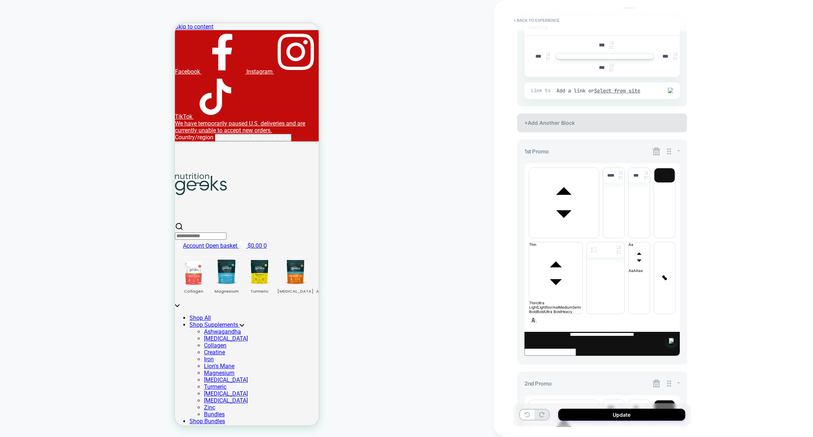
click at [567, 122] on div "+Add Another Block" at bounding box center [602, 123] width 170 height 19
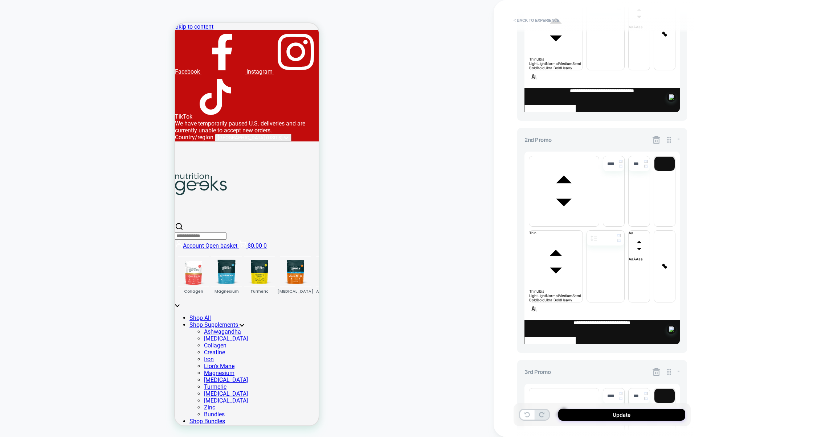
scroll to position [405, 0]
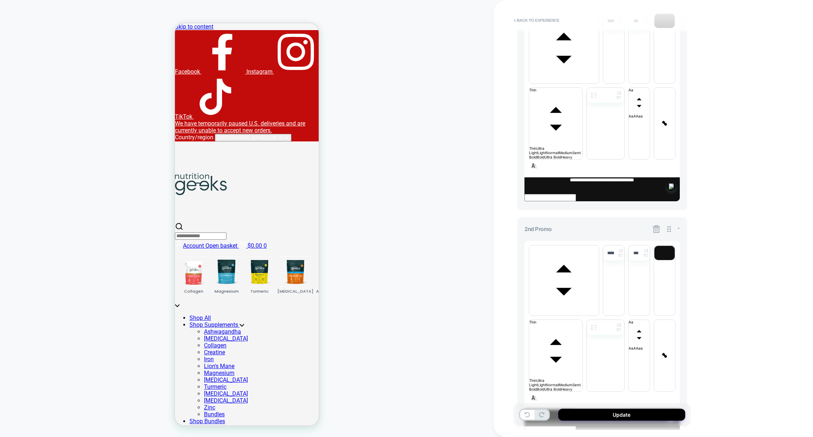
scroll to position [340, 0]
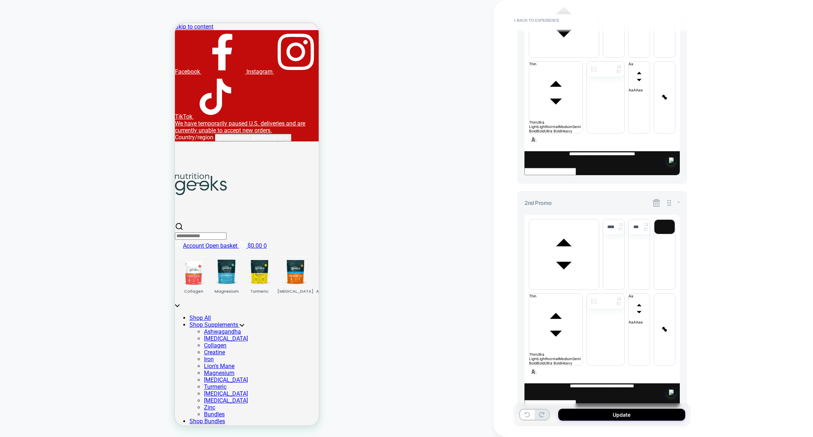
click at [567, 431] on icon at bounding box center [656, 435] width 9 height 9
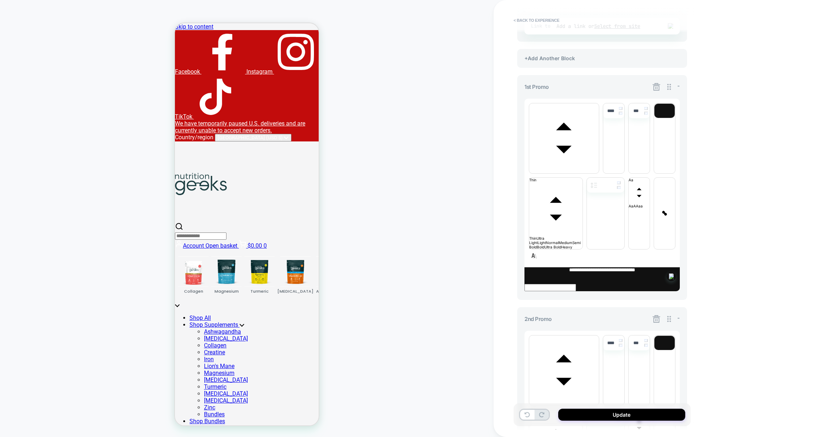
scroll to position [221, 0]
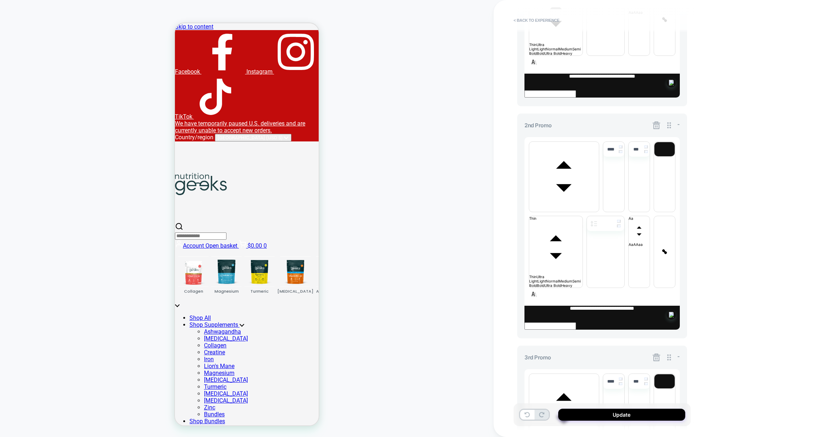
scroll to position [405, 0]
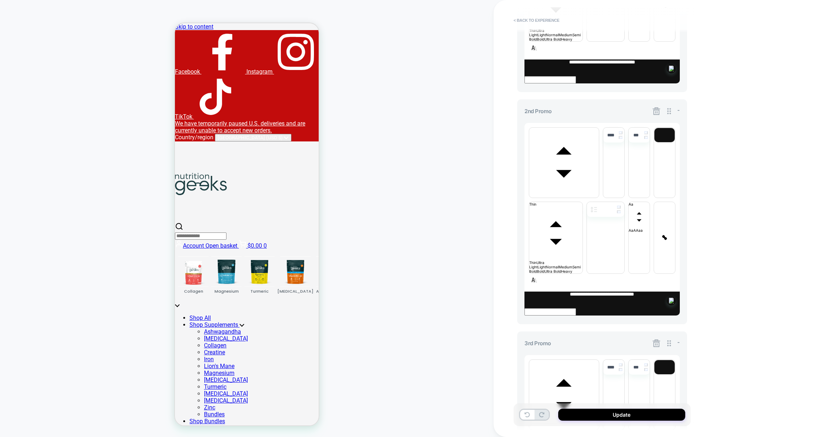
click at [567, 340] on icon at bounding box center [657, 344] width 8 height 8
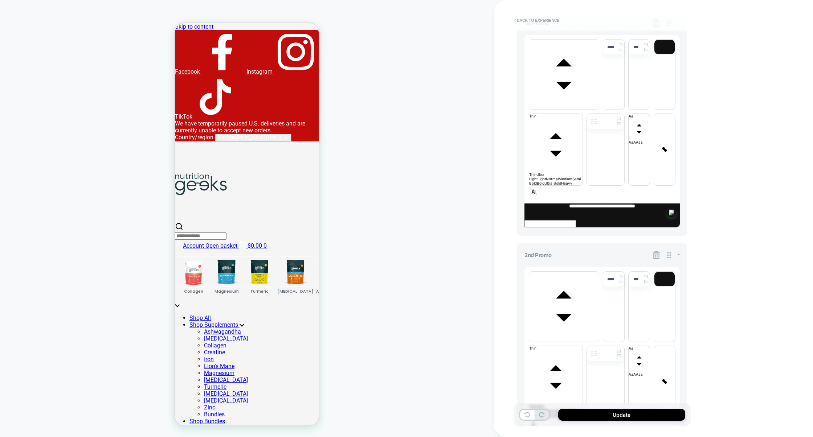
scroll to position [254, 0]
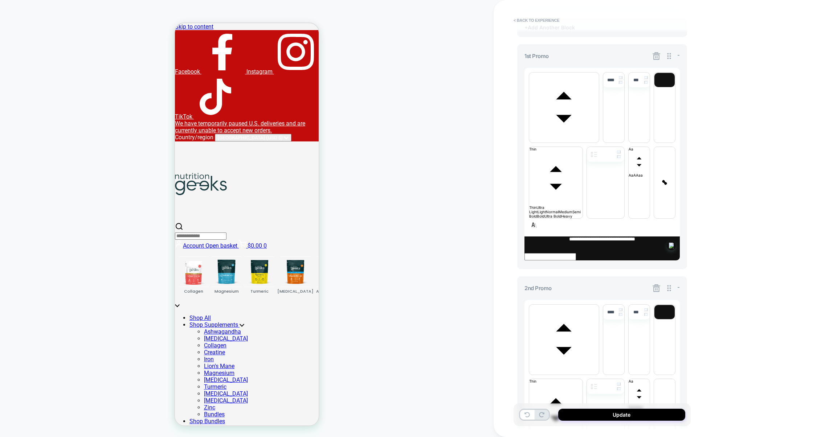
click at [567, 285] on icon at bounding box center [657, 289] width 8 height 8
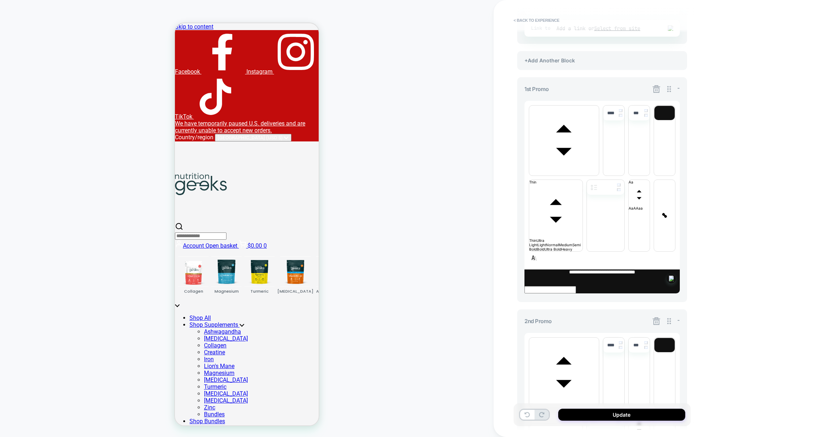
click at [567, 89] on icon at bounding box center [657, 89] width 8 height 8
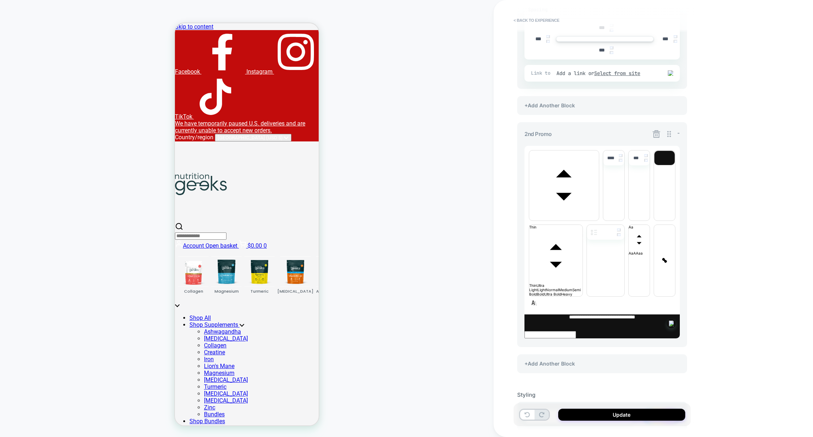
scroll to position [103, 0]
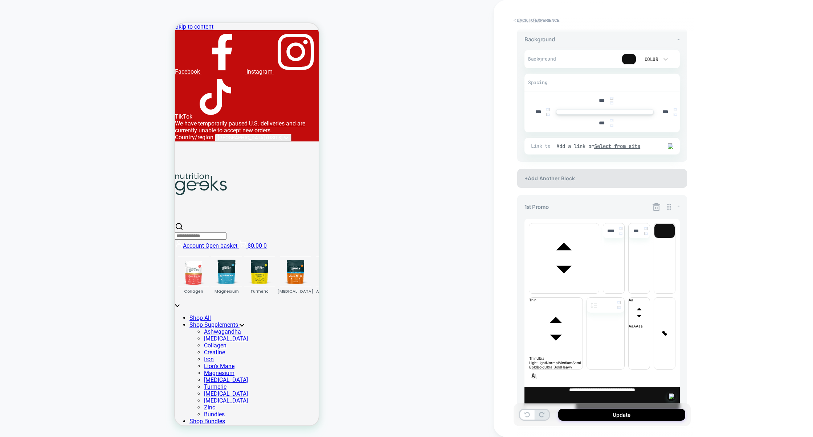
click at [567, 174] on div "+Add Another Block" at bounding box center [602, 178] width 170 height 19
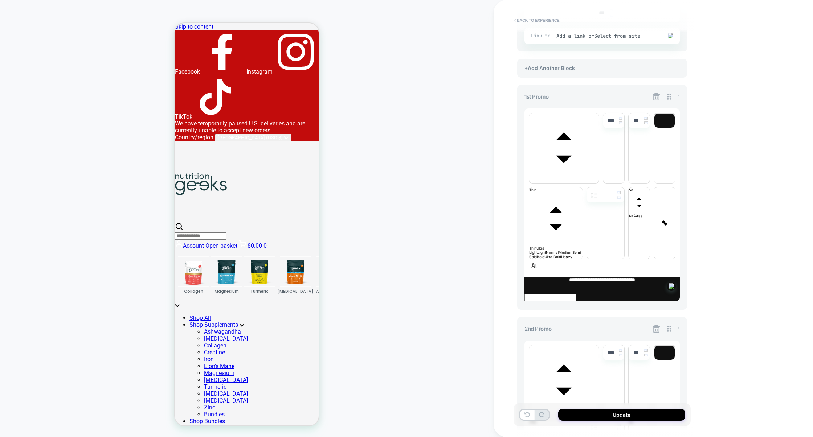
scroll to position [221, 0]
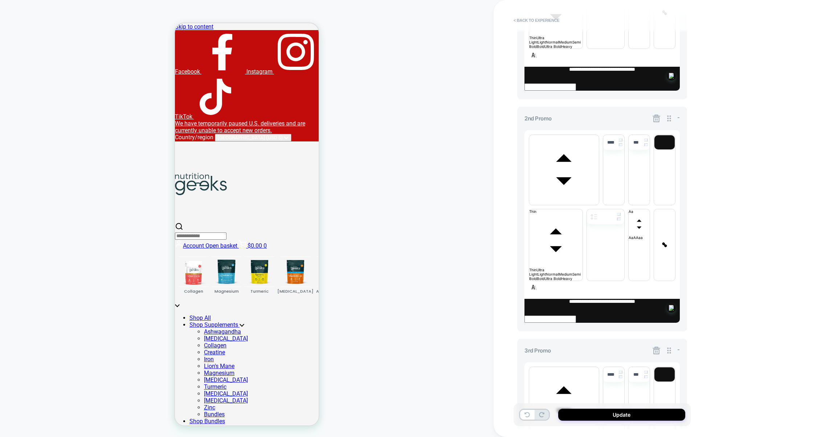
scroll to position [405, 0]
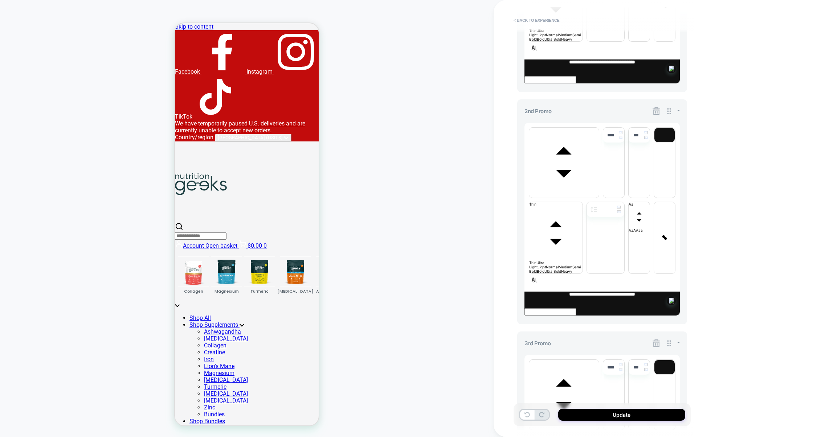
click at [567, 339] on div "3rd Promo -" at bounding box center [601, 343] width 155 height 9
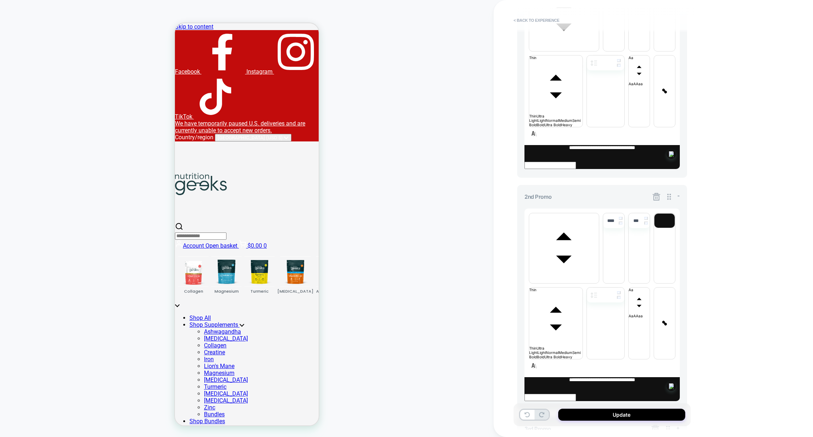
click at [567, 425] on div "3rd Promo +" at bounding box center [601, 429] width 155 height 9
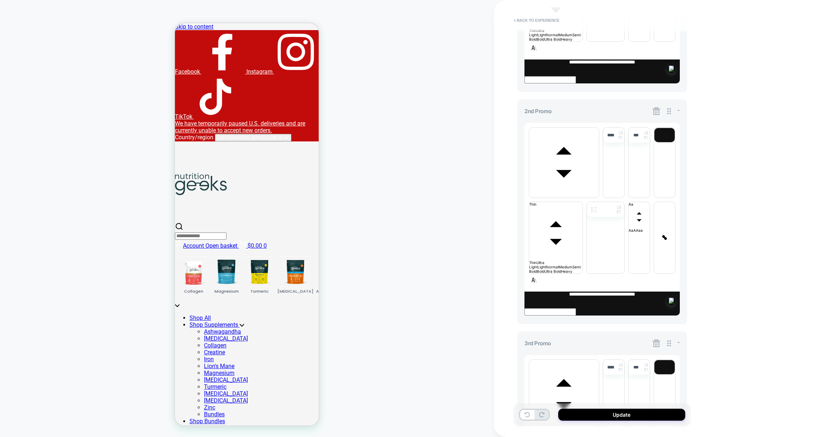
click at [567, 340] on icon at bounding box center [657, 344] width 8 height 8
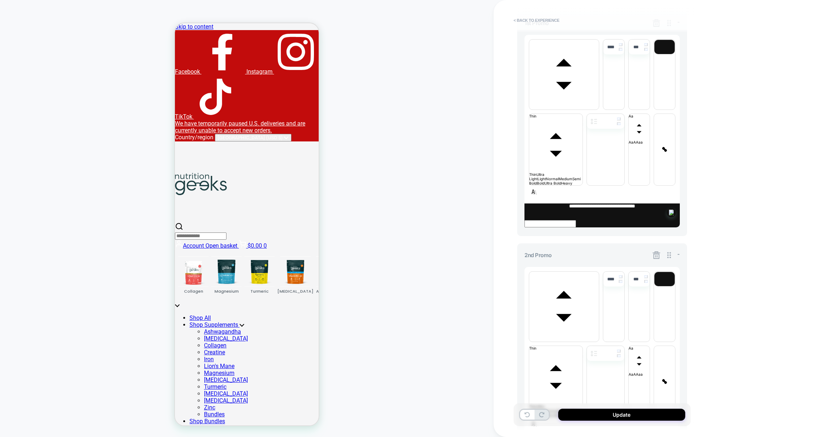
scroll to position [254, 0]
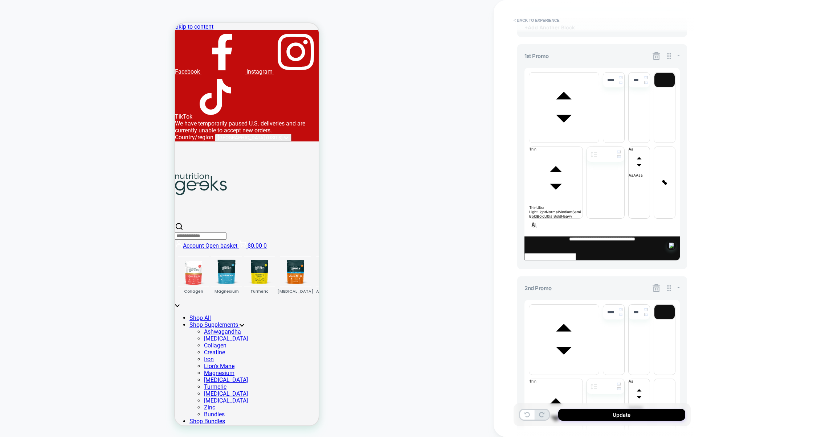
click at [567, 285] on icon at bounding box center [657, 289] width 8 height 8
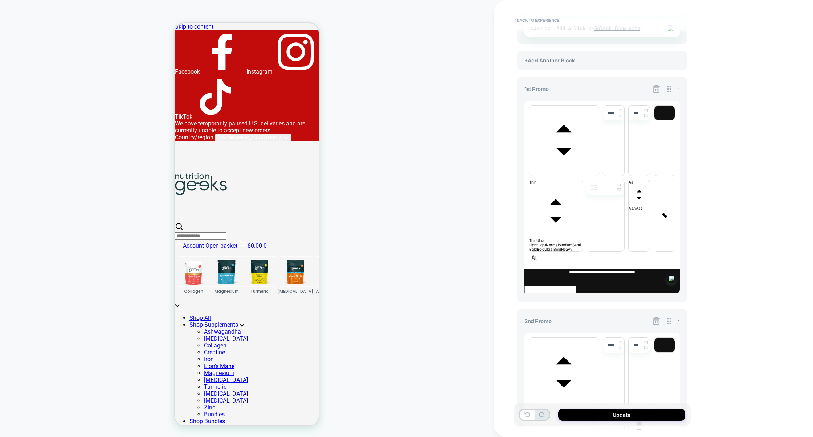
click at [567, 92] on icon at bounding box center [656, 89] width 9 height 9
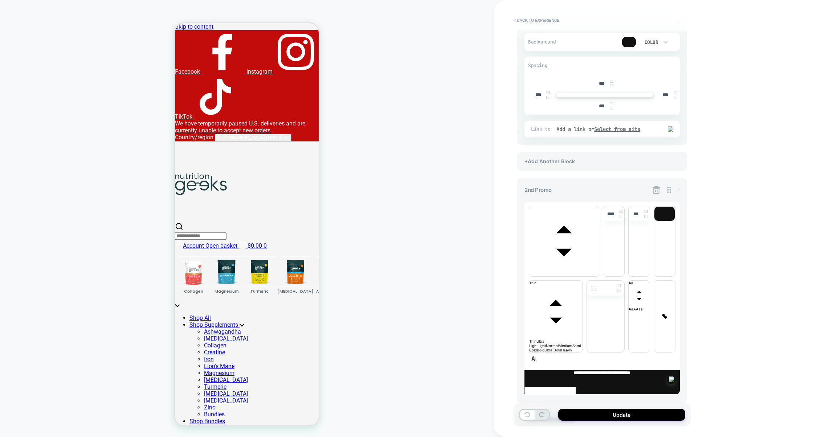
scroll to position [103, 0]
